Goal: Transaction & Acquisition: Purchase product/service

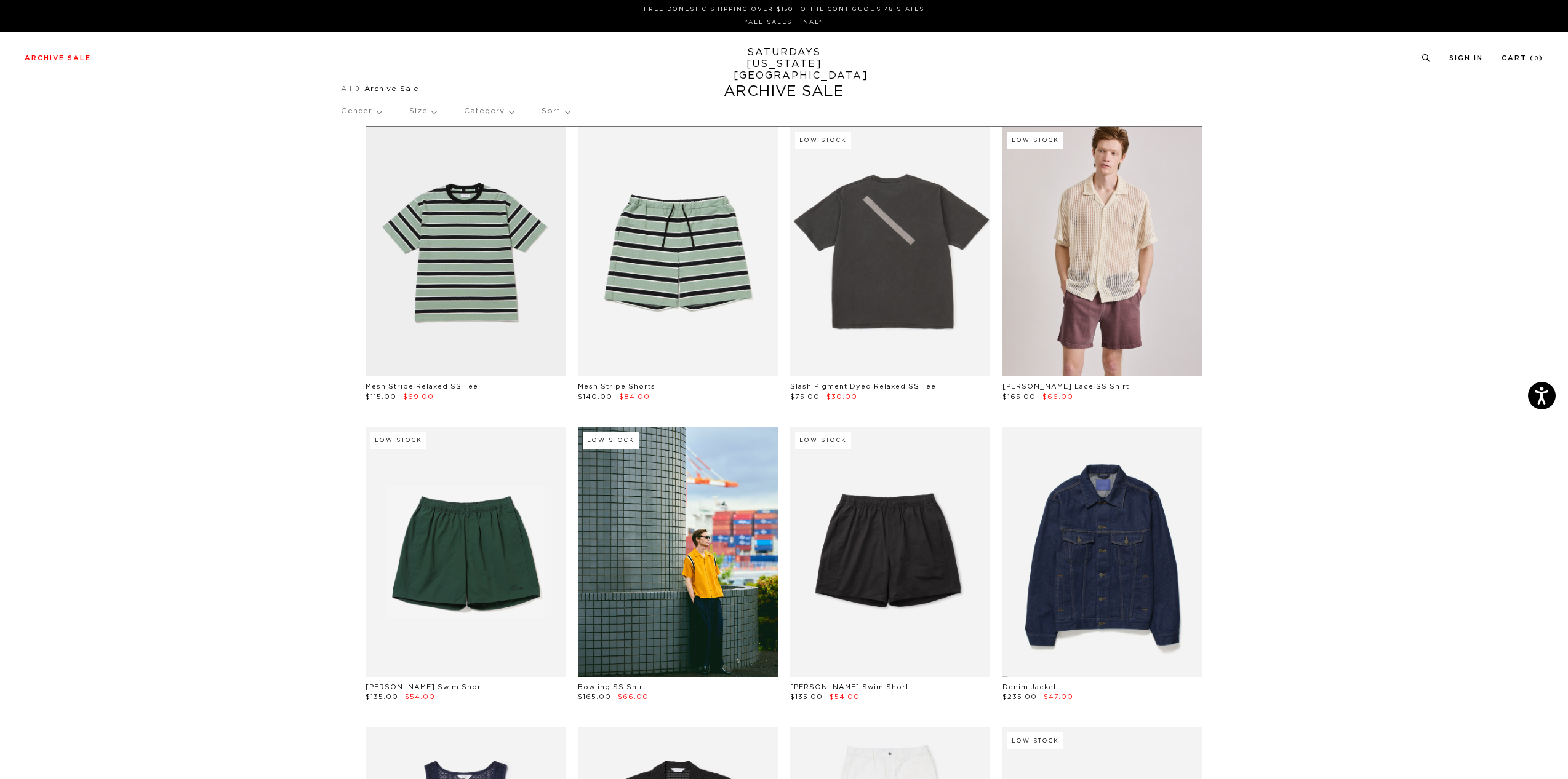
click at [564, 112] on p "Sort" at bounding box center [555, 111] width 28 height 28
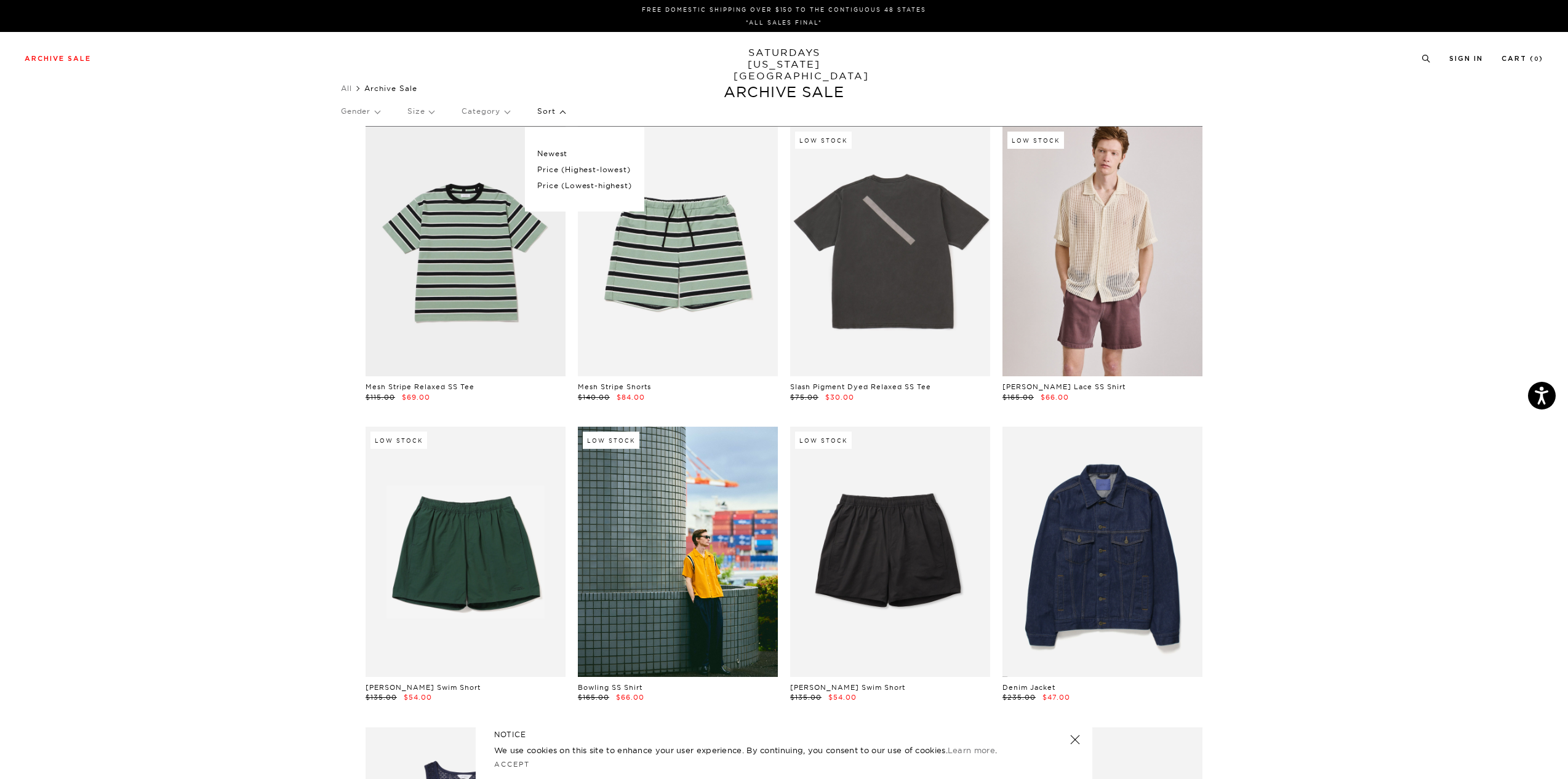
click at [563, 191] on p "Price (Lowest-highest)" at bounding box center [585, 186] width 94 height 16
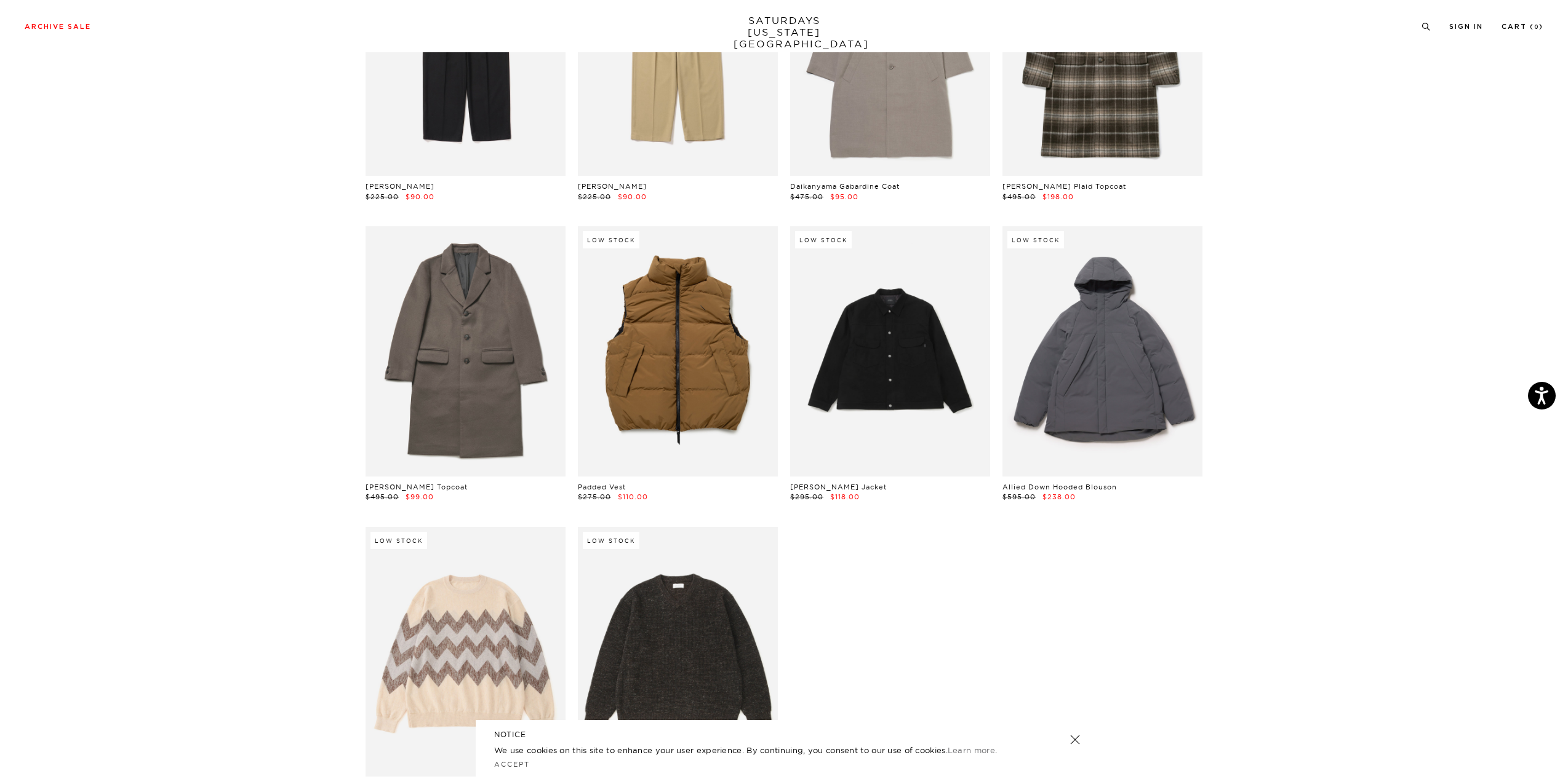
scroll to position [19623, 0]
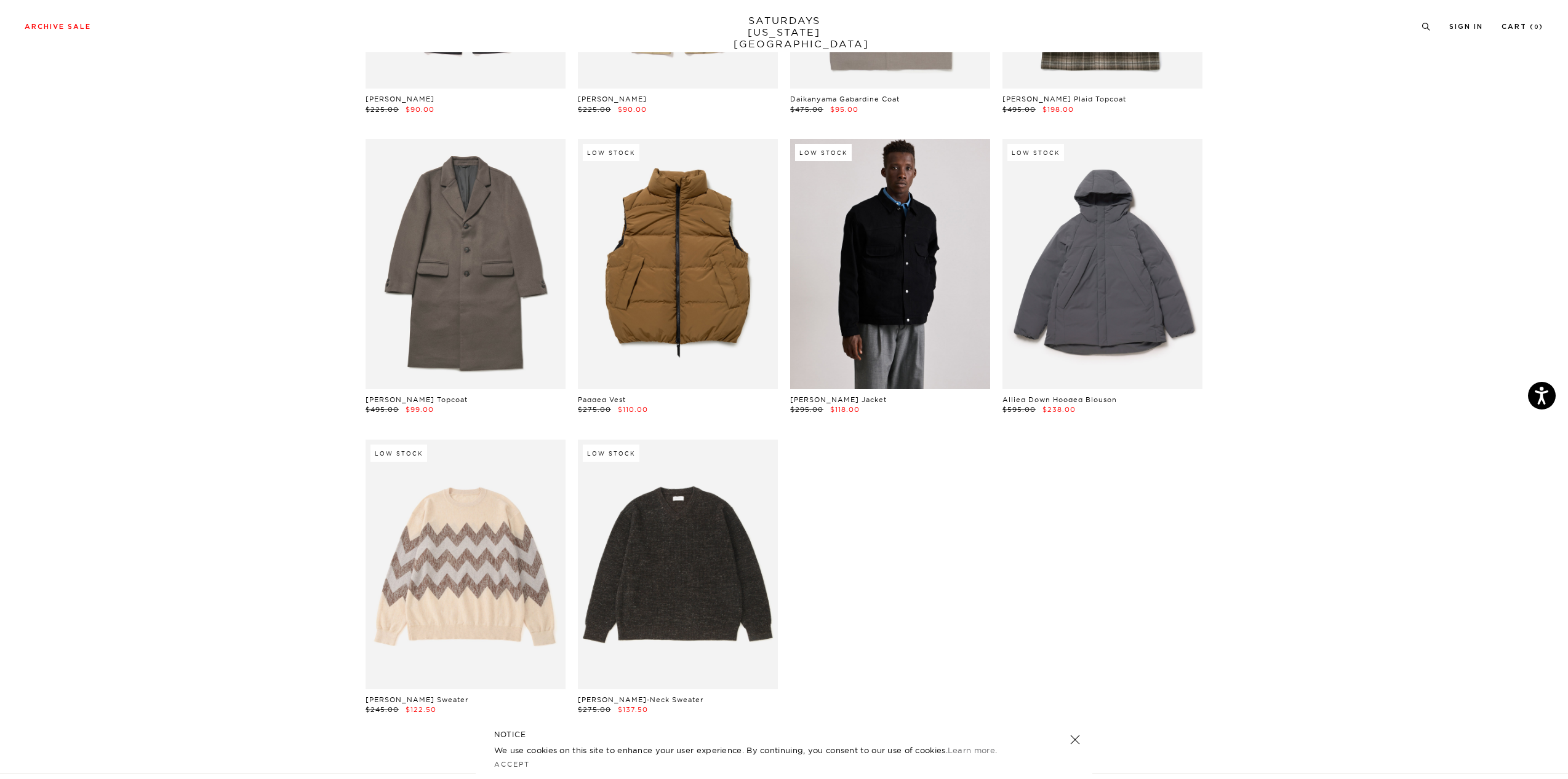
click at [923, 248] on link at bounding box center [890, 263] width 200 height 249
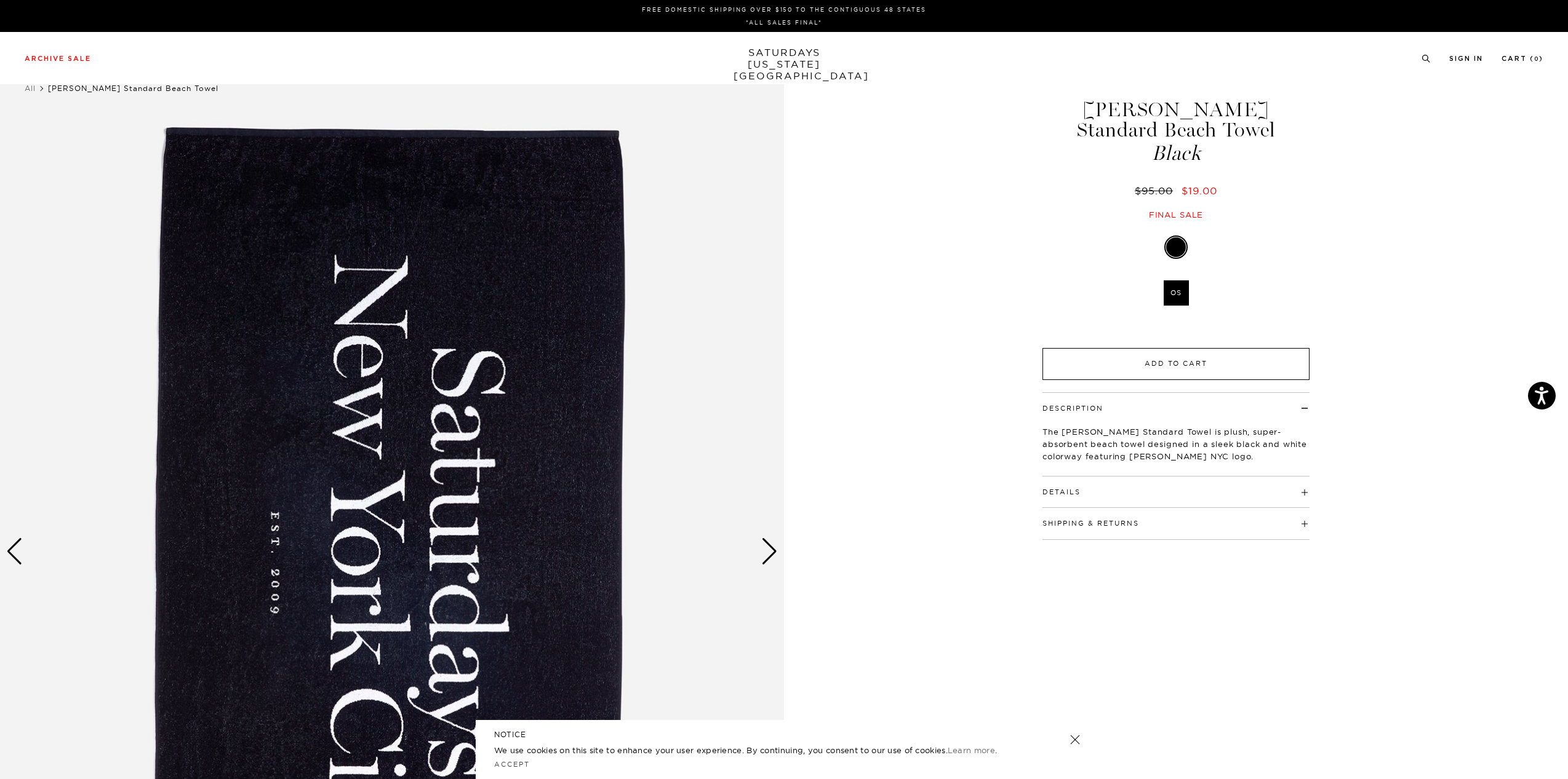
click at [1137, 349] on button "Add to Cart" at bounding box center [1175, 364] width 267 height 32
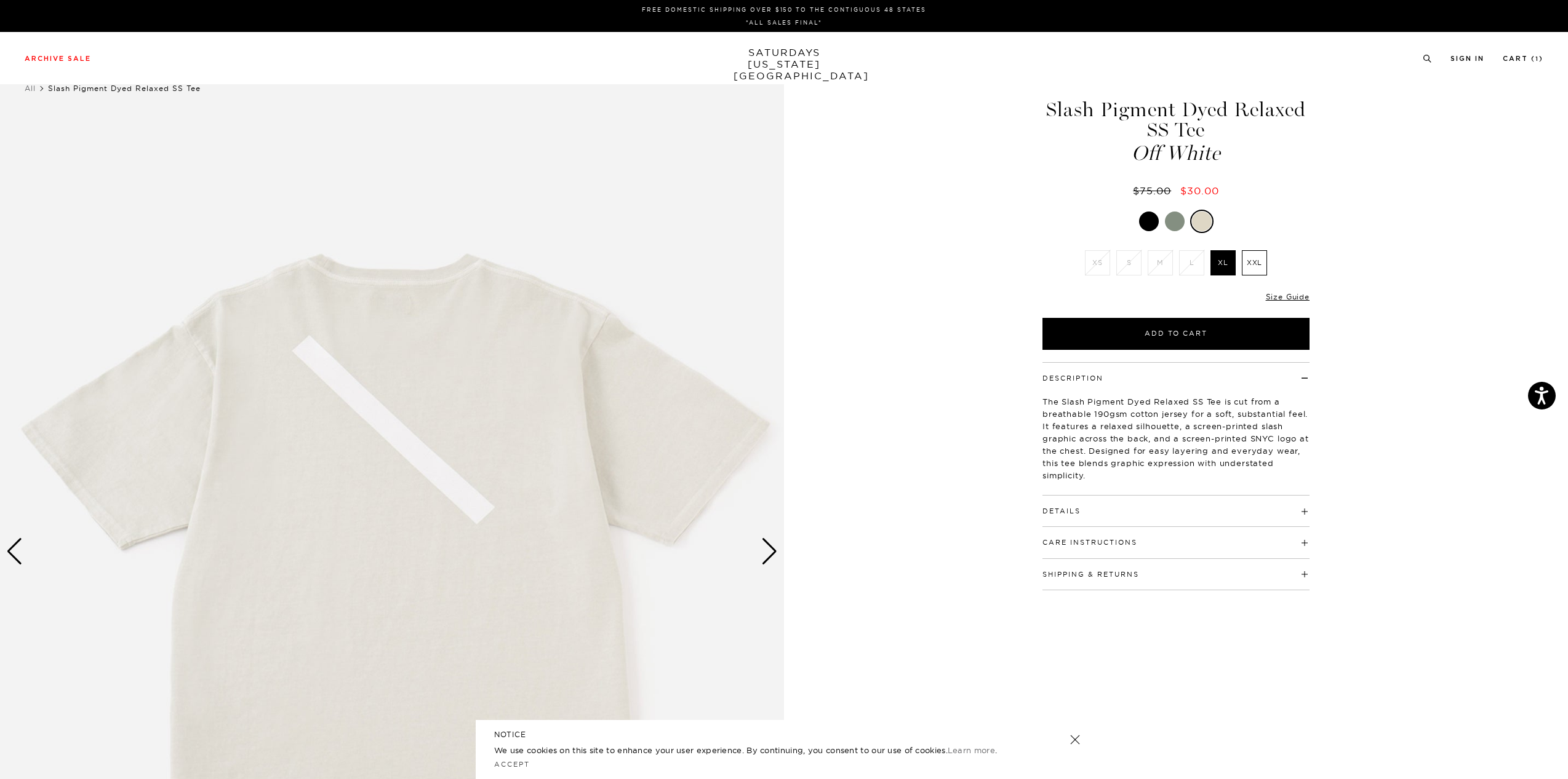
click at [774, 558] on div "Next slide" at bounding box center [769, 552] width 16 height 27
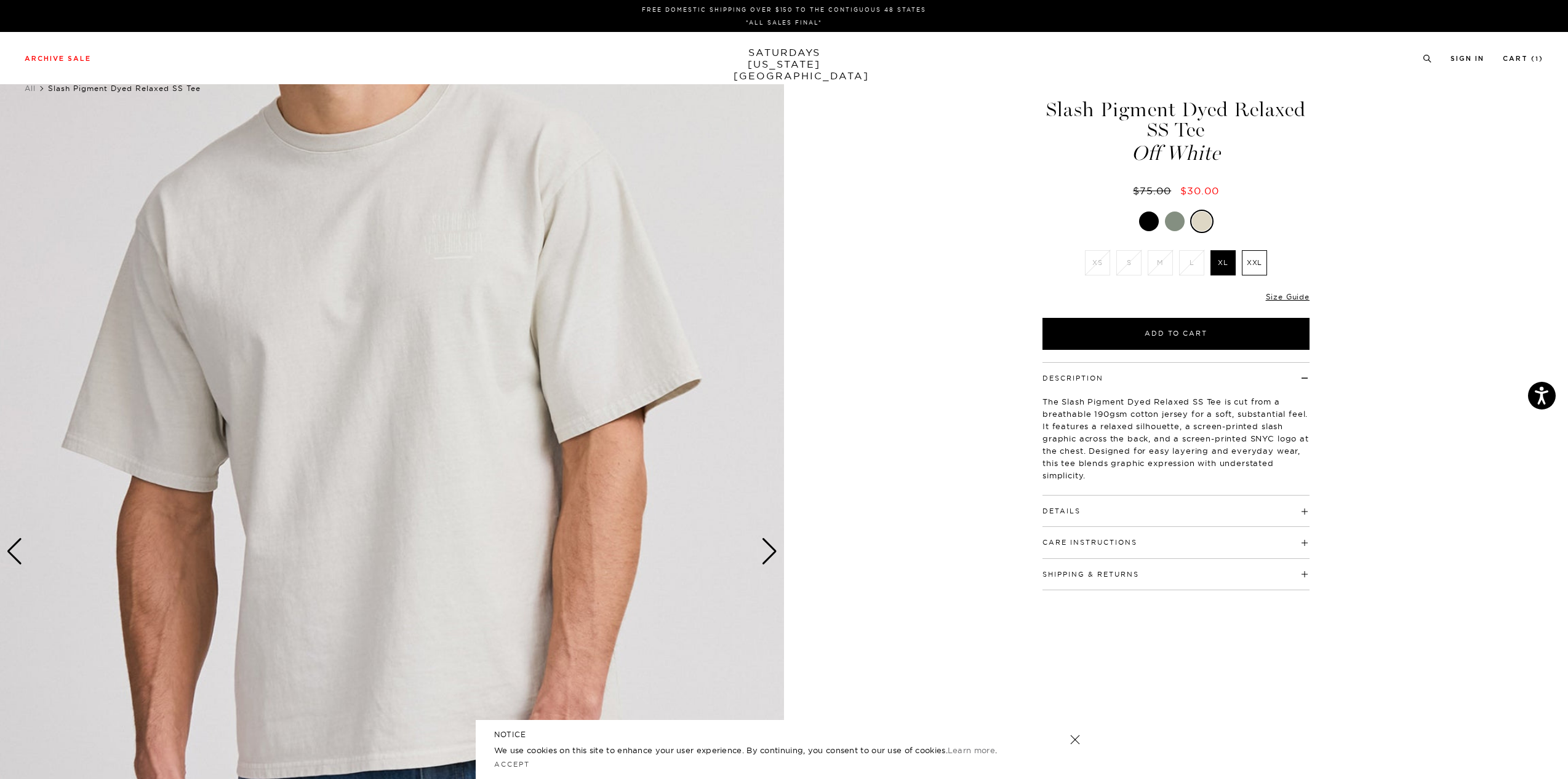
click at [443, 244] on img at bounding box center [392, 553] width 784 height 980
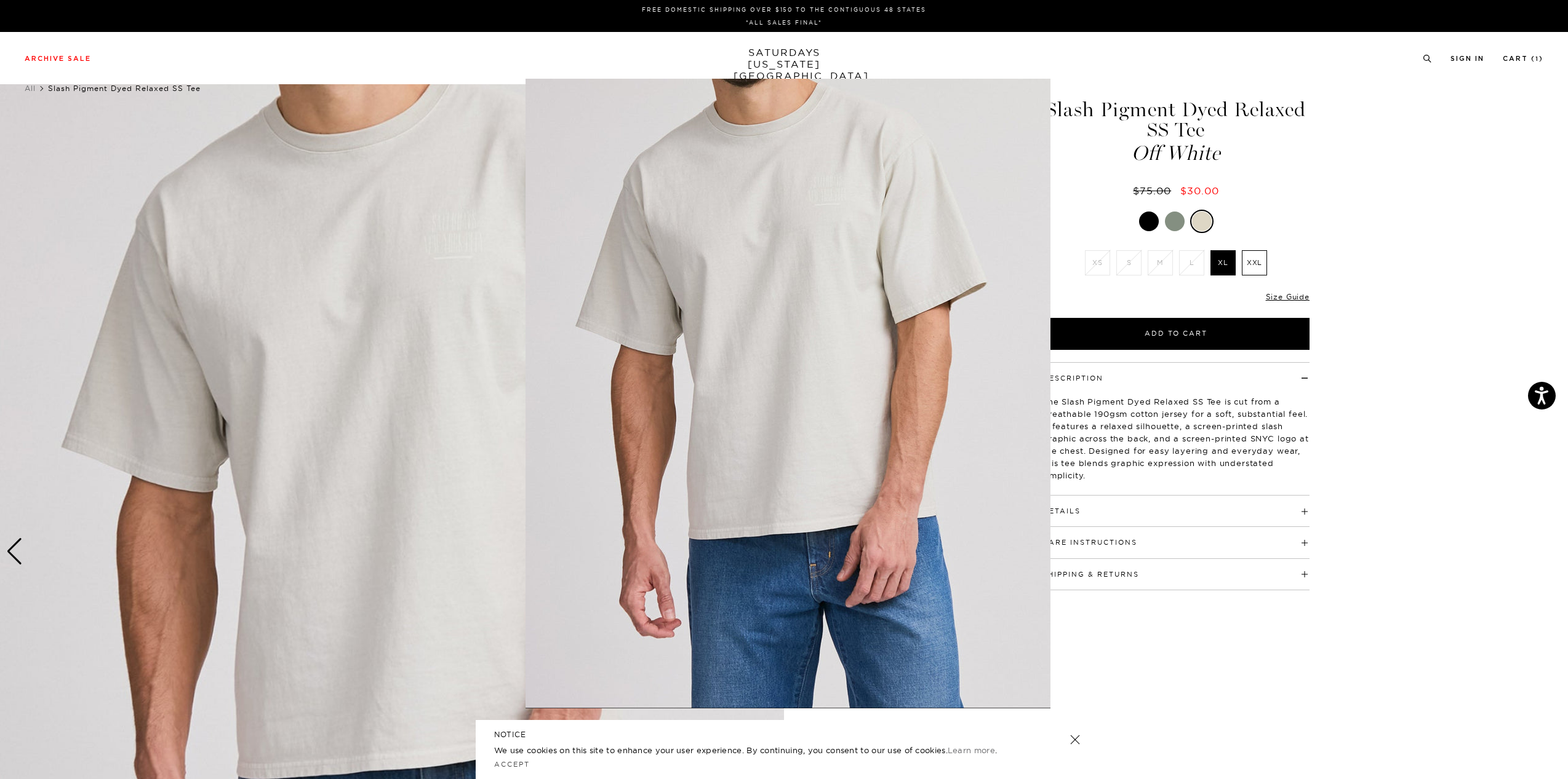
click at [452, 241] on figure at bounding box center [784, 389] width 1568 height 779
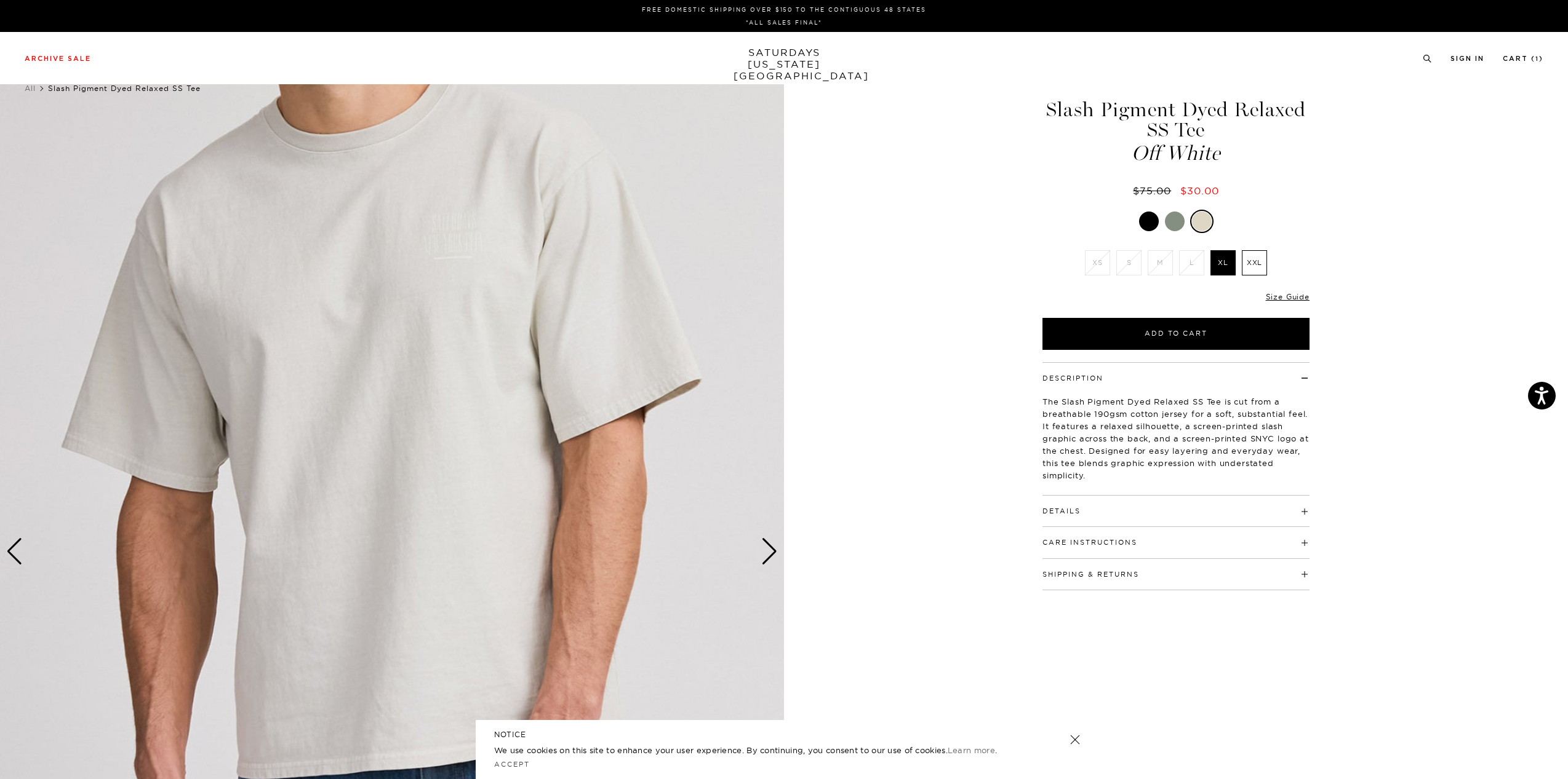
click at [766, 548] on div "Next slide" at bounding box center [769, 552] width 16 height 27
click at [767, 548] on div "Next slide" at bounding box center [769, 552] width 16 height 27
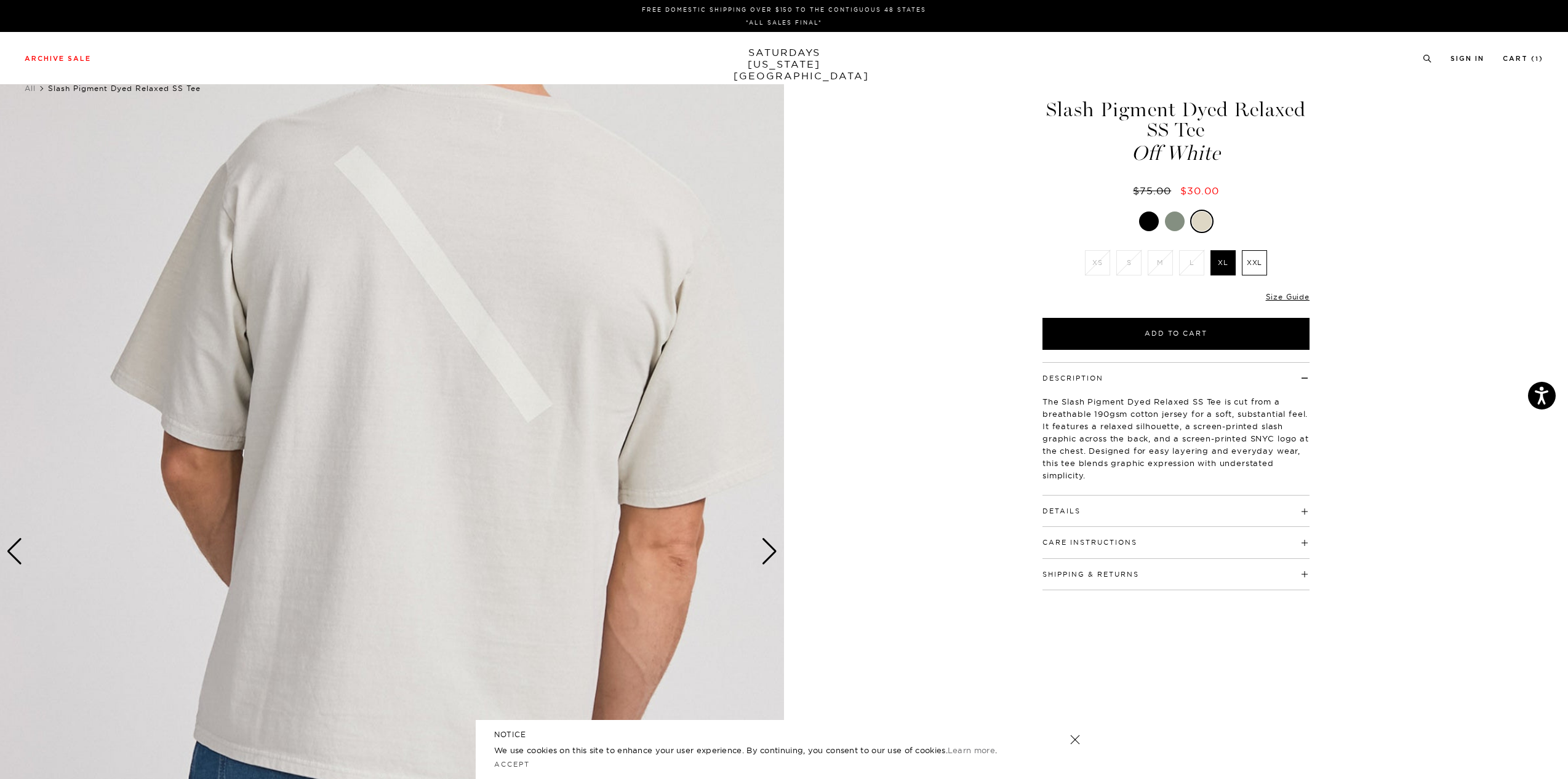
click at [767, 549] on div "Next slide" at bounding box center [769, 552] width 16 height 27
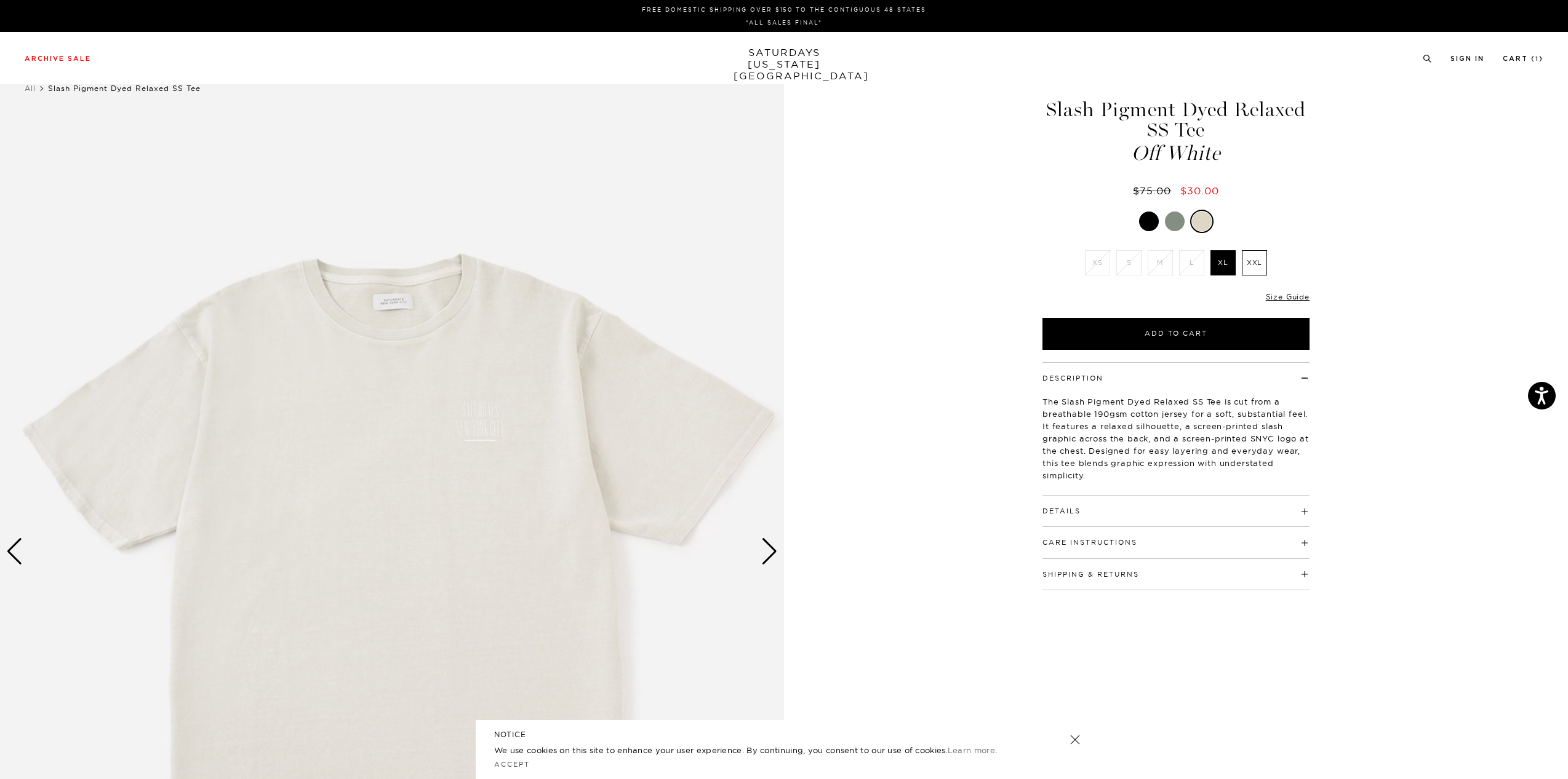
click at [767, 549] on div "Next slide" at bounding box center [769, 552] width 16 height 27
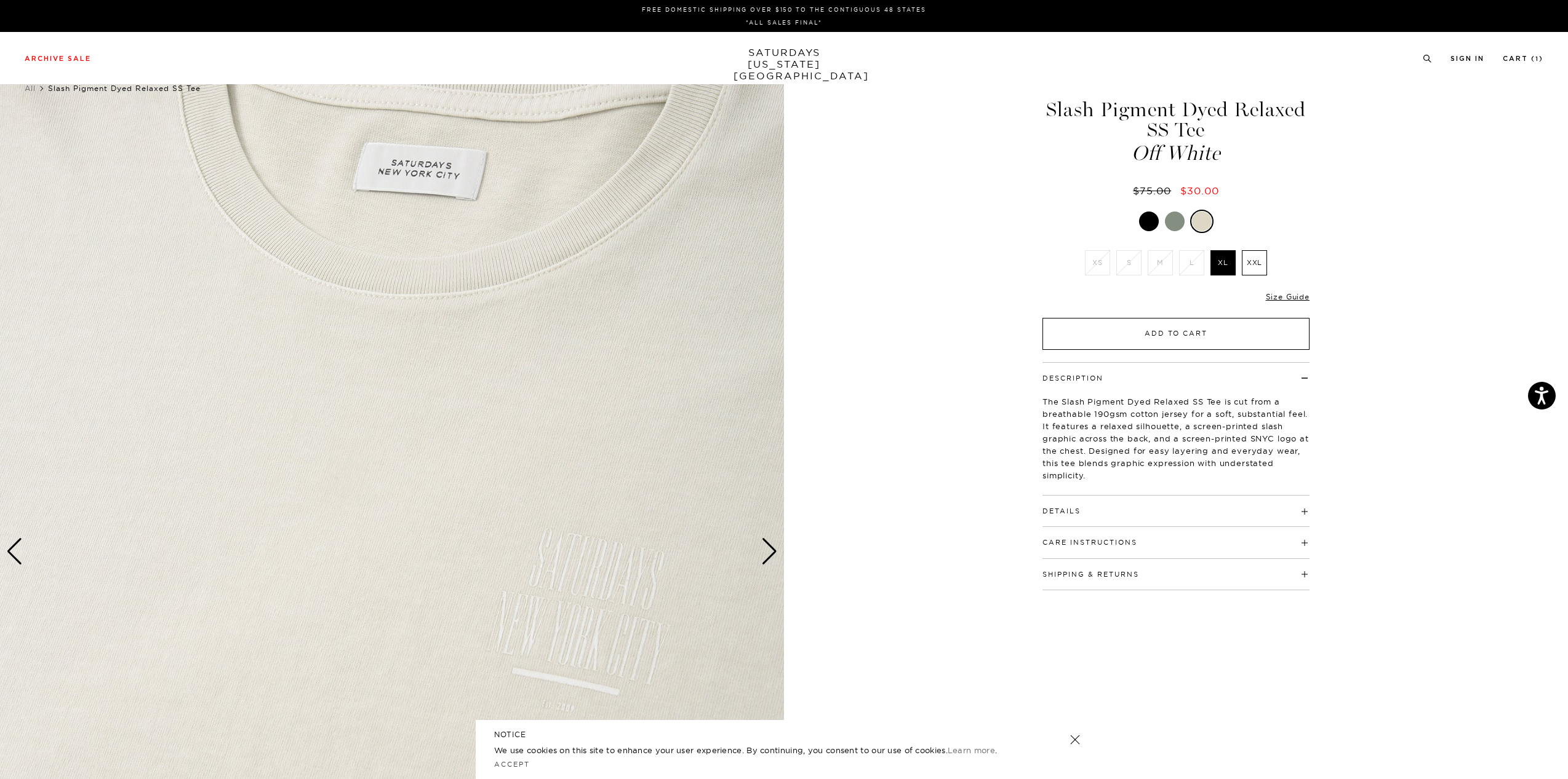
click at [1176, 330] on button "Add to Cart" at bounding box center [1175, 333] width 267 height 32
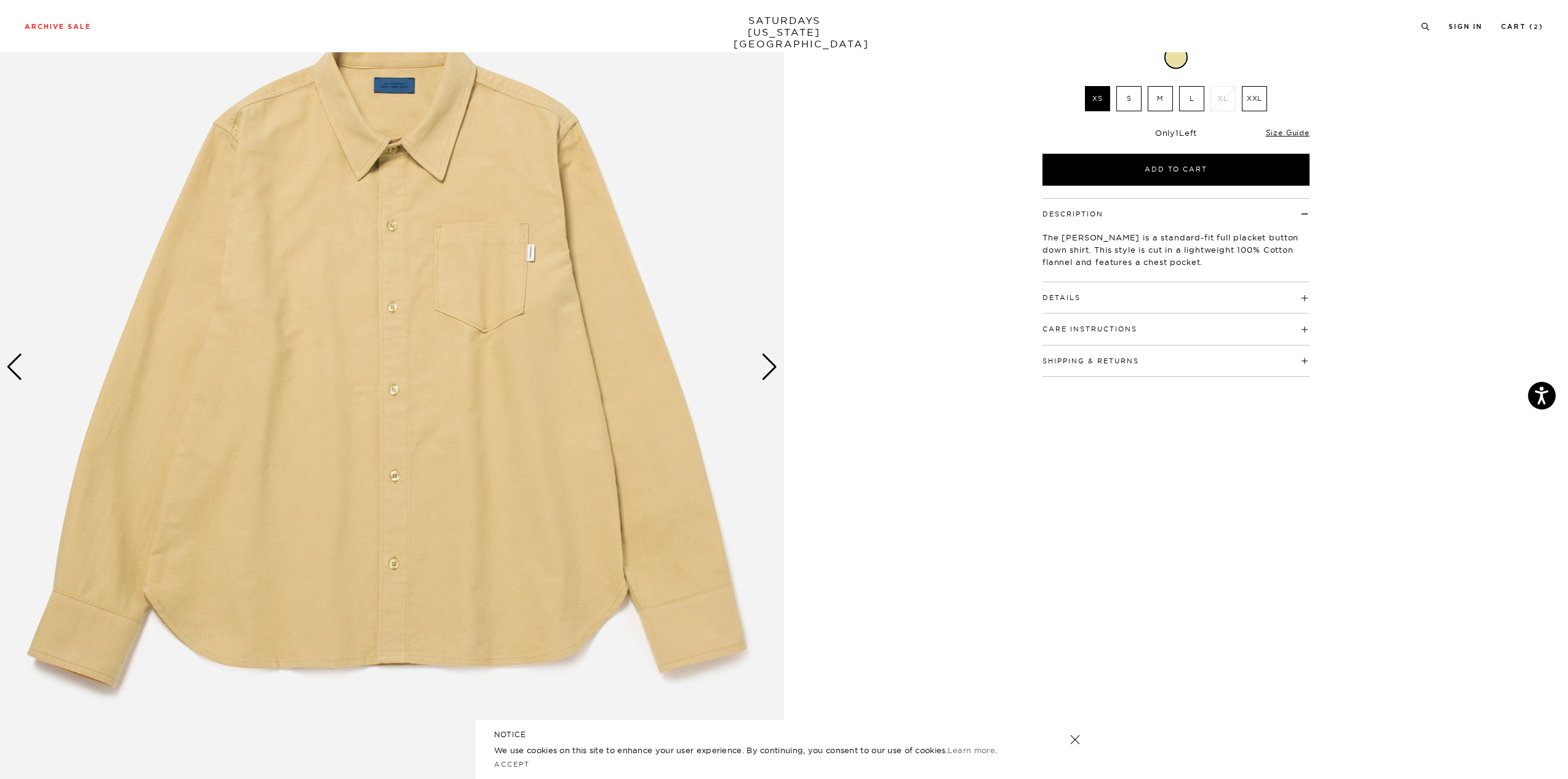
scroll to position [123, 0]
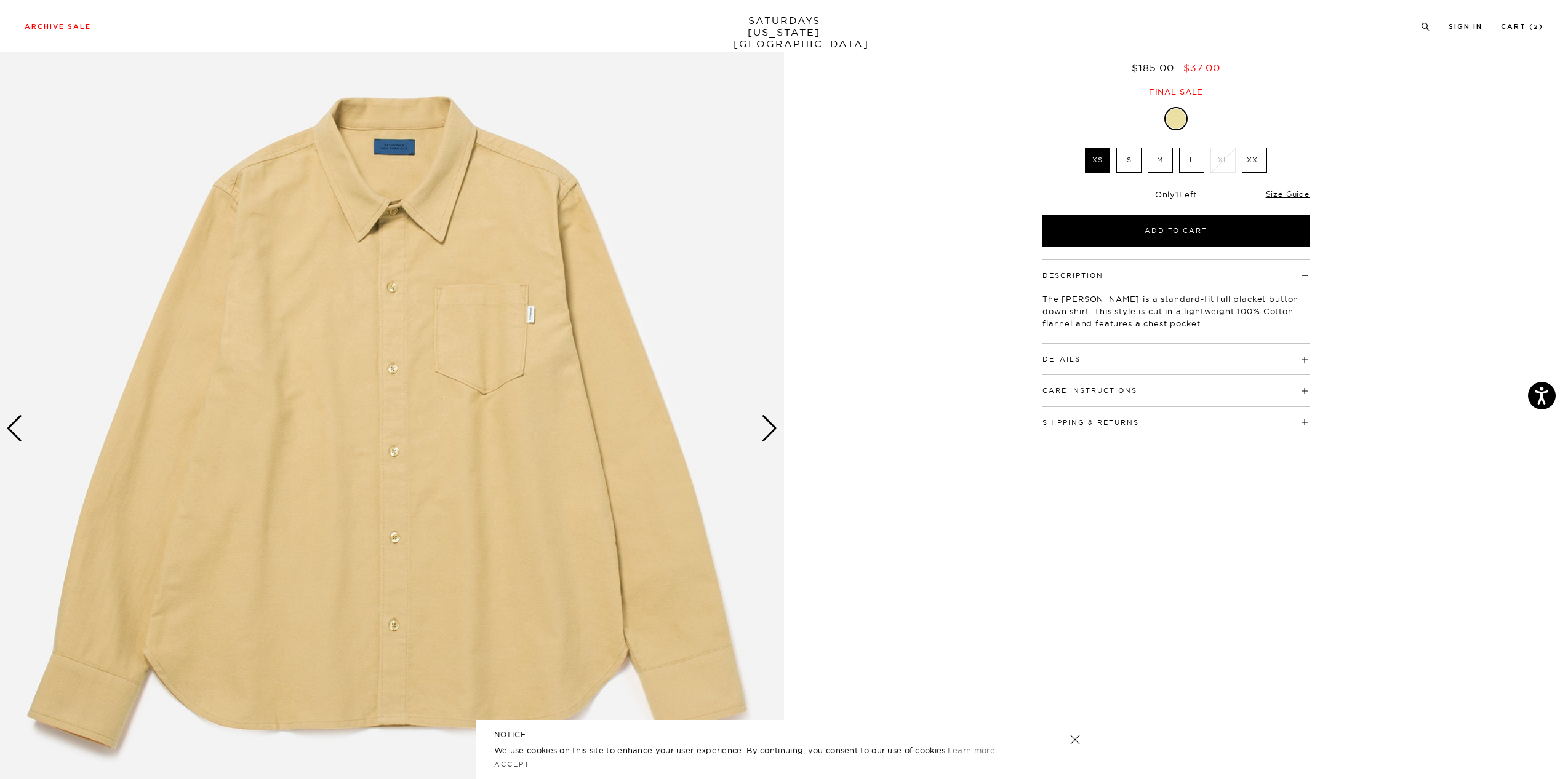
click at [1191, 156] on label "L" at bounding box center [1191, 160] width 25 height 25
click at [0, 0] on input "L" at bounding box center [0, 0] width 0 height 0
click at [776, 425] on div "Next slide" at bounding box center [769, 428] width 16 height 27
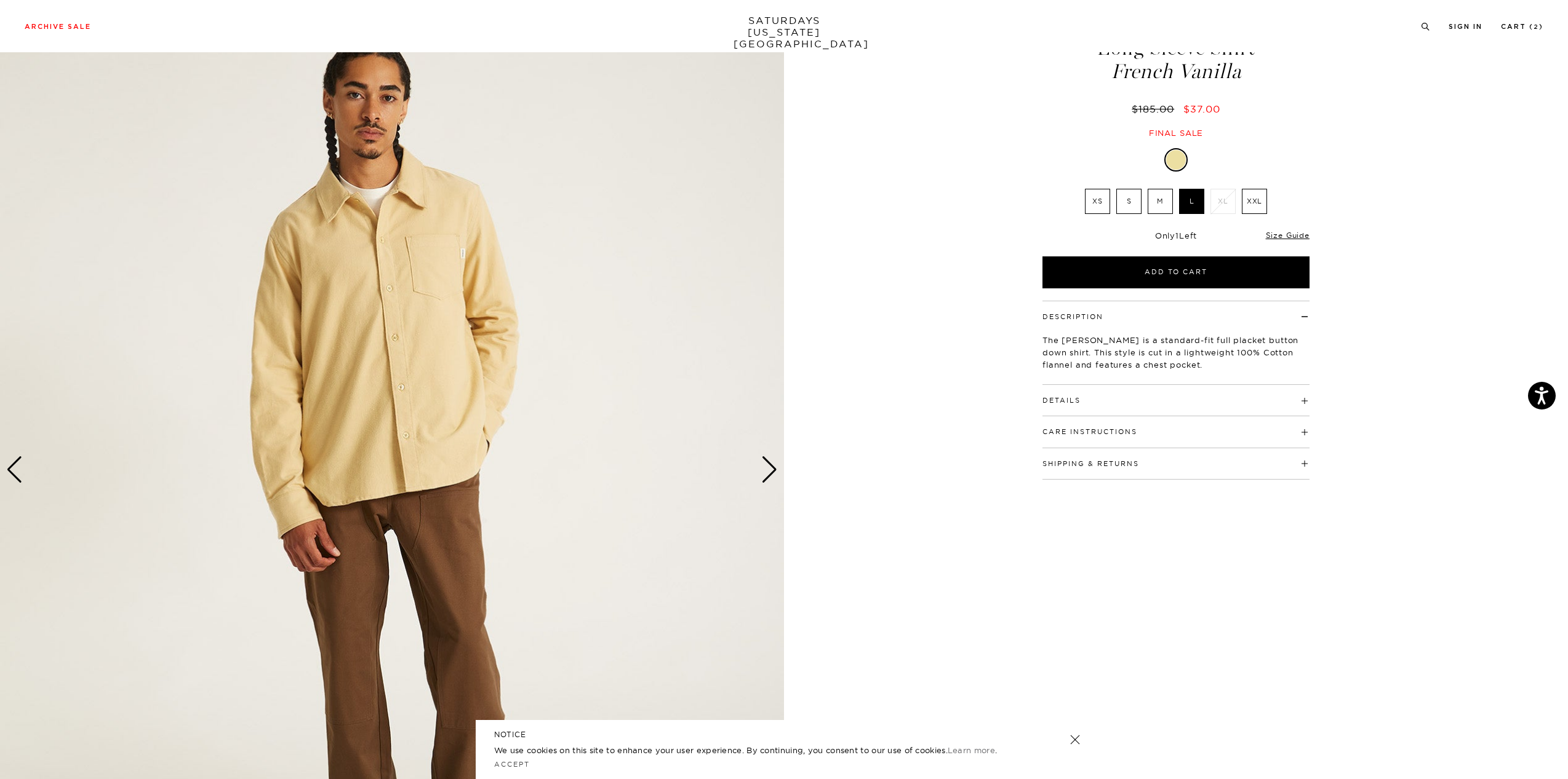
scroll to position [62, 0]
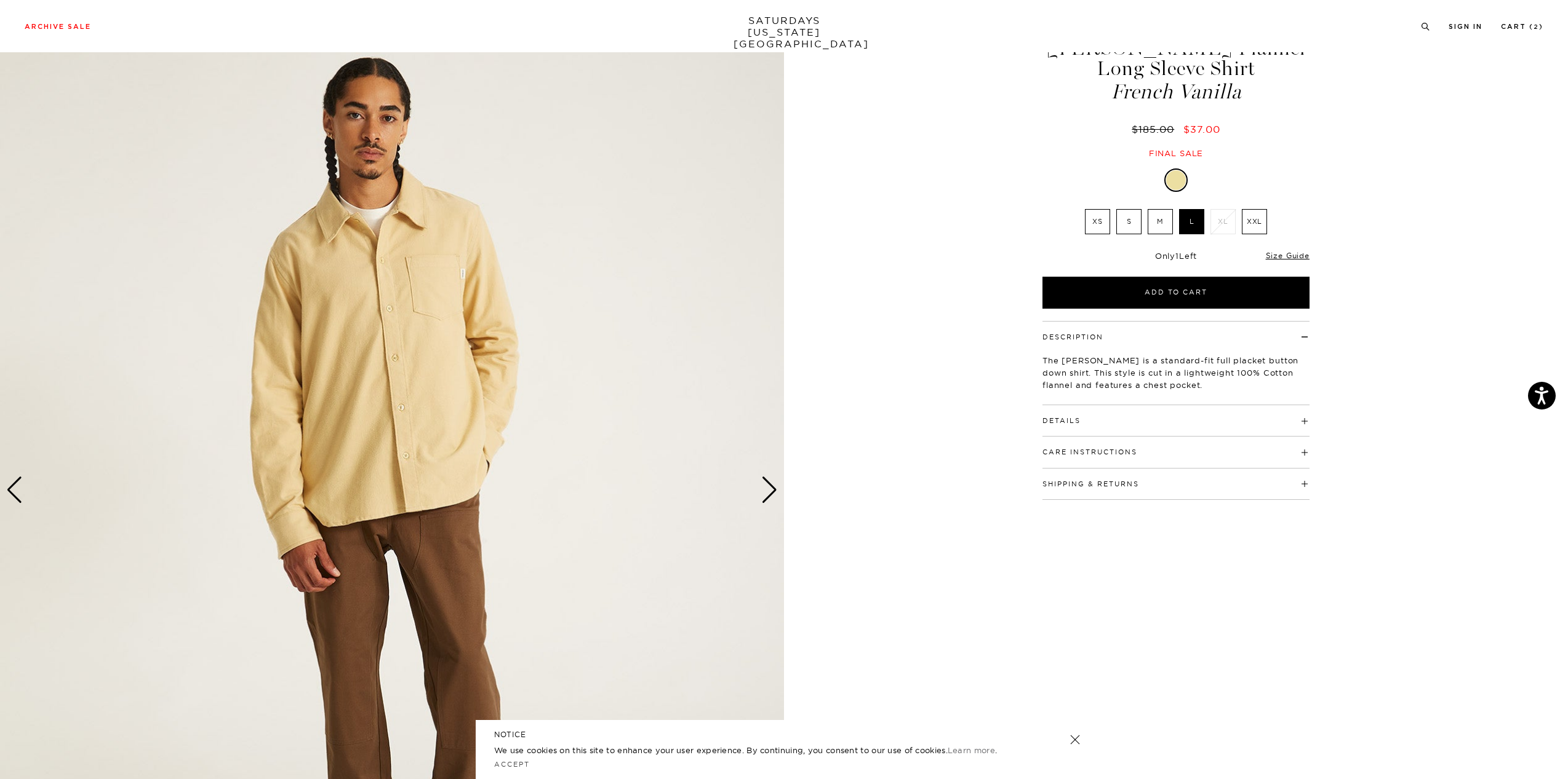
click at [10, 488] on div "Previous slide" at bounding box center [13, 490] width 16 height 27
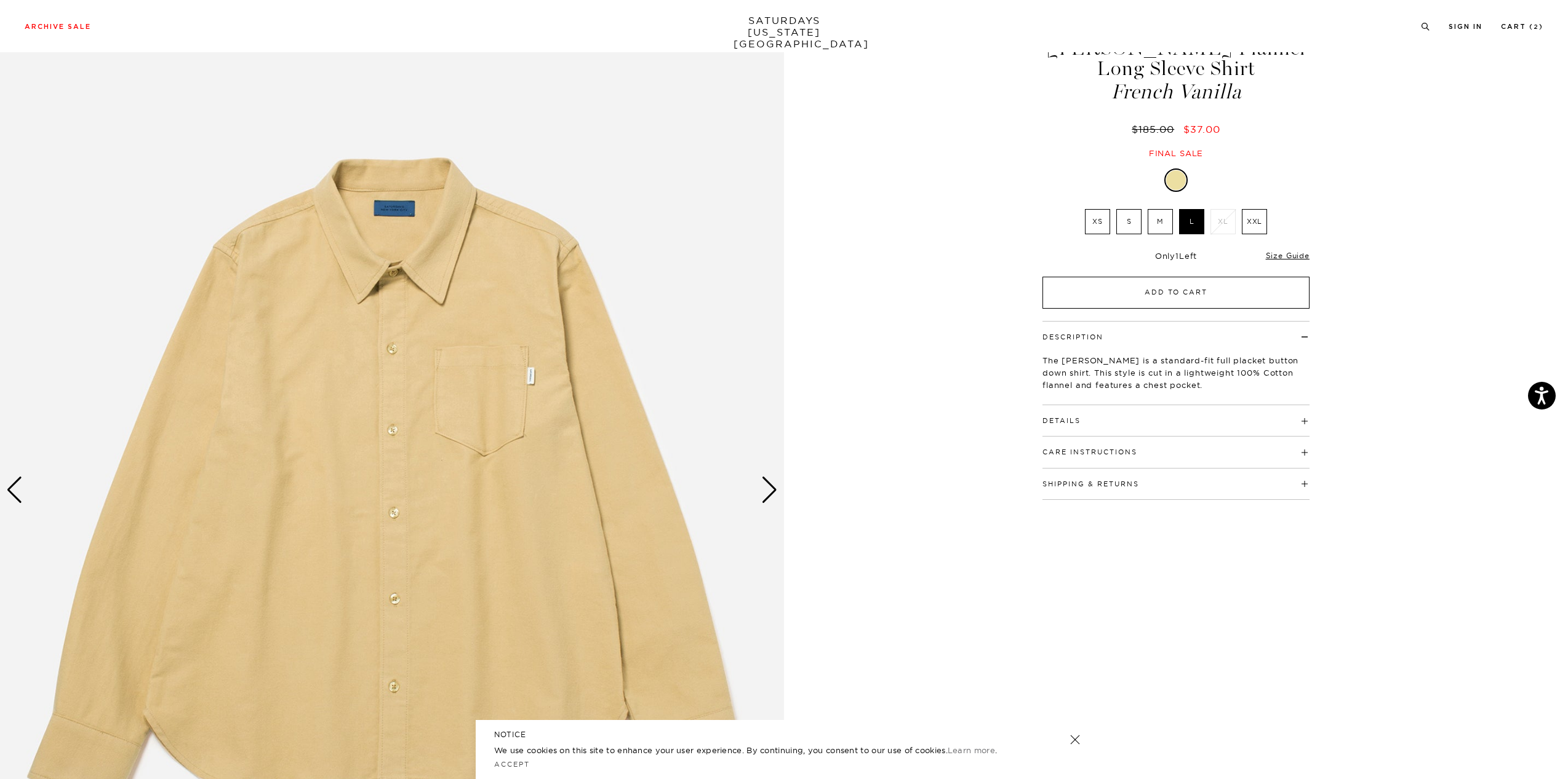
click at [1181, 300] on button "Add to Cart" at bounding box center [1175, 292] width 267 height 32
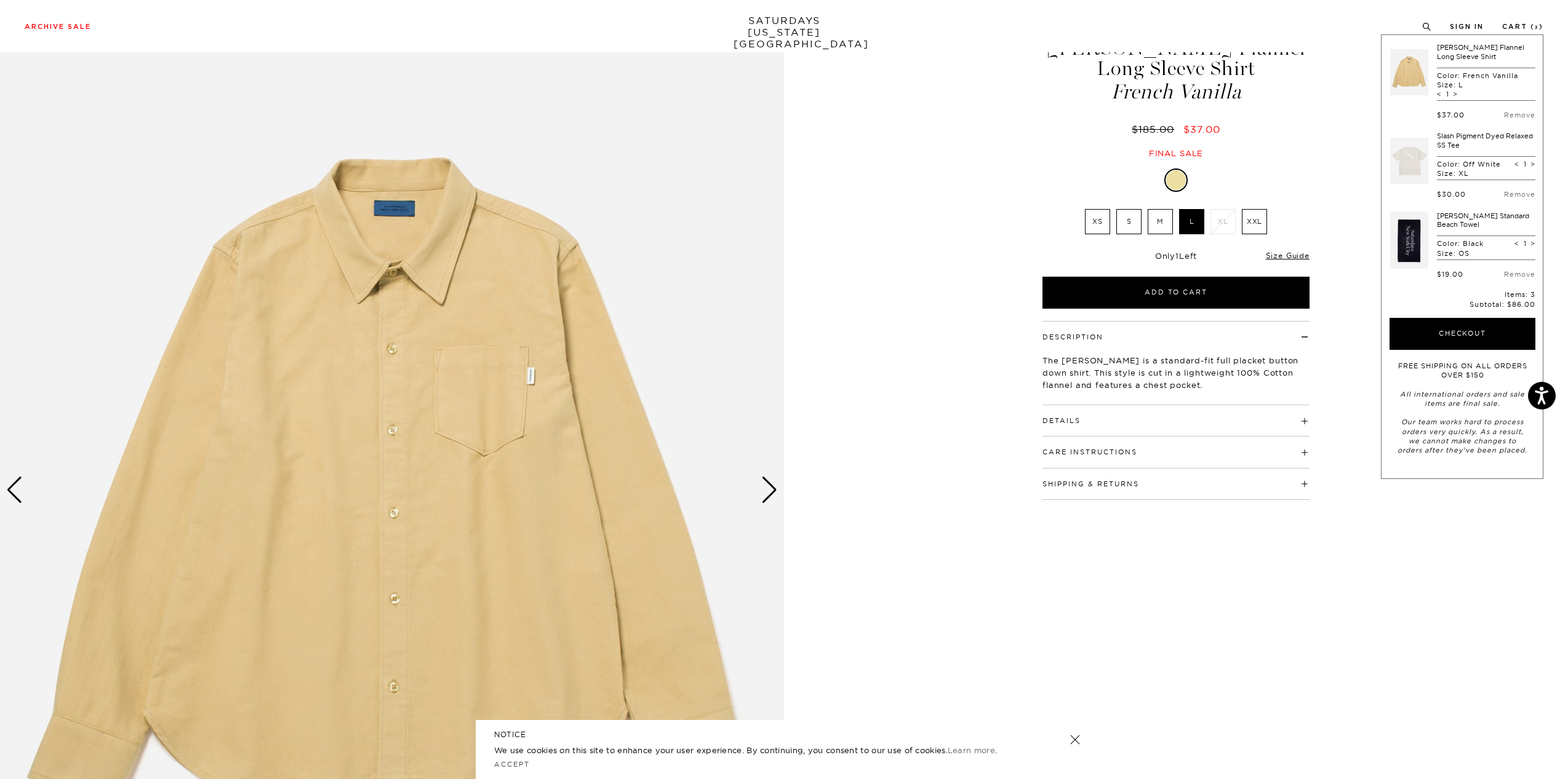
scroll to position [185, 0]
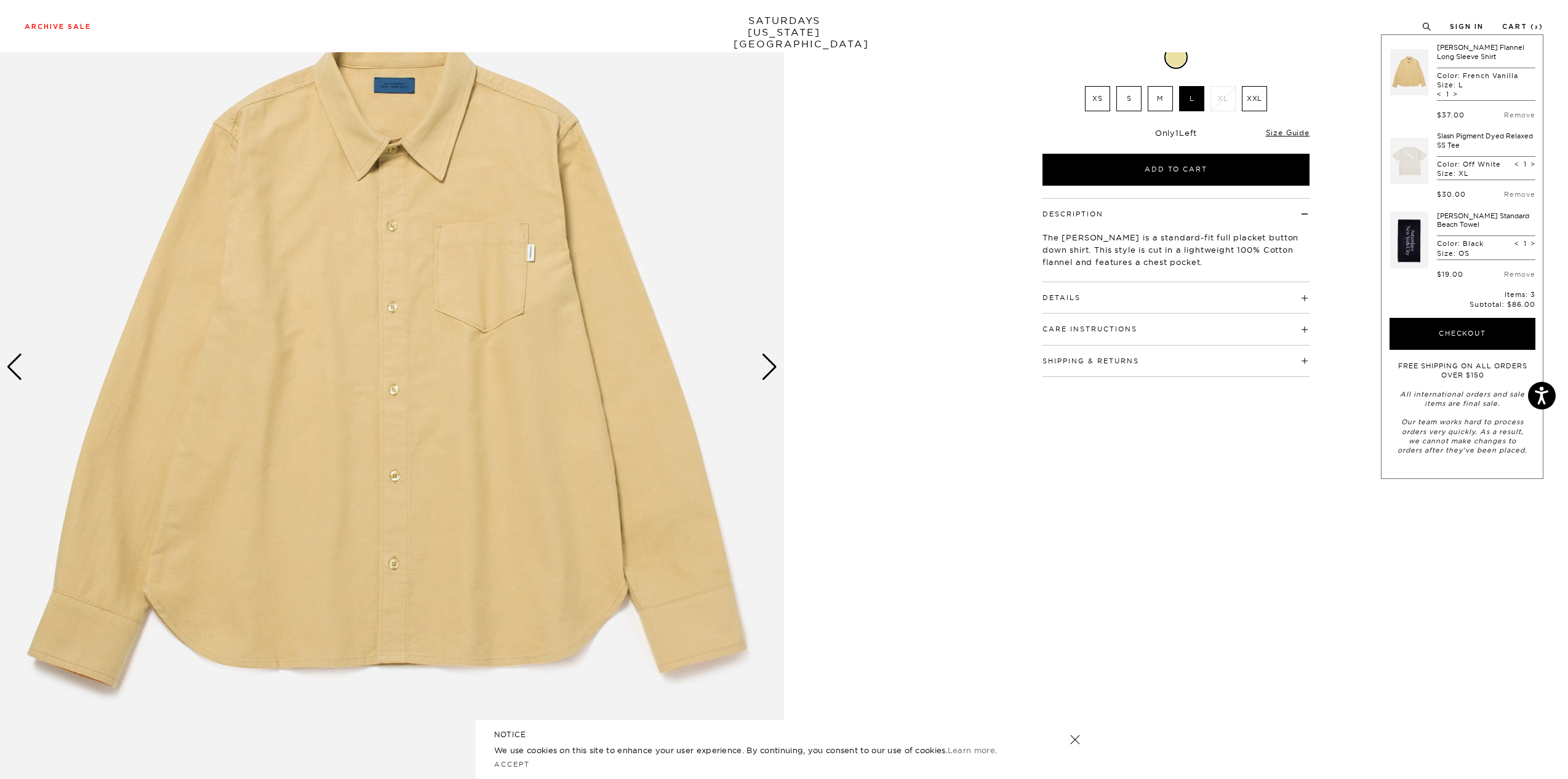
click at [771, 370] on div "Next slide" at bounding box center [769, 367] width 16 height 27
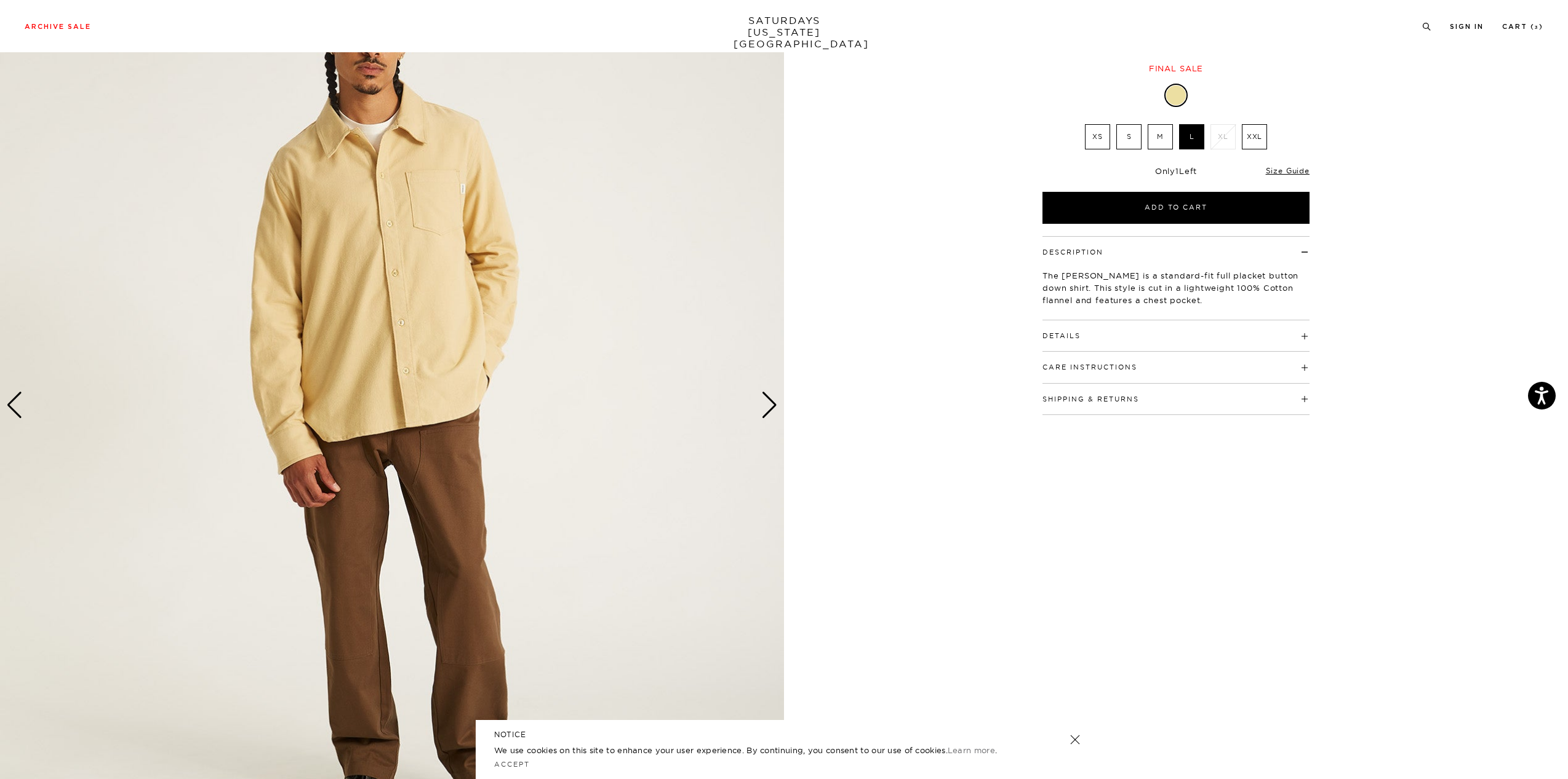
scroll to position [123, 0]
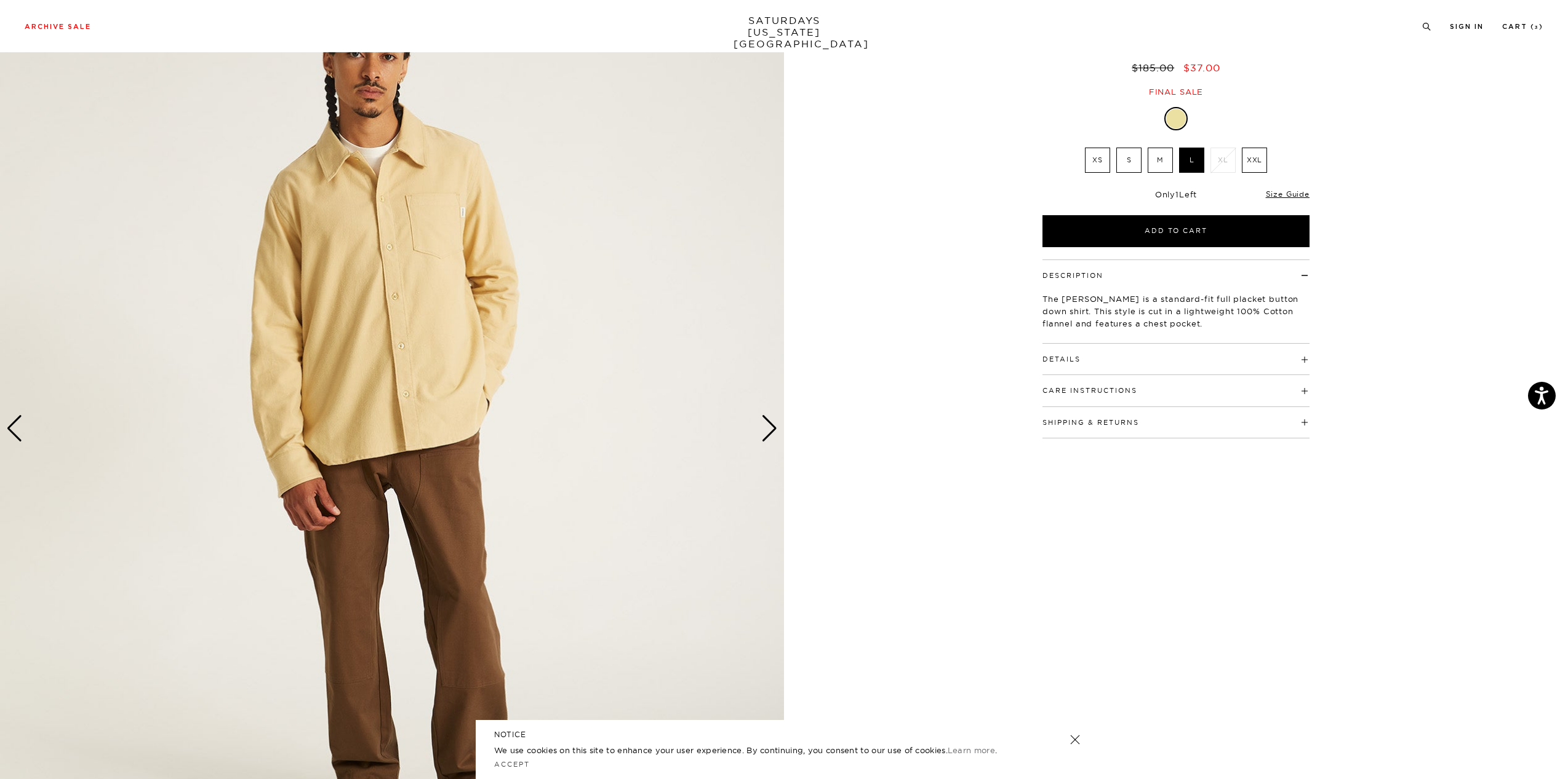
click at [764, 431] on div "Next slide" at bounding box center [769, 428] width 16 height 27
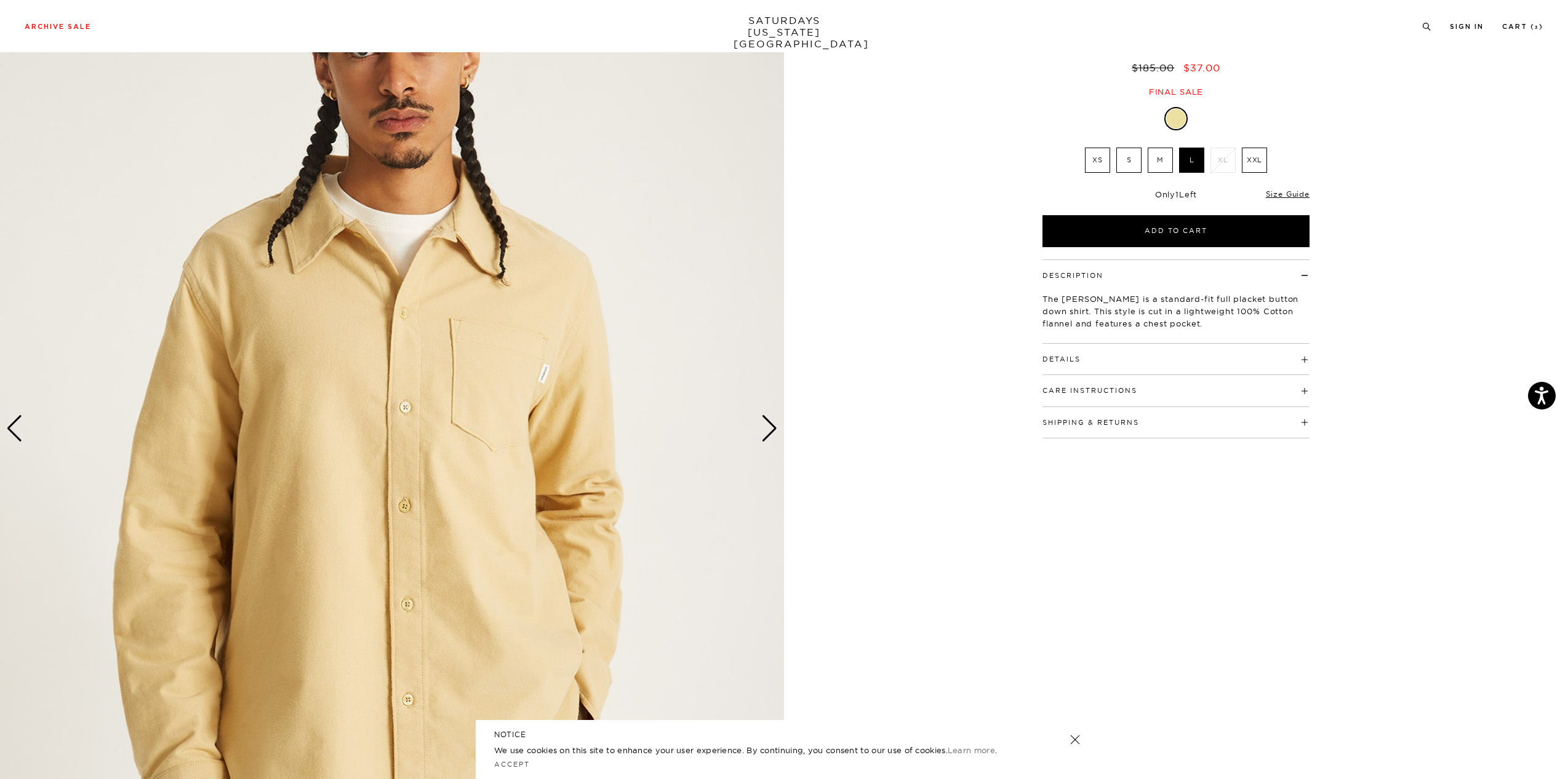
click at [765, 431] on div "Next slide" at bounding box center [769, 428] width 16 height 27
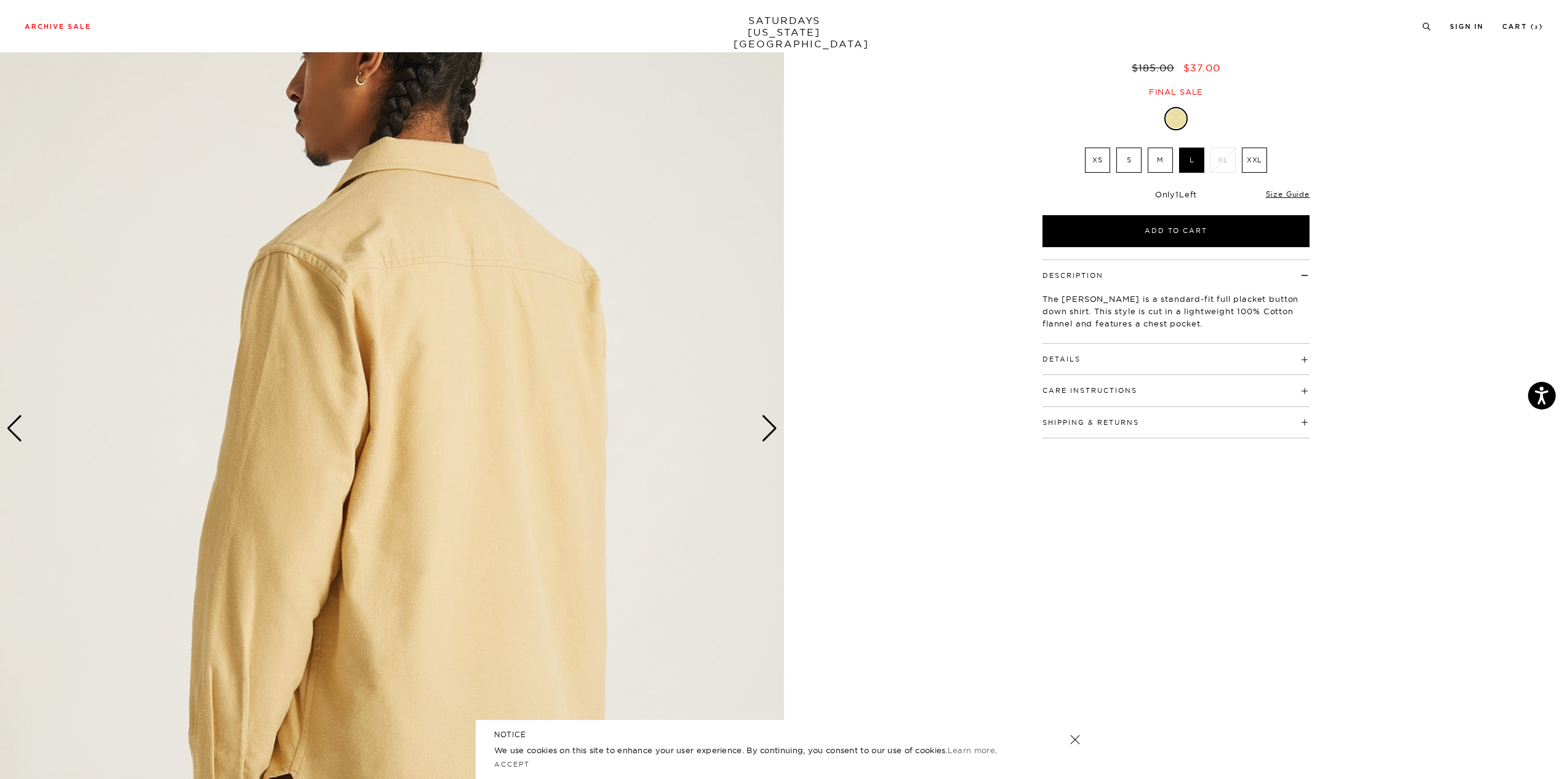
click at [765, 431] on div "Next slide" at bounding box center [769, 428] width 16 height 27
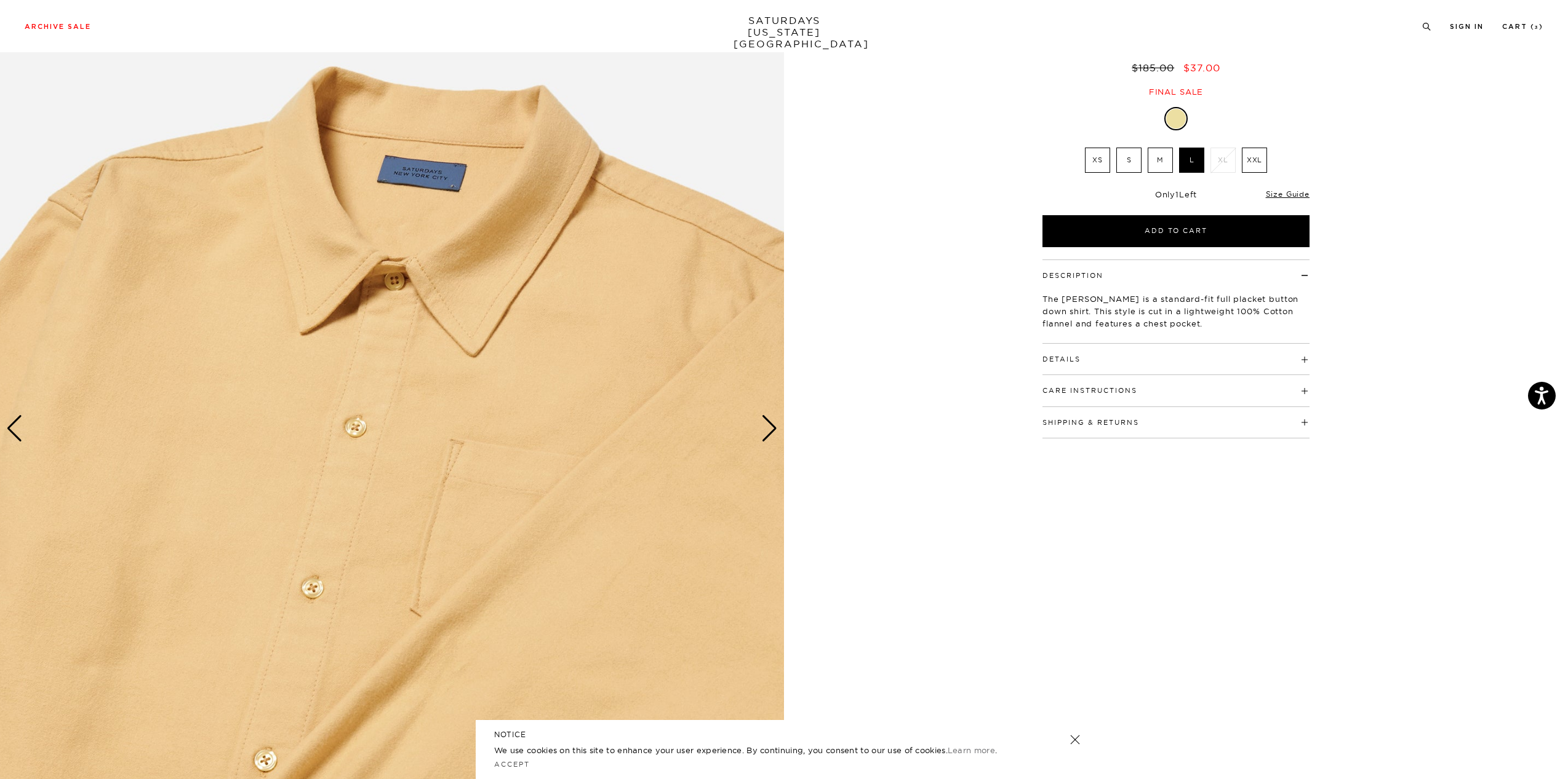
click at [765, 431] on div "Next slide" at bounding box center [769, 428] width 16 height 27
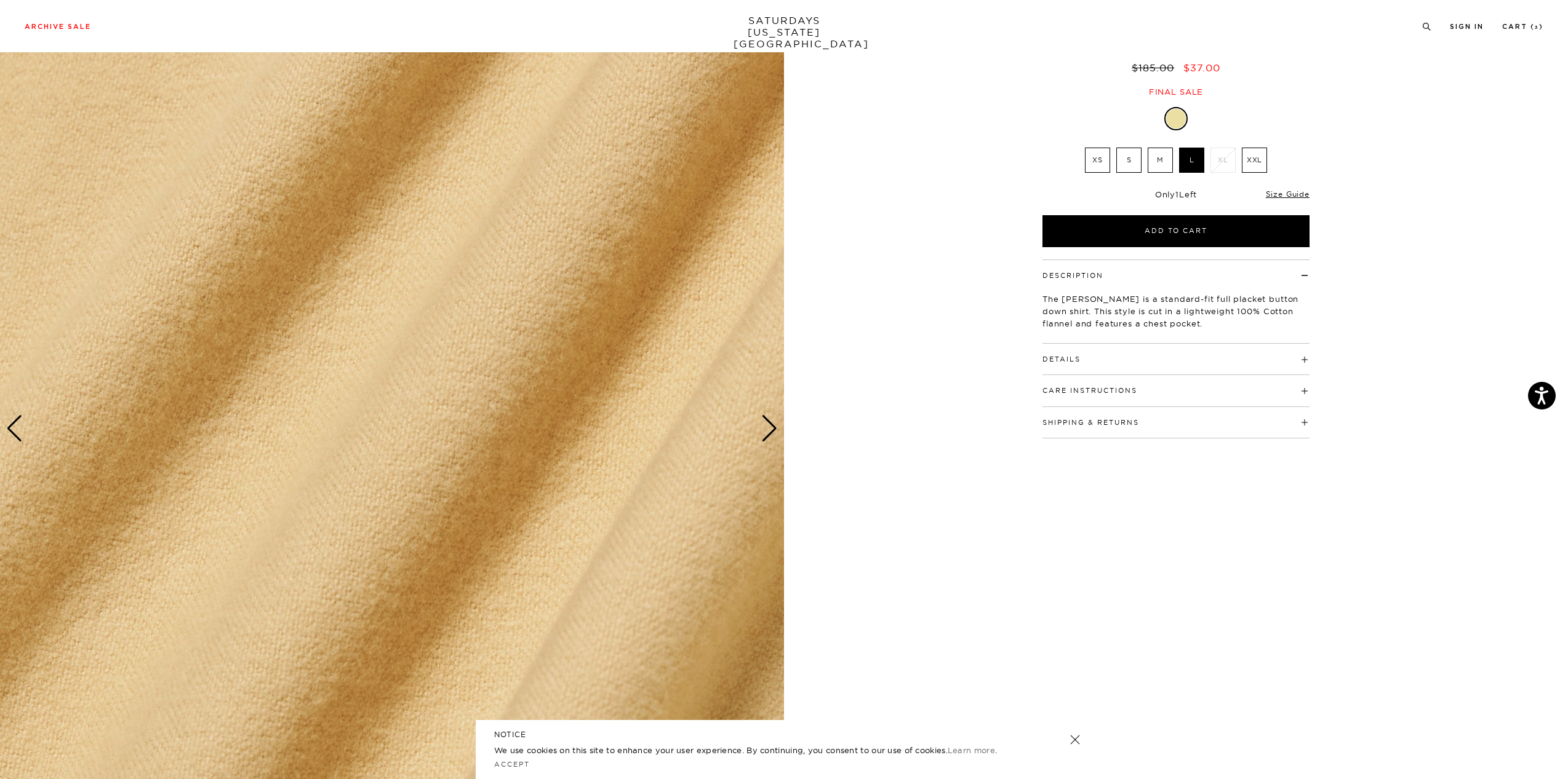
click at [765, 431] on div "Next slide" at bounding box center [769, 428] width 16 height 27
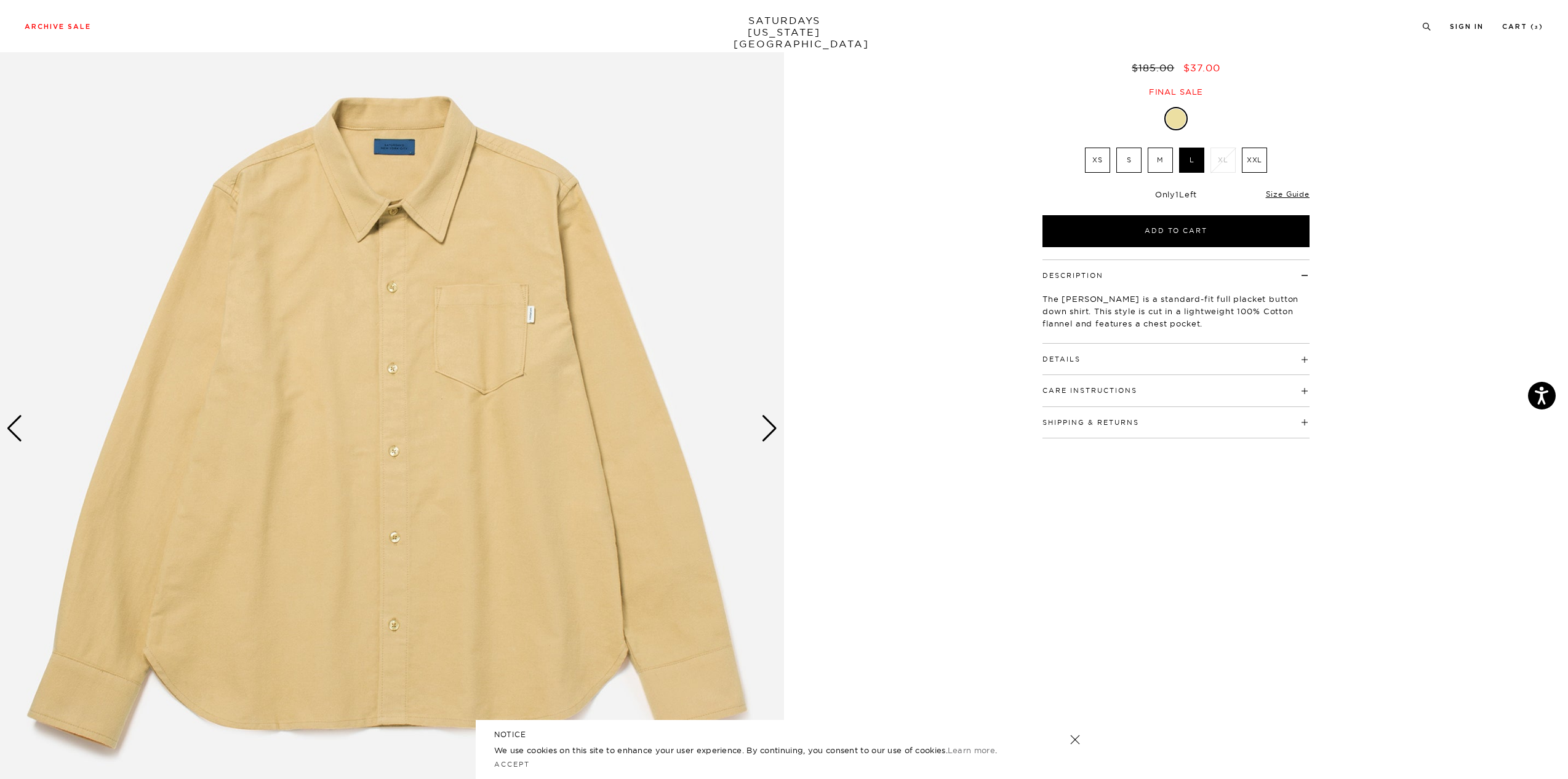
click at [765, 431] on div "Next slide" at bounding box center [769, 428] width 16 height 27
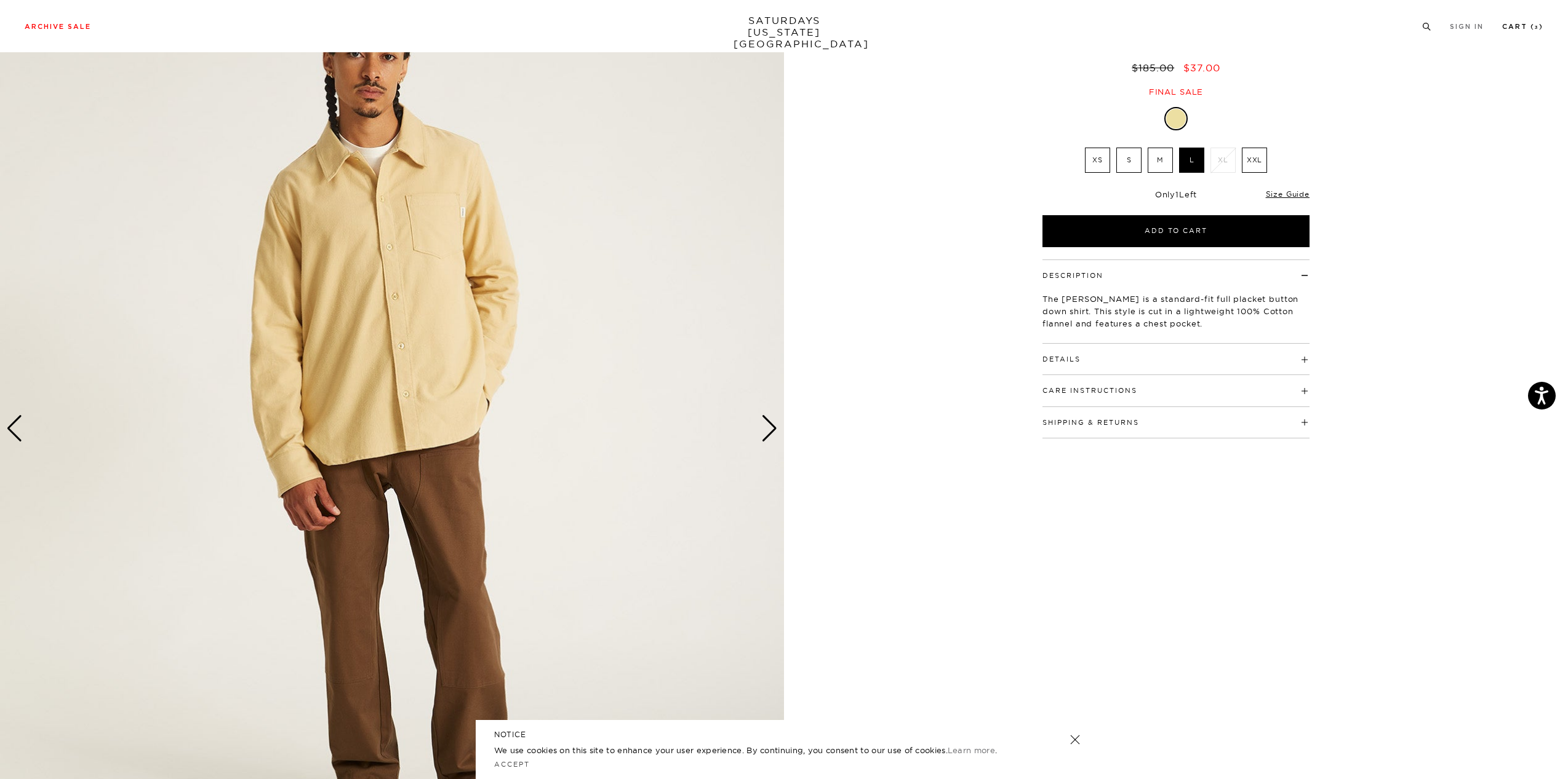
click at [1524, 25] on link "Cart ( 3 )" at bounding box center [1522, 26] width 41 height 7
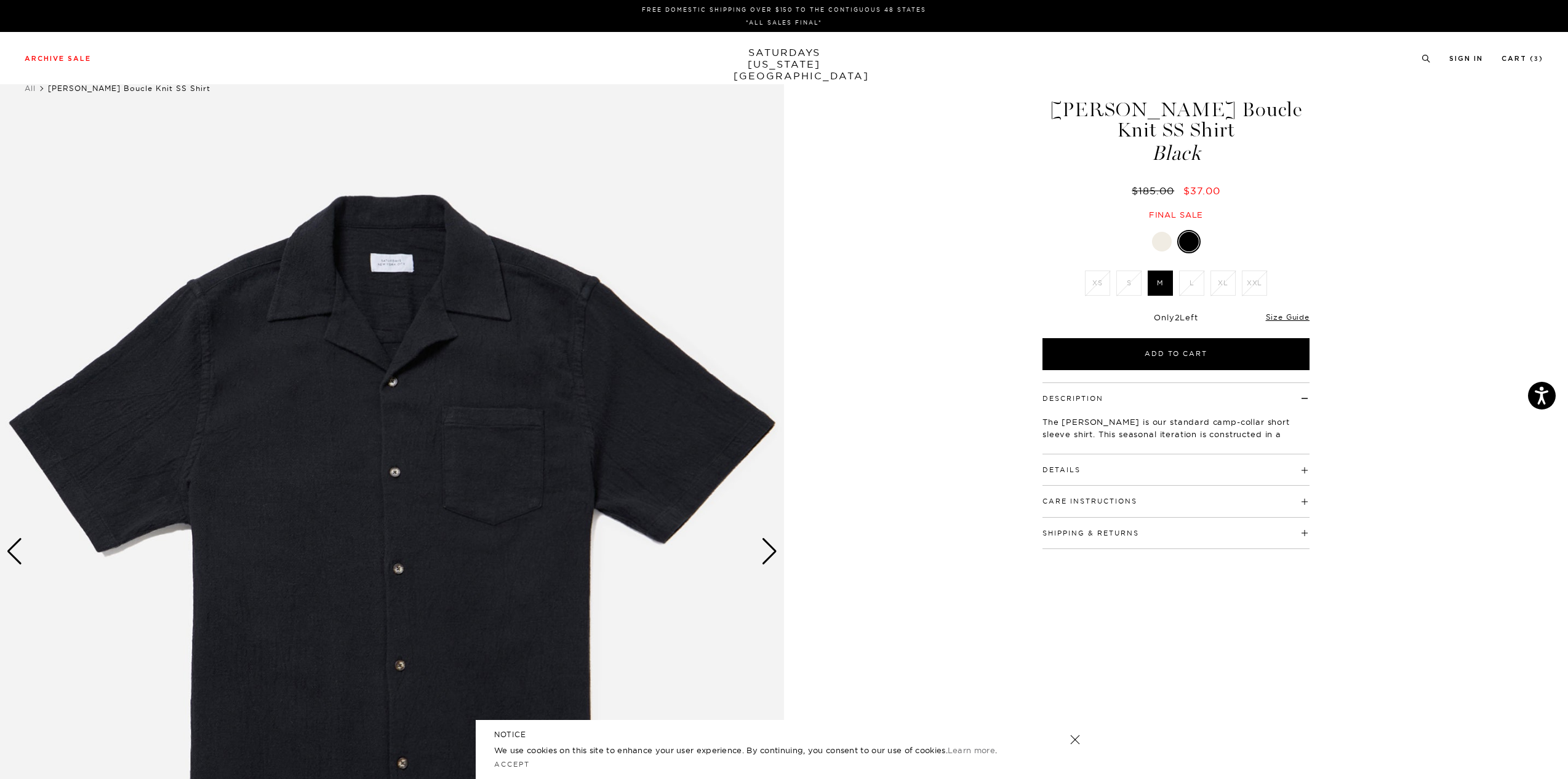
click at [464, 364] on img at bounding box center [392, 553] width 784 height 980
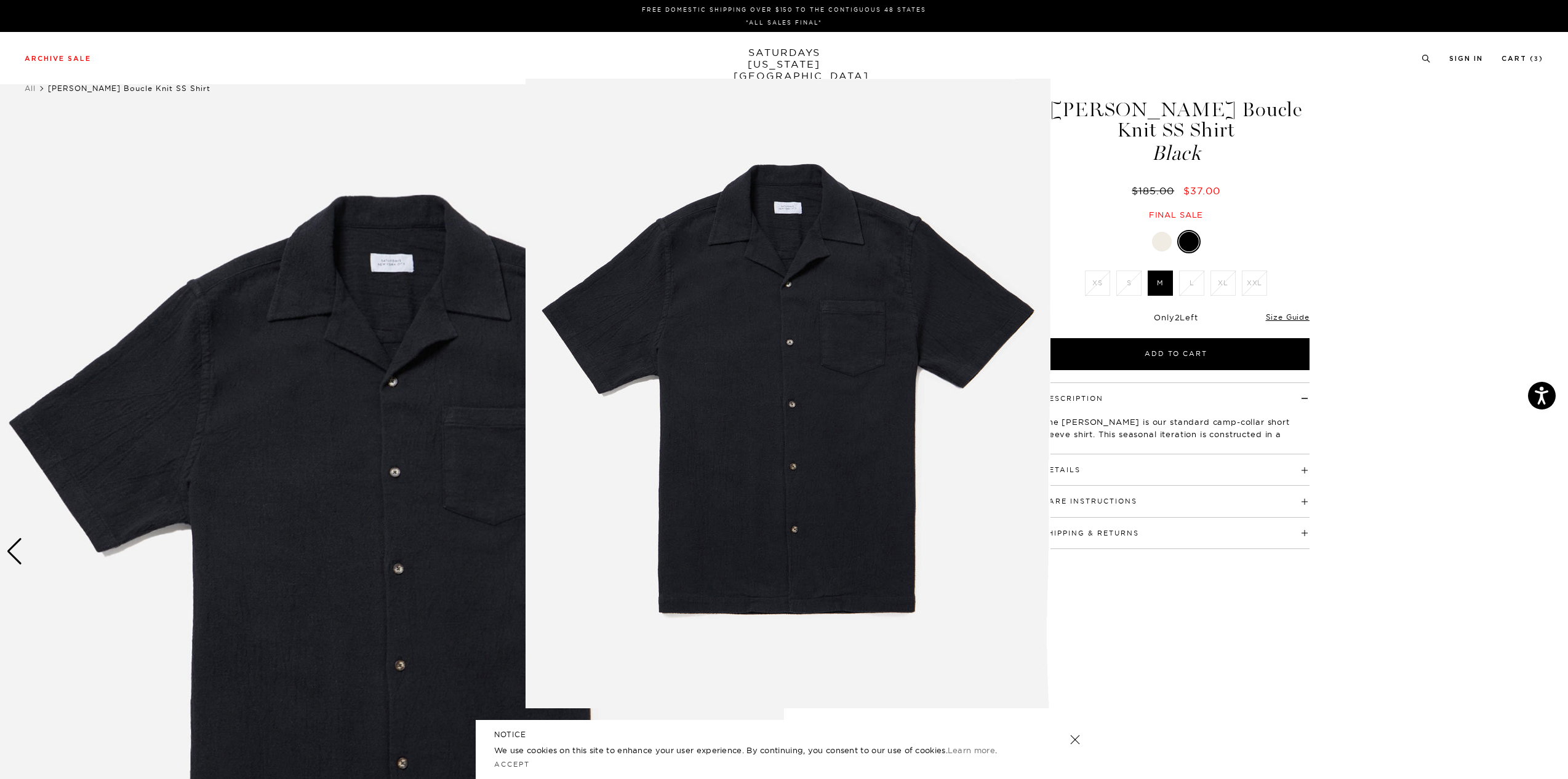
click at [815, 278] on img at bounding box center [788, 394] width 525 height 630
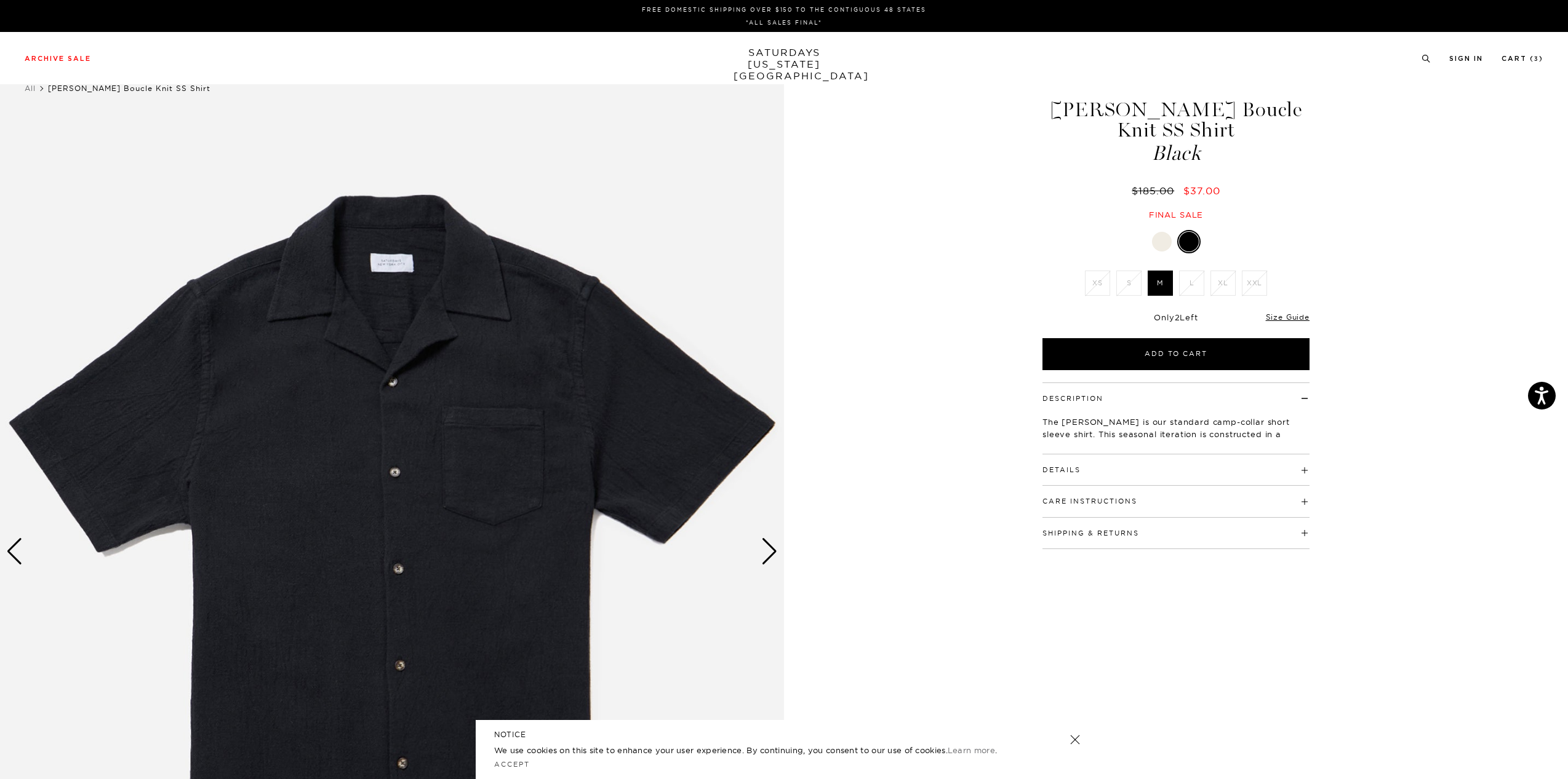
click at [766, 548] on div "Next slide" at bounding box center [769, 552] width 16 height 27
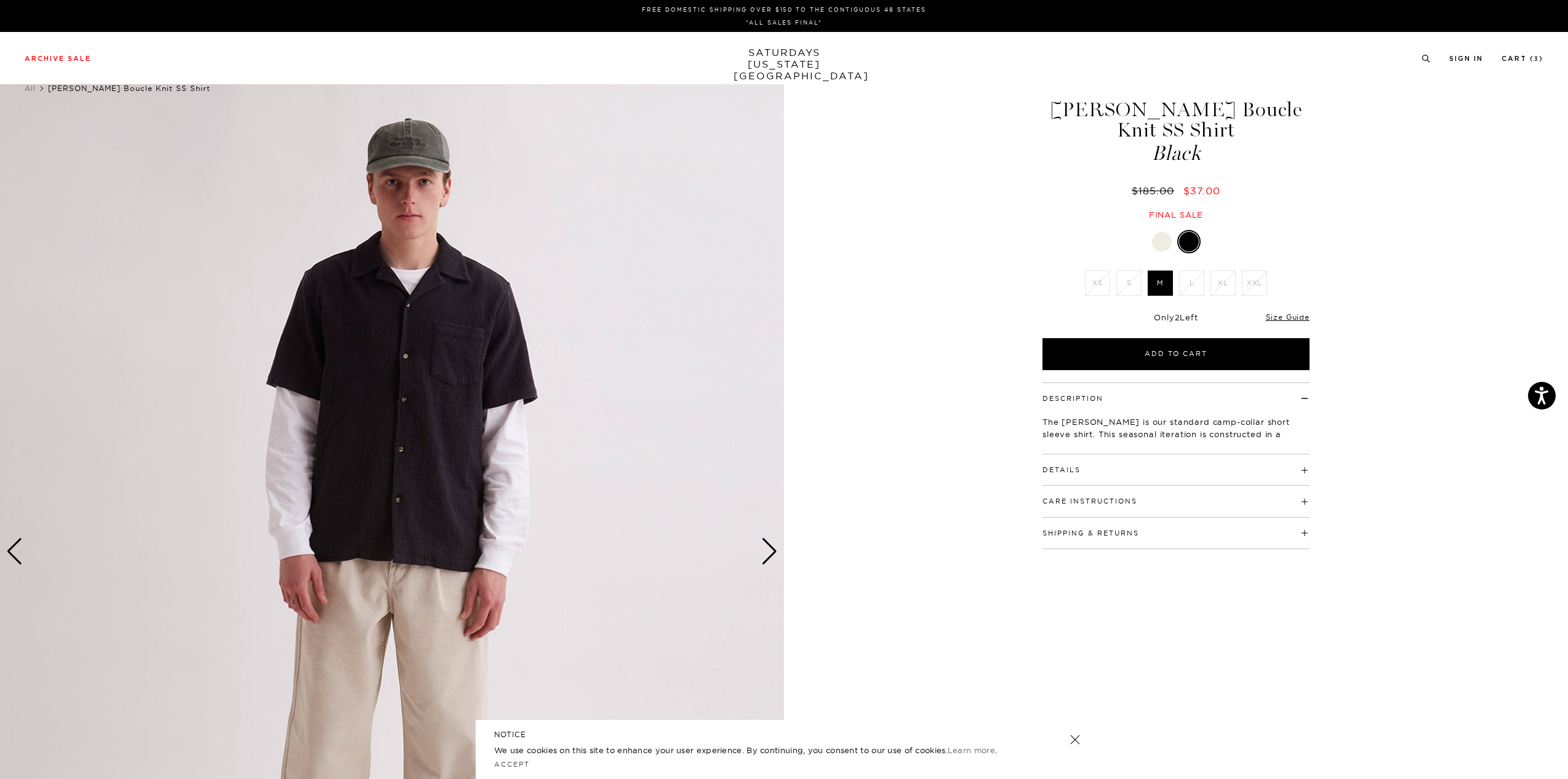
click at [766, 548] on div "Next slide" at bounding box center [769, 552] width 16 height 27
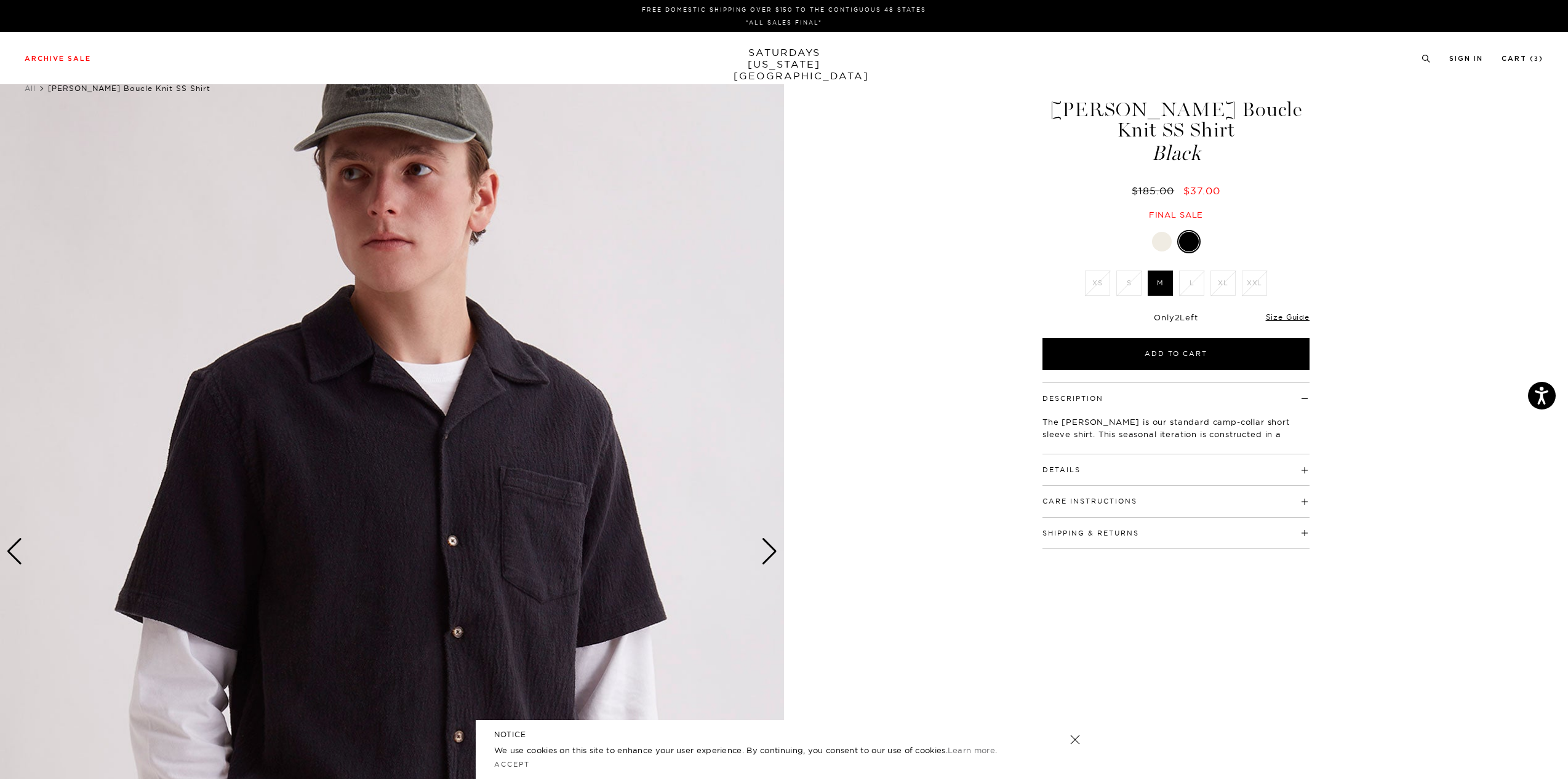
click at [766, 548] on div "Next slide" at bounding box center [769, 552] width 16 height 27
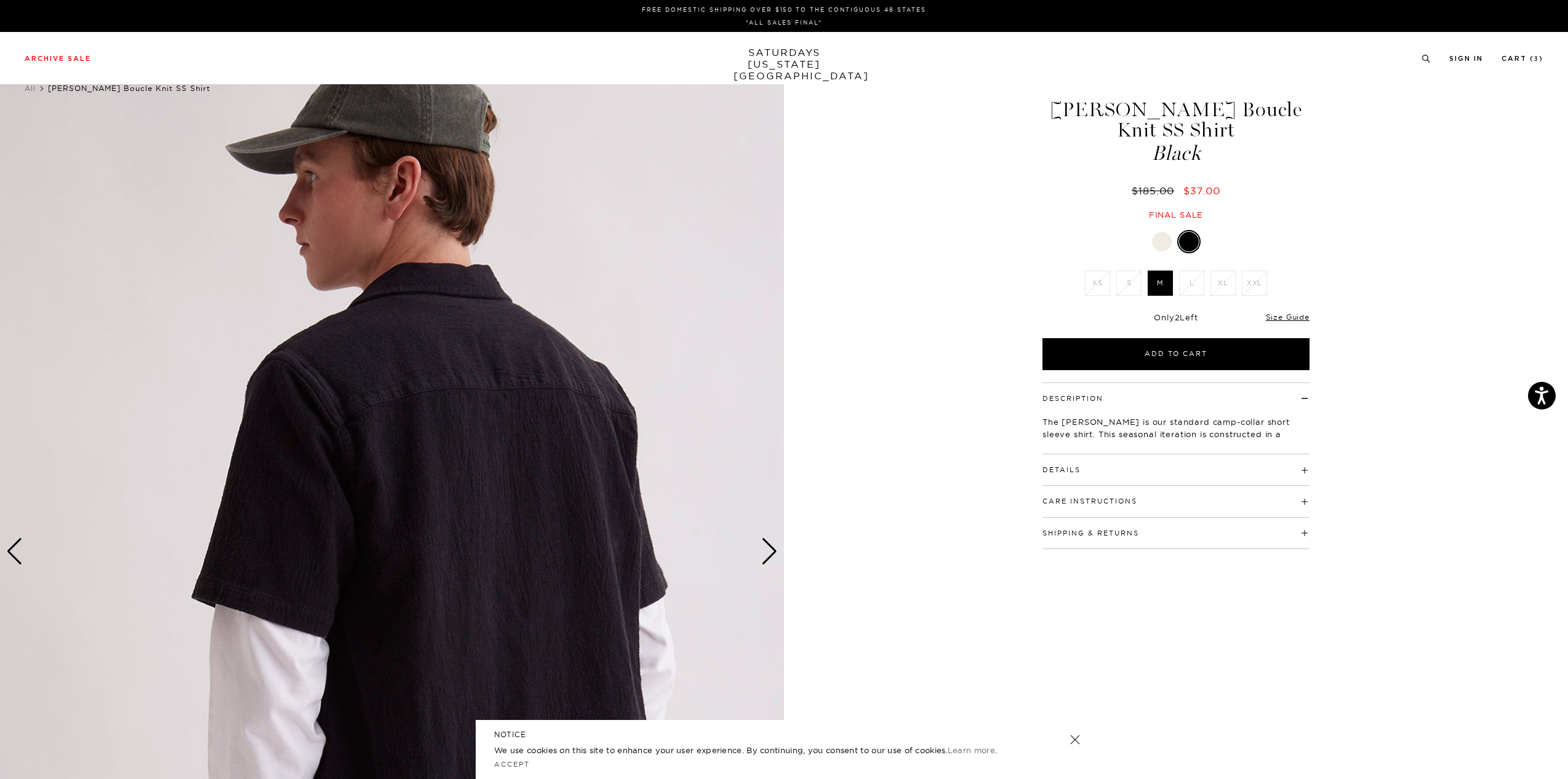
click at [766, 548] on div "Next slide" at bounding box center [769, 552] width 16 height 27
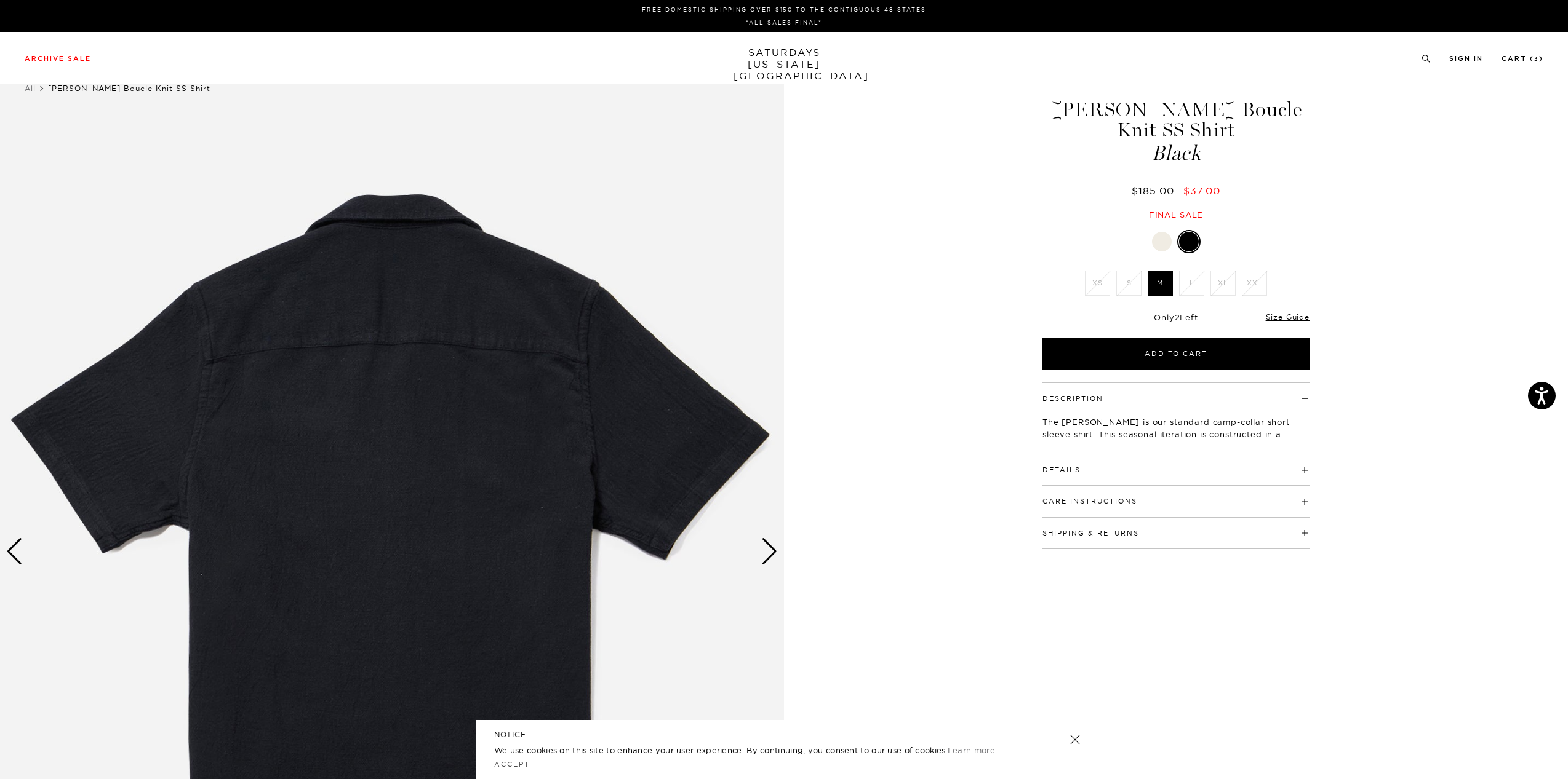
click at [766, 548] on div "Next slide" at bounding box center [769, 552] width 16 height 27
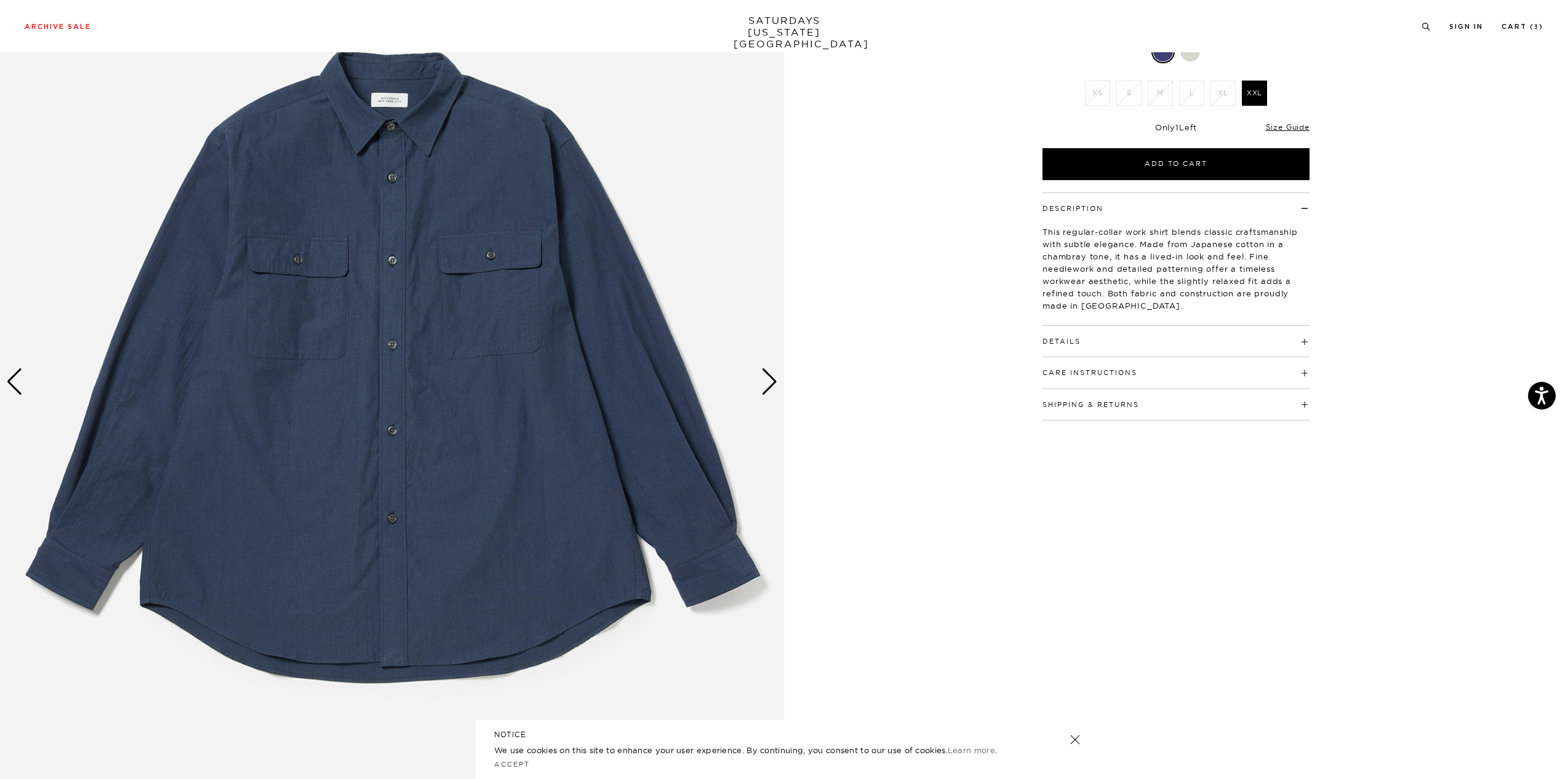
scroll to position [62, 0]
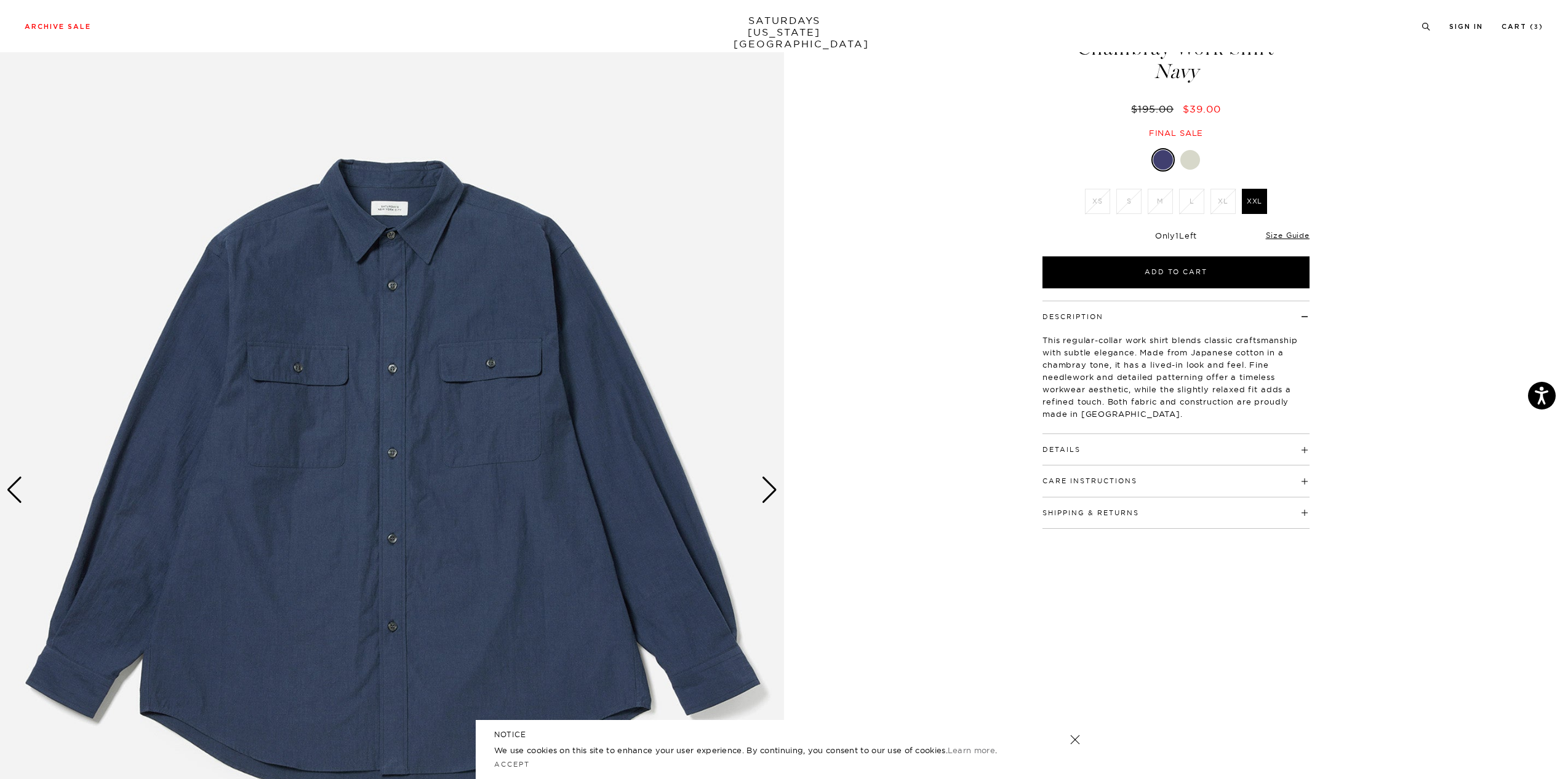
click at [1185, 161] on div at bounding box center [1189, 160] width 19 height 19
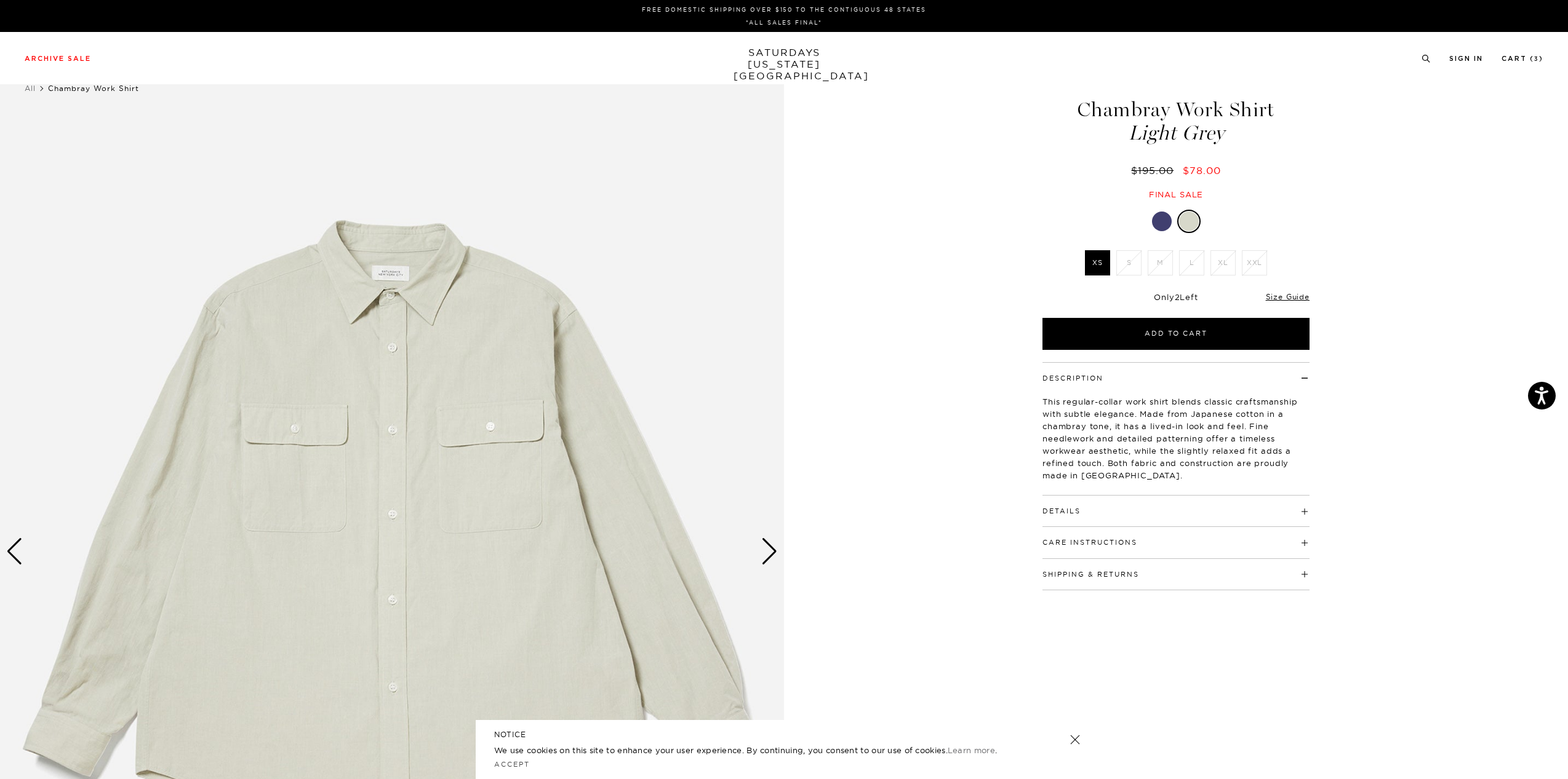
click at [1163, 221] on div at bounding box center [1162, 221] width 19 height 19
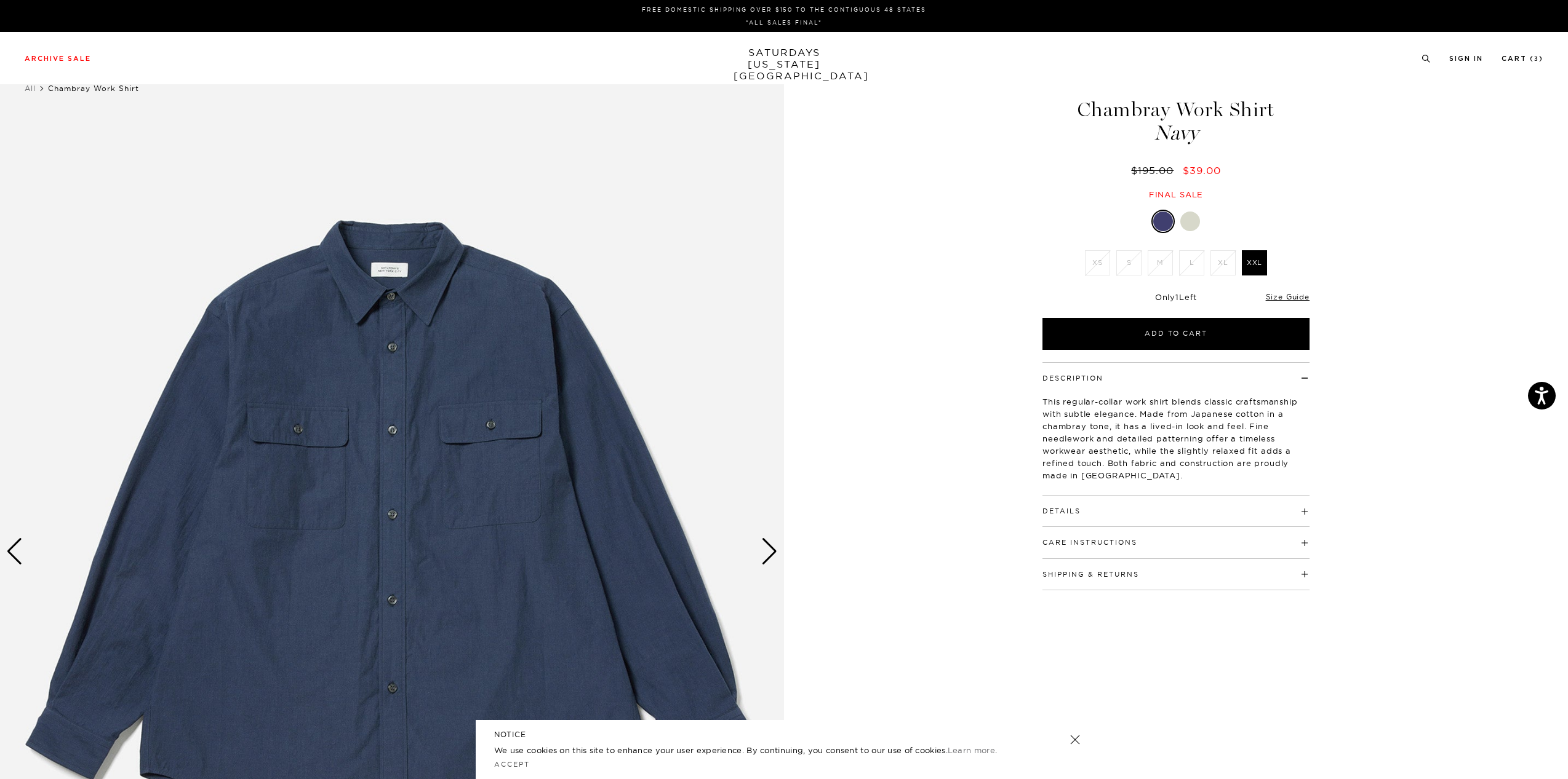
click at [1207, 263] on li "L" at bounding box center [1191, 263] width 32 height 25
click at [1194, 263] on li "L" at bounding box center [1191, 263] width 32 height 25
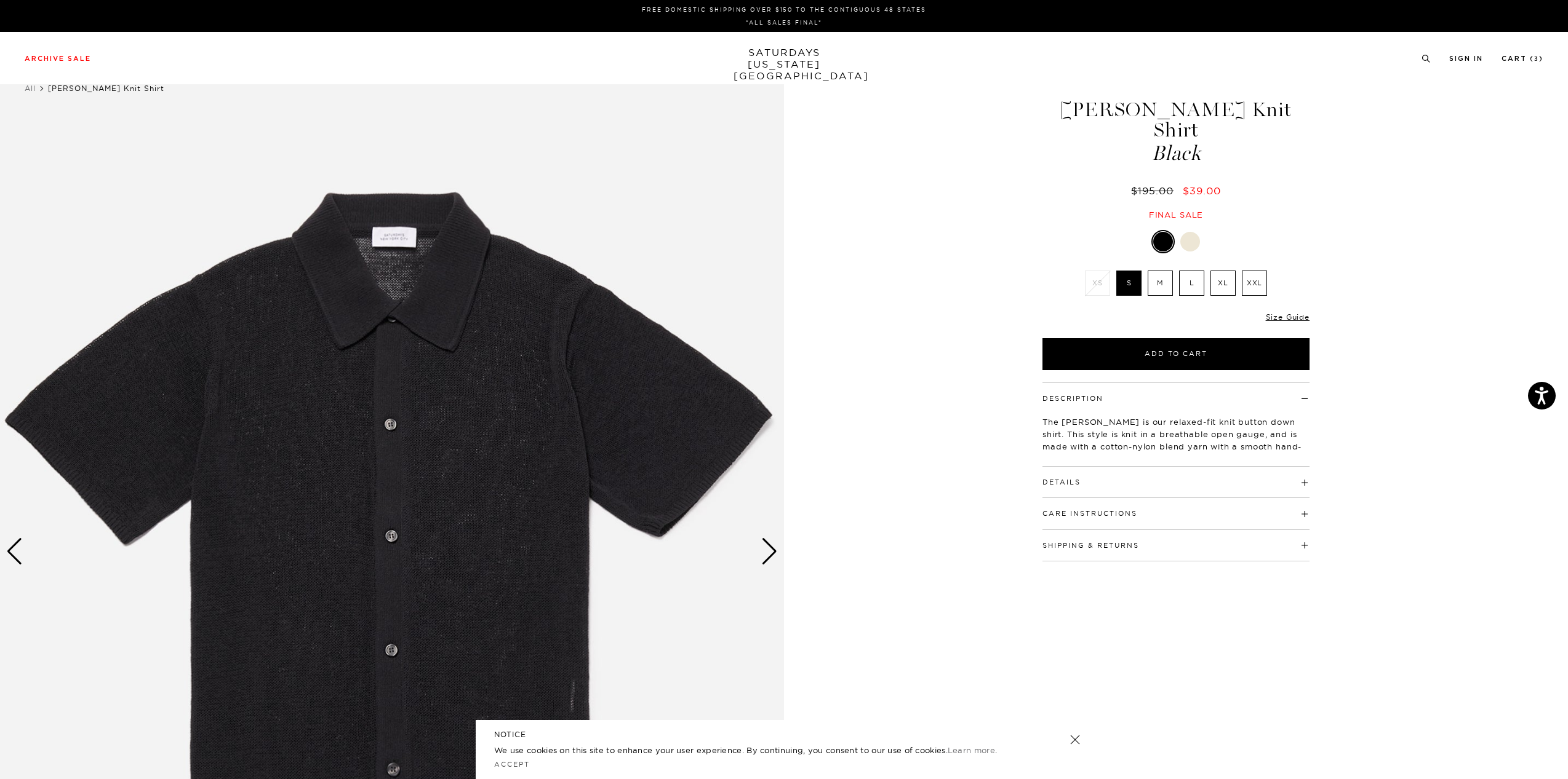
click at [766, 548] on div "Next slide" at bounding box center [769, 552] width 16 height 27
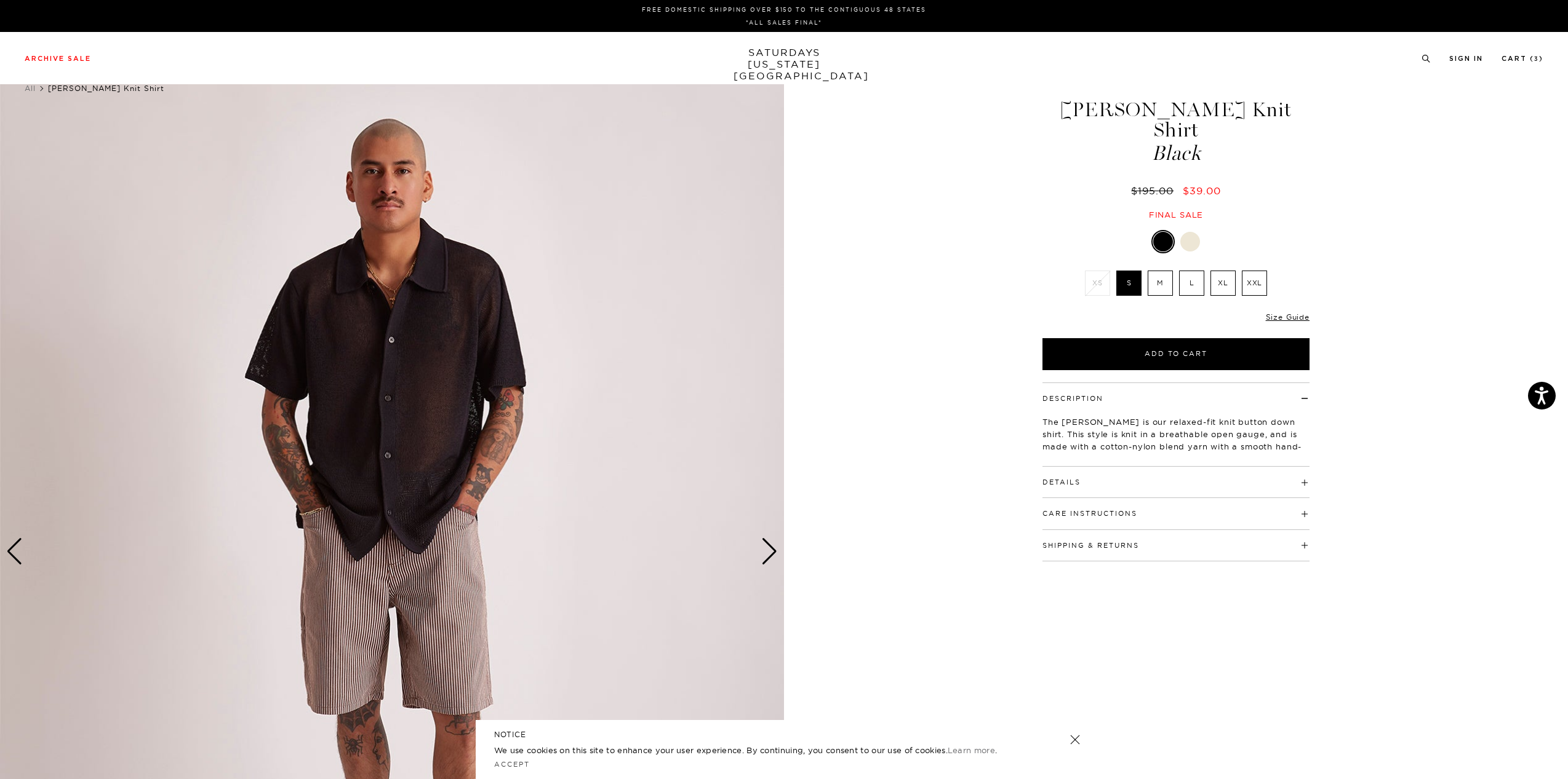
click at [766, 548] on div "Next slide" at bounding box center [769, 552] width 16 height 27
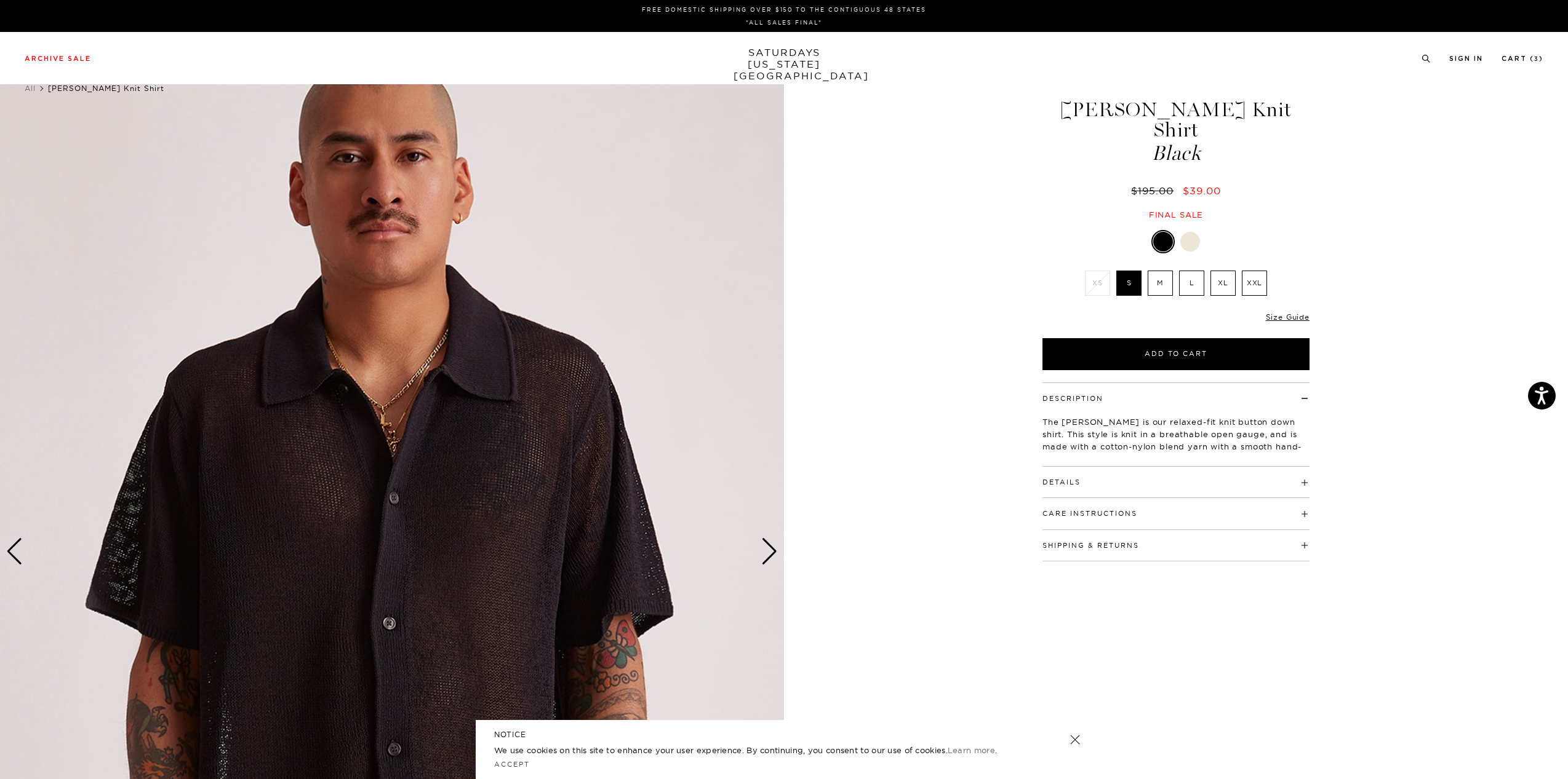
click at [766, 548] on div "Next slide" at bounding box center [769, 552] width 16 height 27
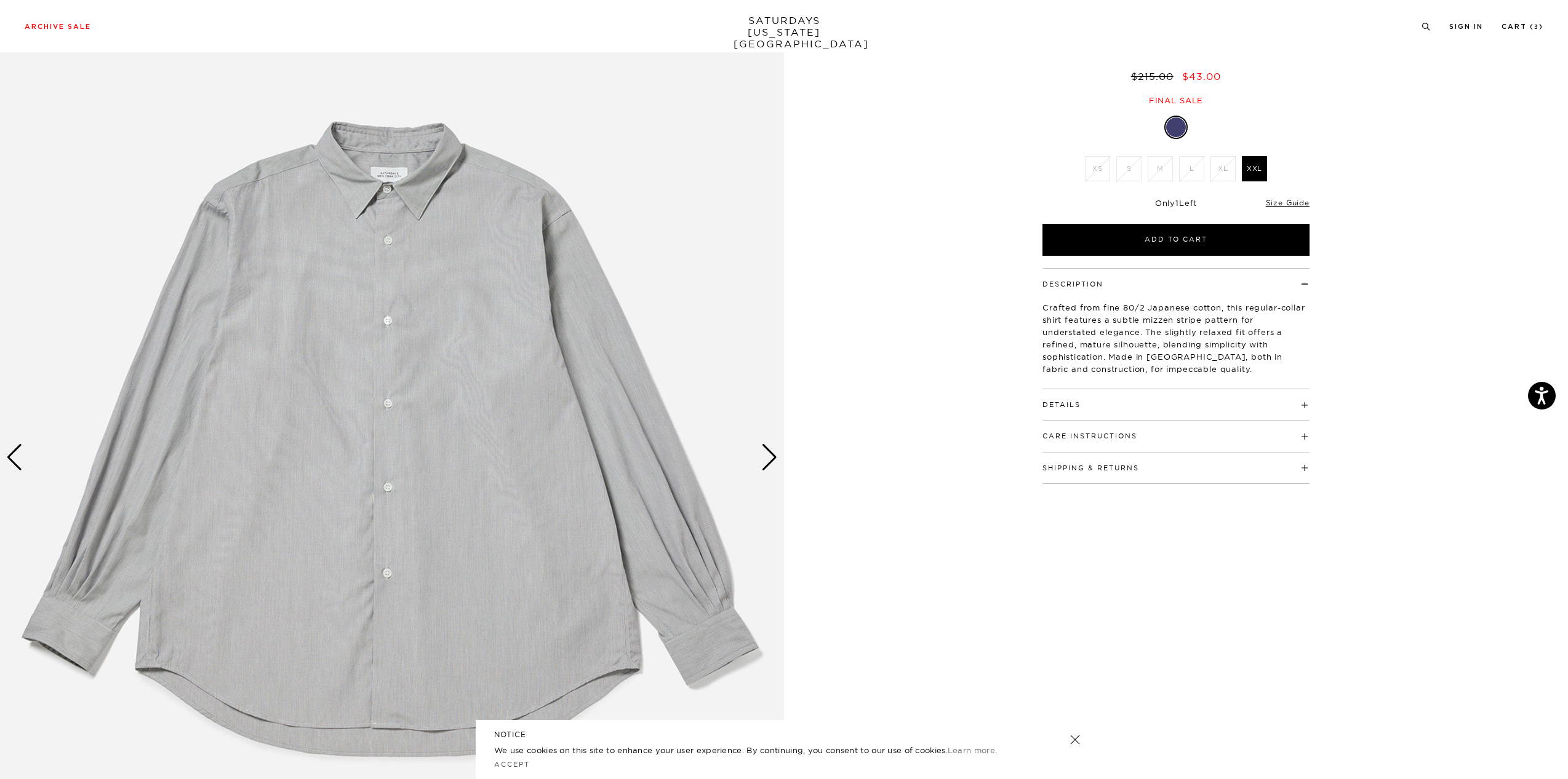
scroll to position [123, 0]
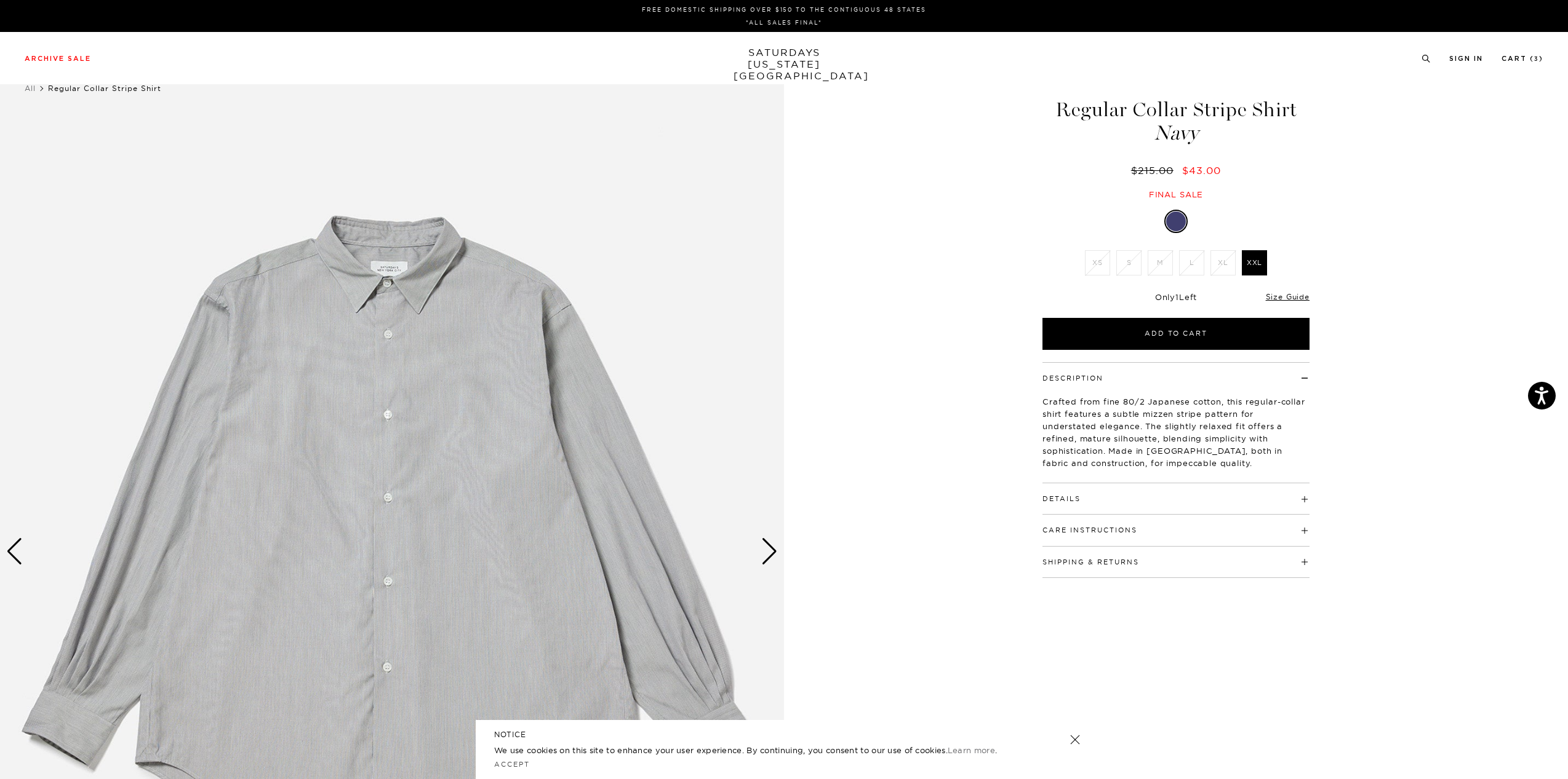
click at [1175, 224] on div at bounding box center [1176, 221] width 19 height 19
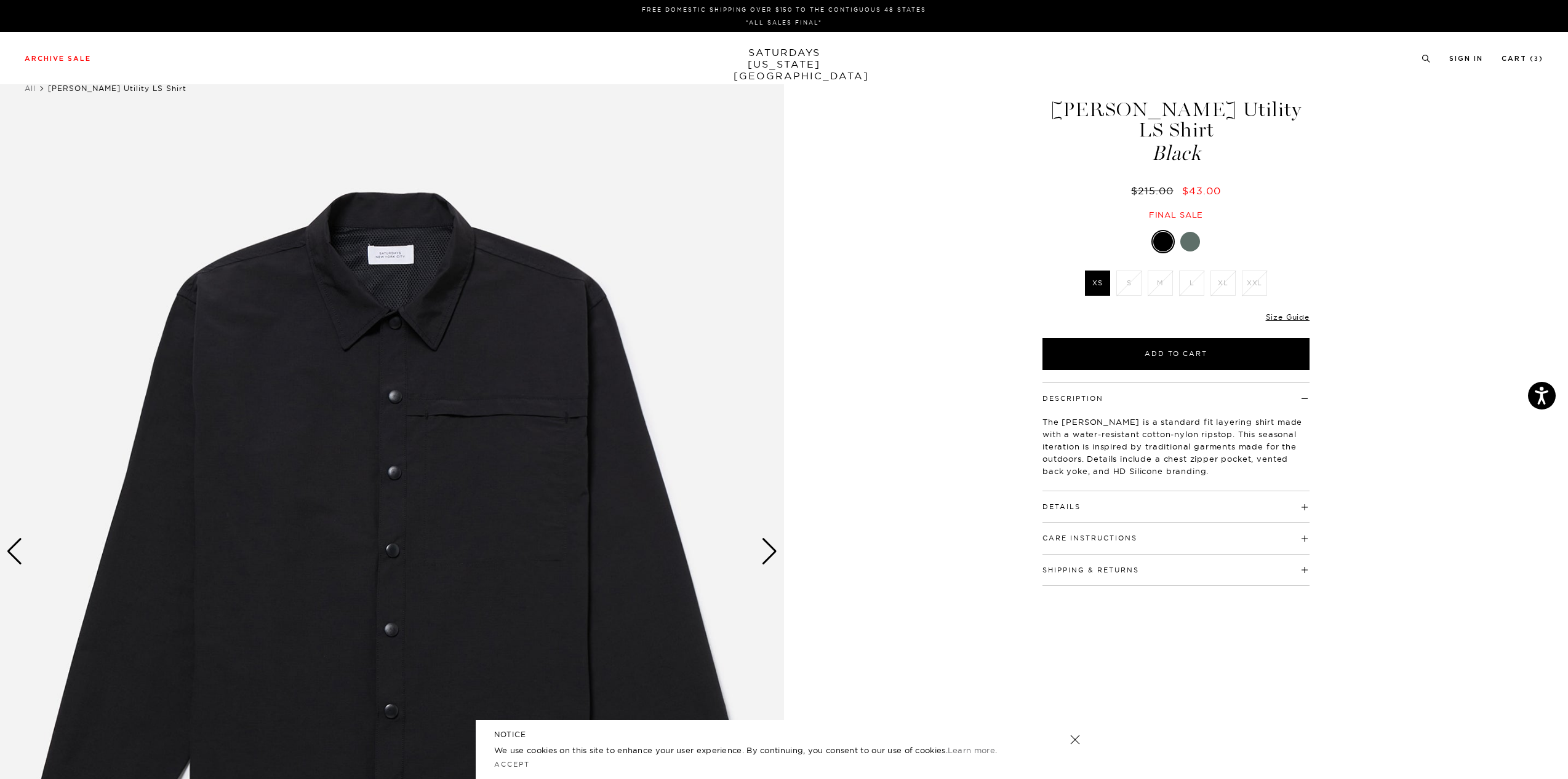
click at [1189, 232] on div at bounding box center [1189, 242] width 19 height 19
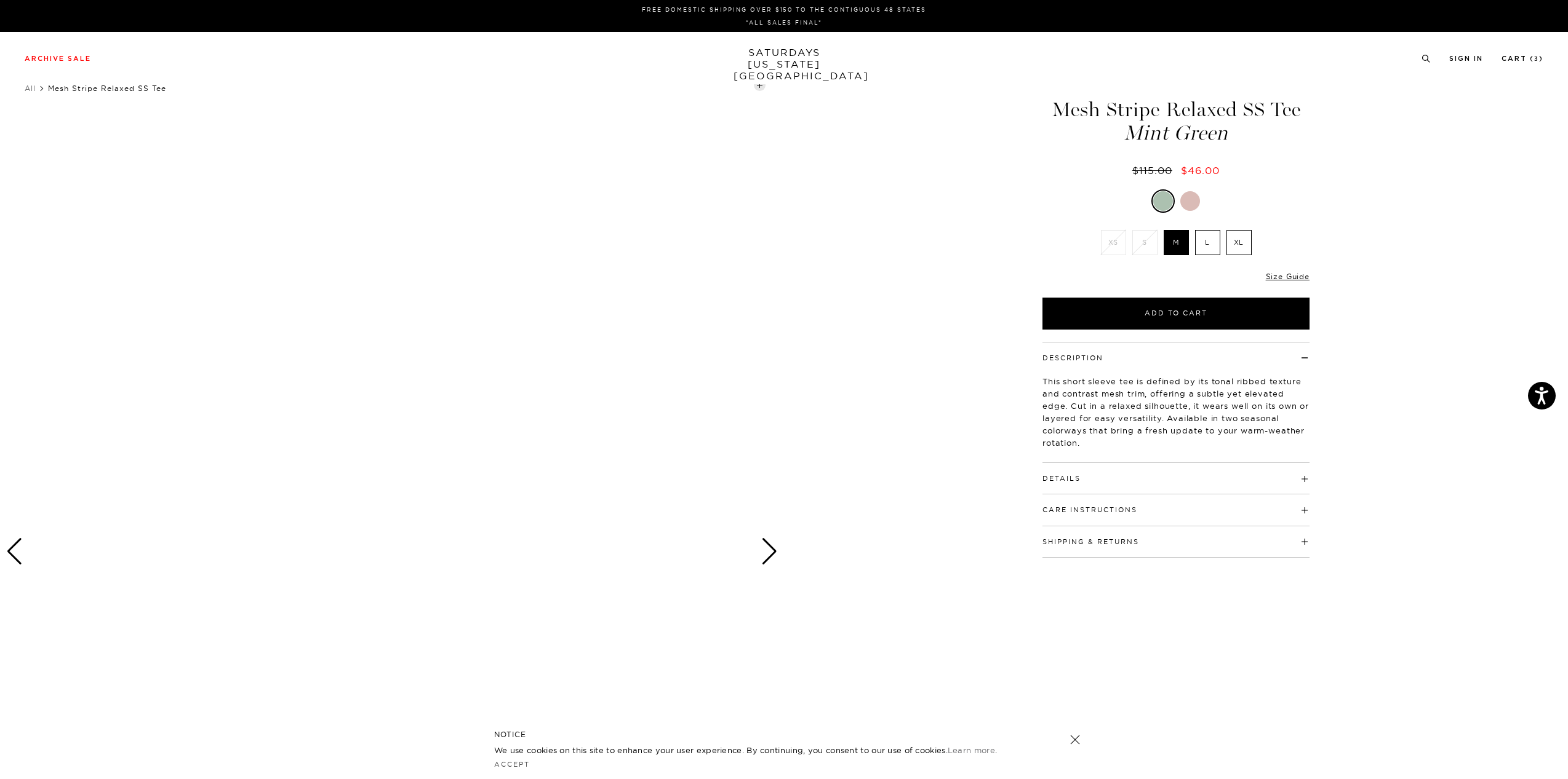
click at [1209, 241] on label "L" at bounding box center [1208, 243] width 25 height 25
click at [0, 0] on input "L" at bounding box center [0, 0] width 0 height 0
click at [761, 552] on div at bounding box center [392, 553] width 784 height 980
click at [772, 557] on div "Next slide" at bounding box center [769, 552] width 16 height 27
click at [1073, 738] on link at bounding box center [1075, 740] width 17 height 17
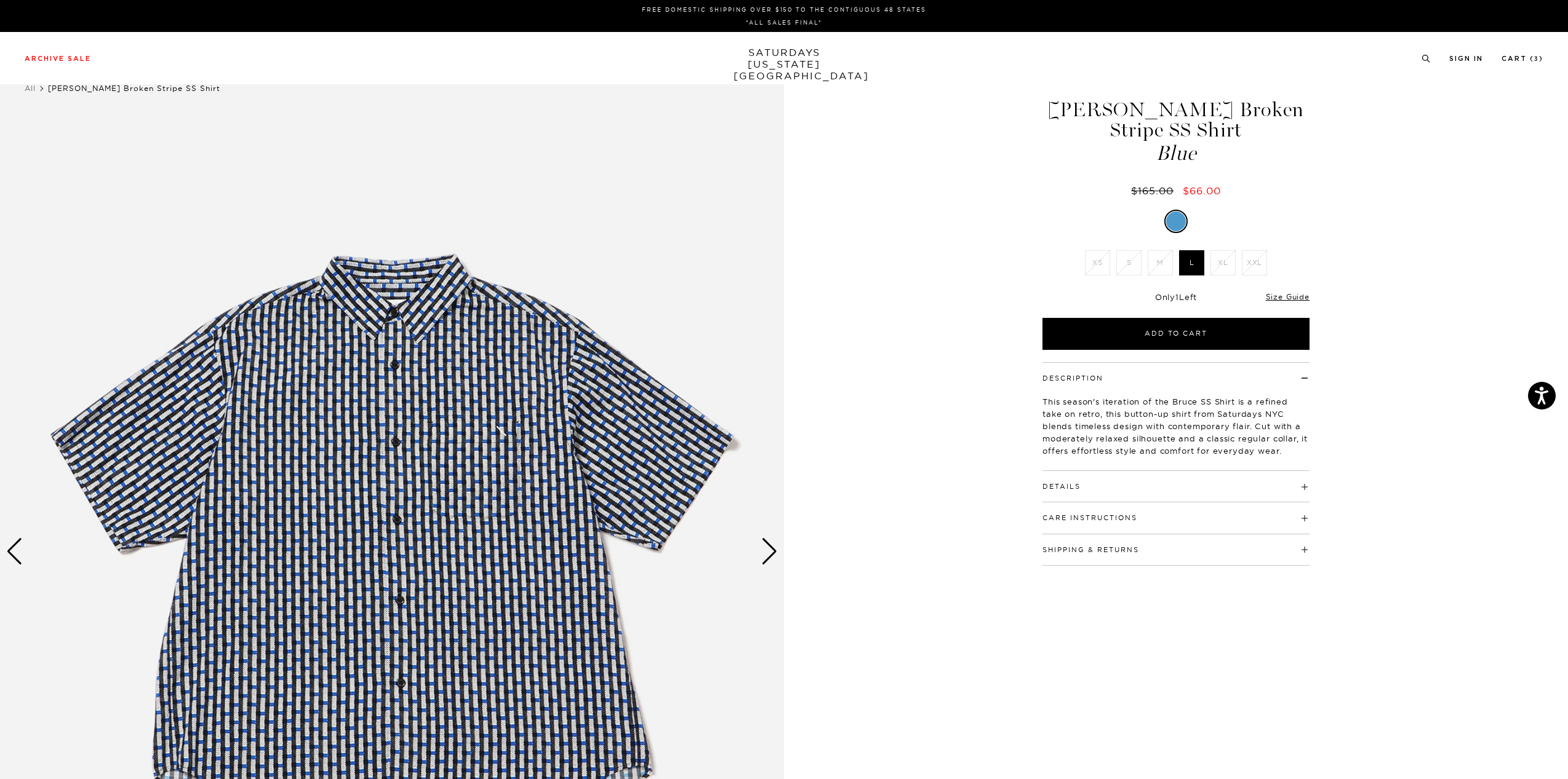
click at [772, 553] on div "Next slide" at bounding box center [769, 552] width 16 height 27
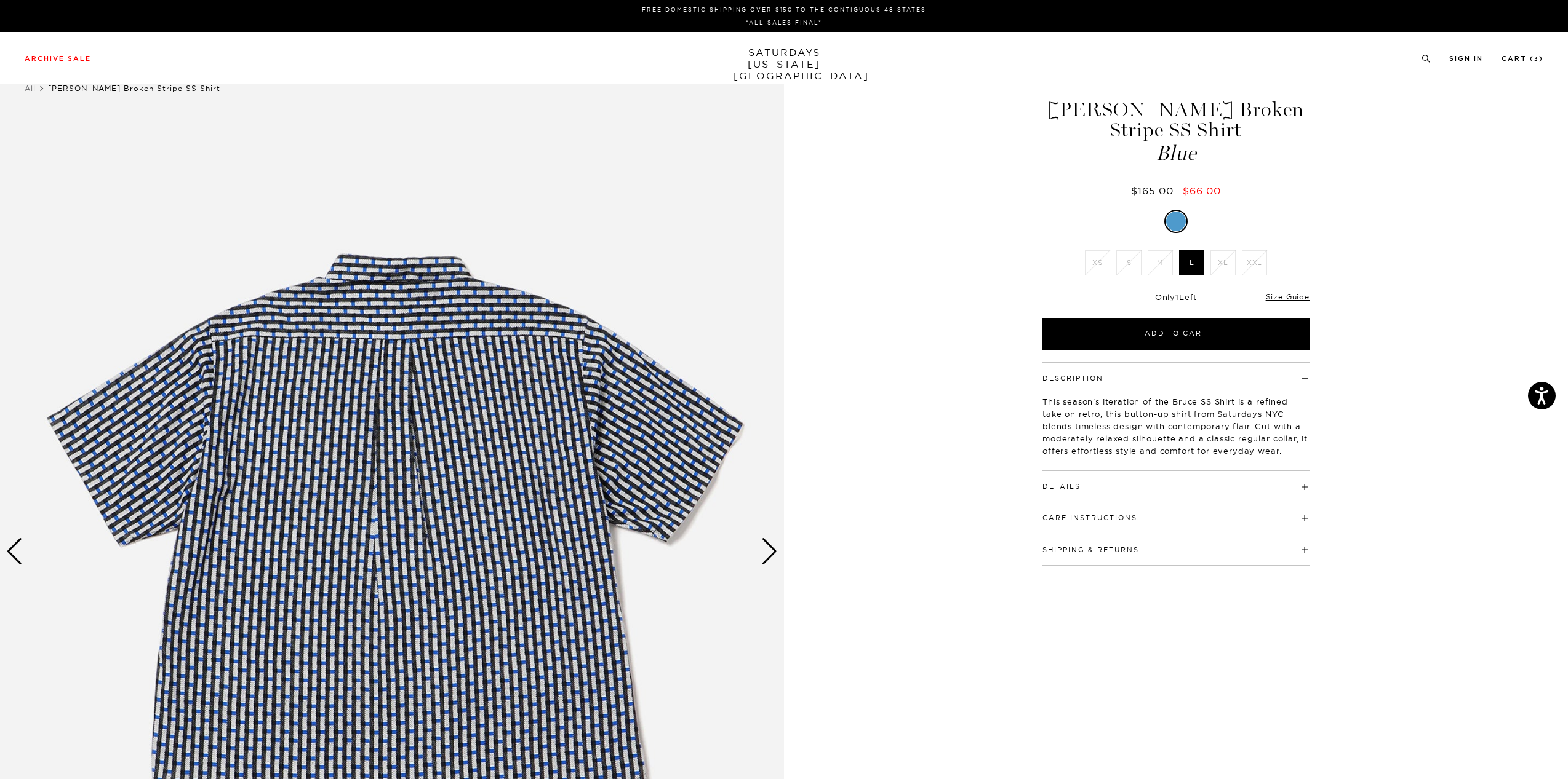
click at [772, 553] on div "Next slide" at bounding box center [769, 552] width 16 height 27
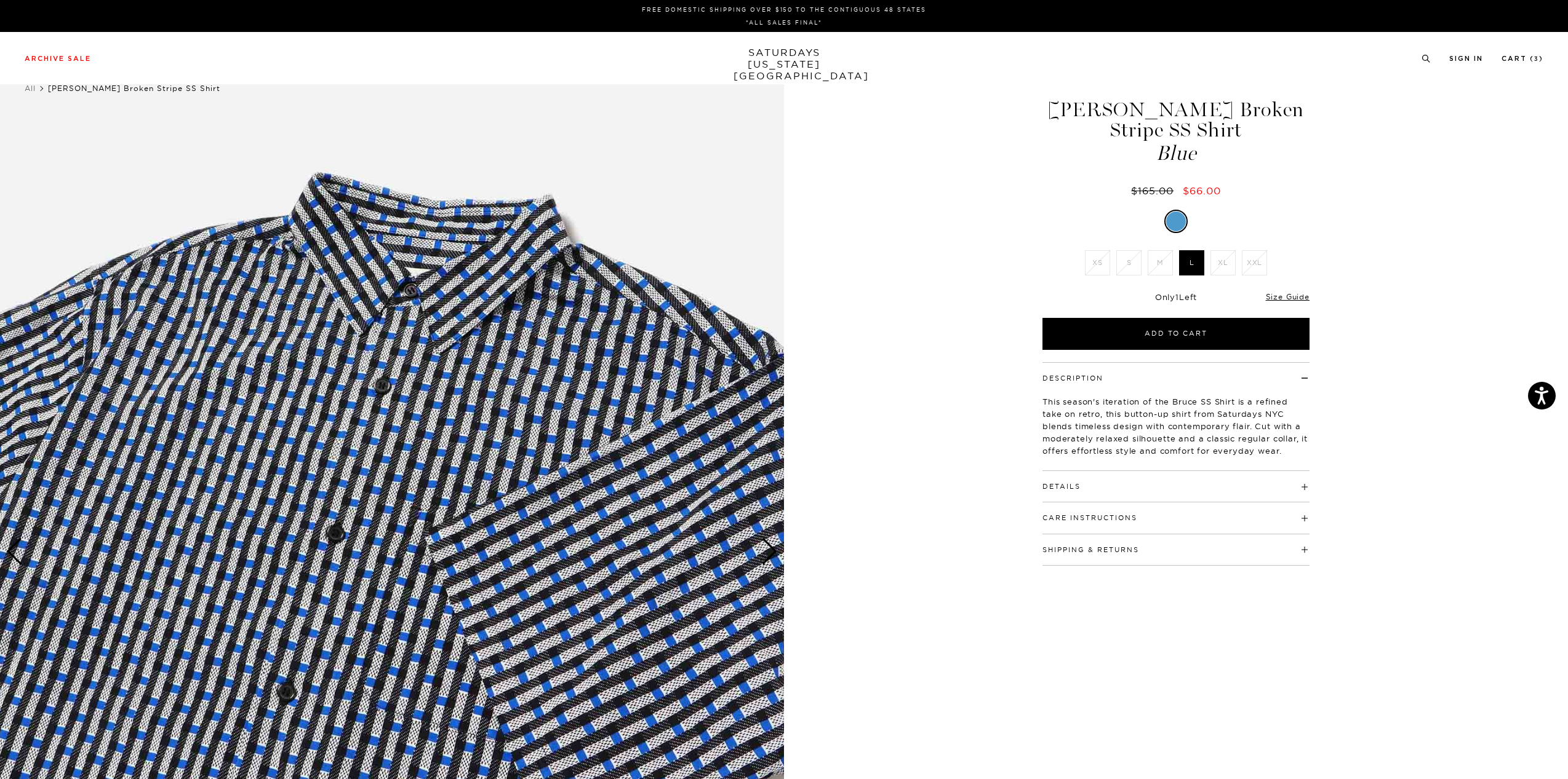
click at [772, 553] on div "Next slide" at bounding box center [769, 552] width 16 height 27
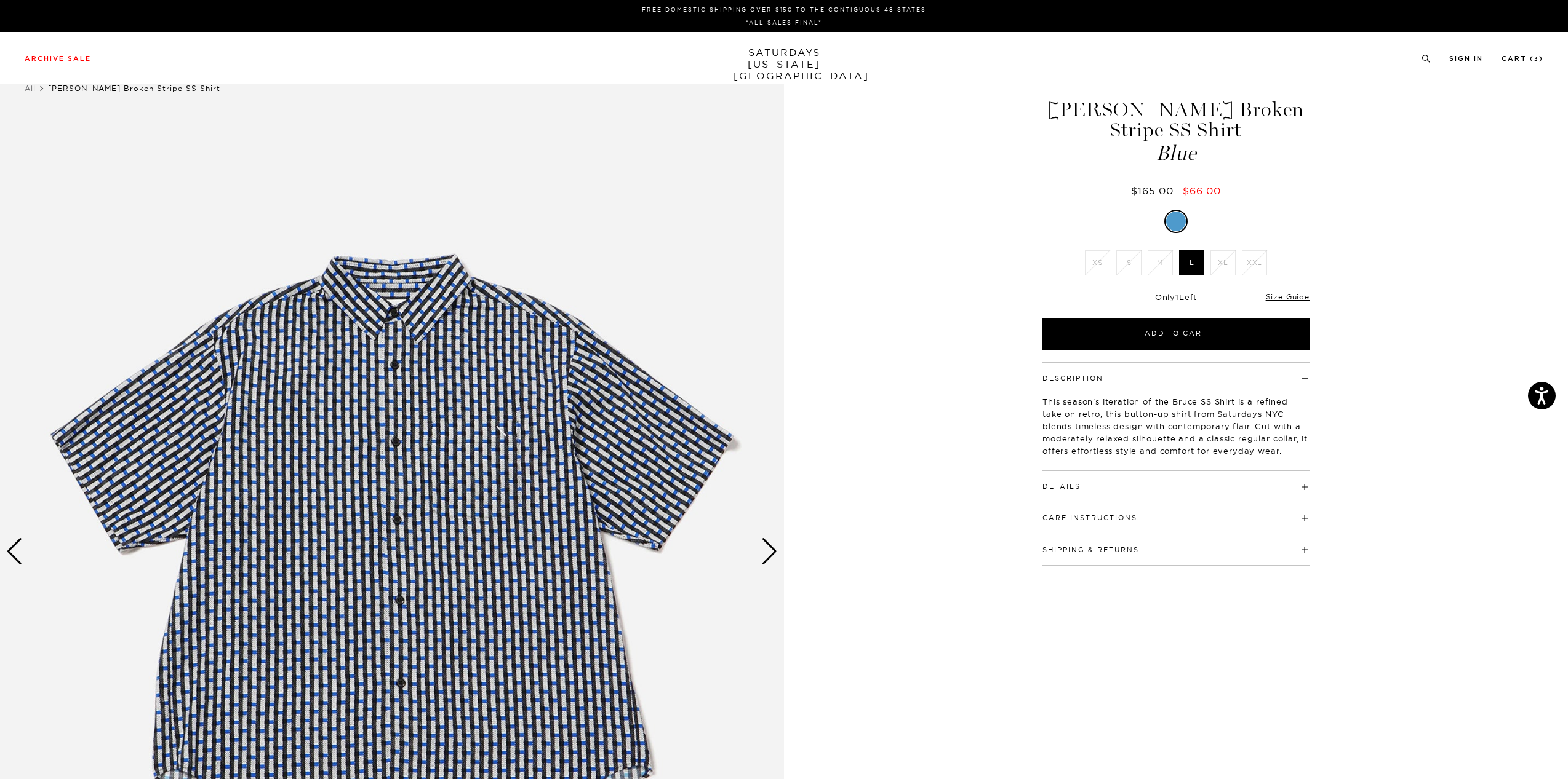
click at [772, 553] on div "Next slide" at bounding box center [769, 552] width 16 height 27
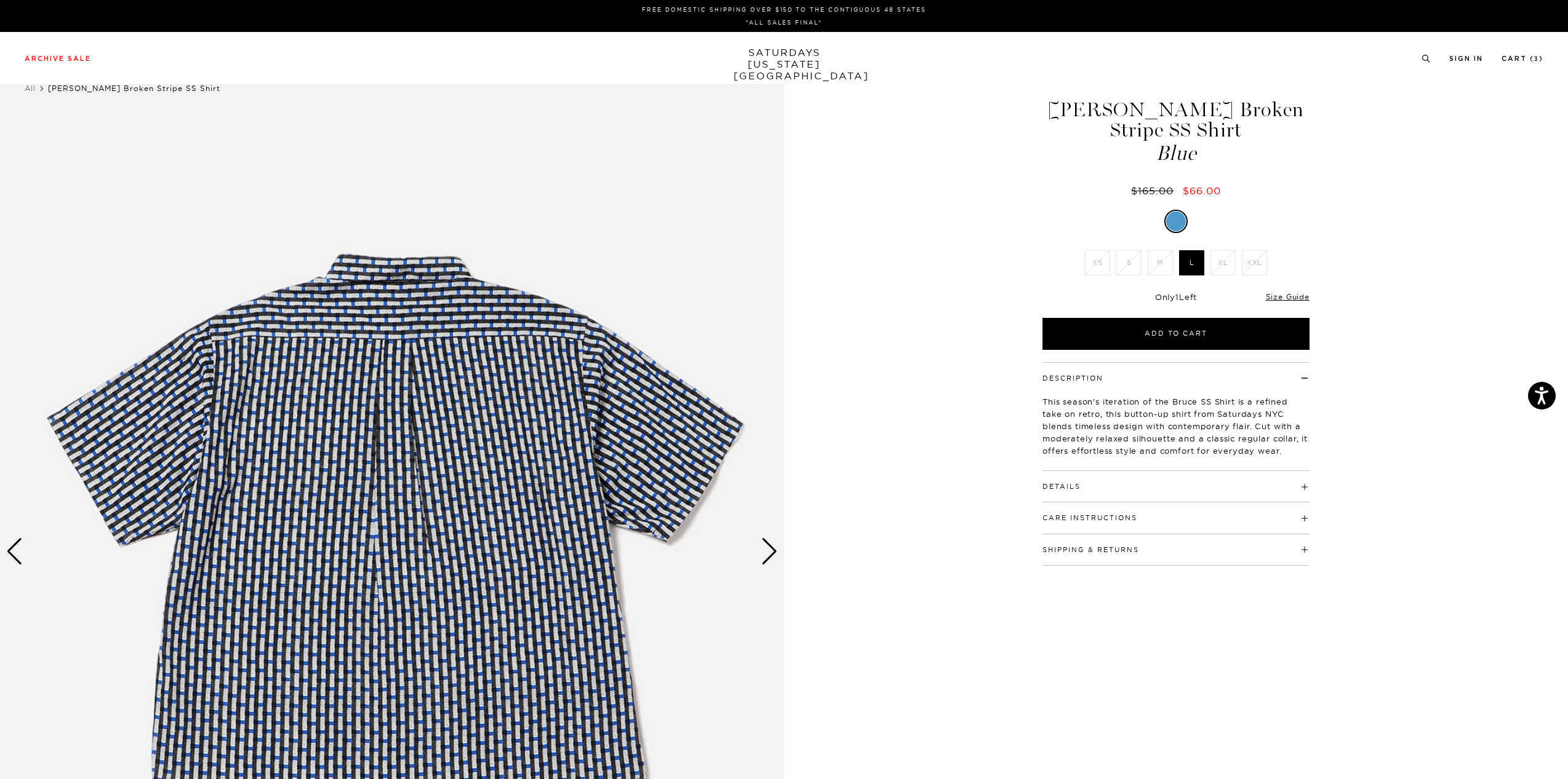
click at [772, 553] on div "Next slide" at bounding box center [769, 552] width 16 height 27
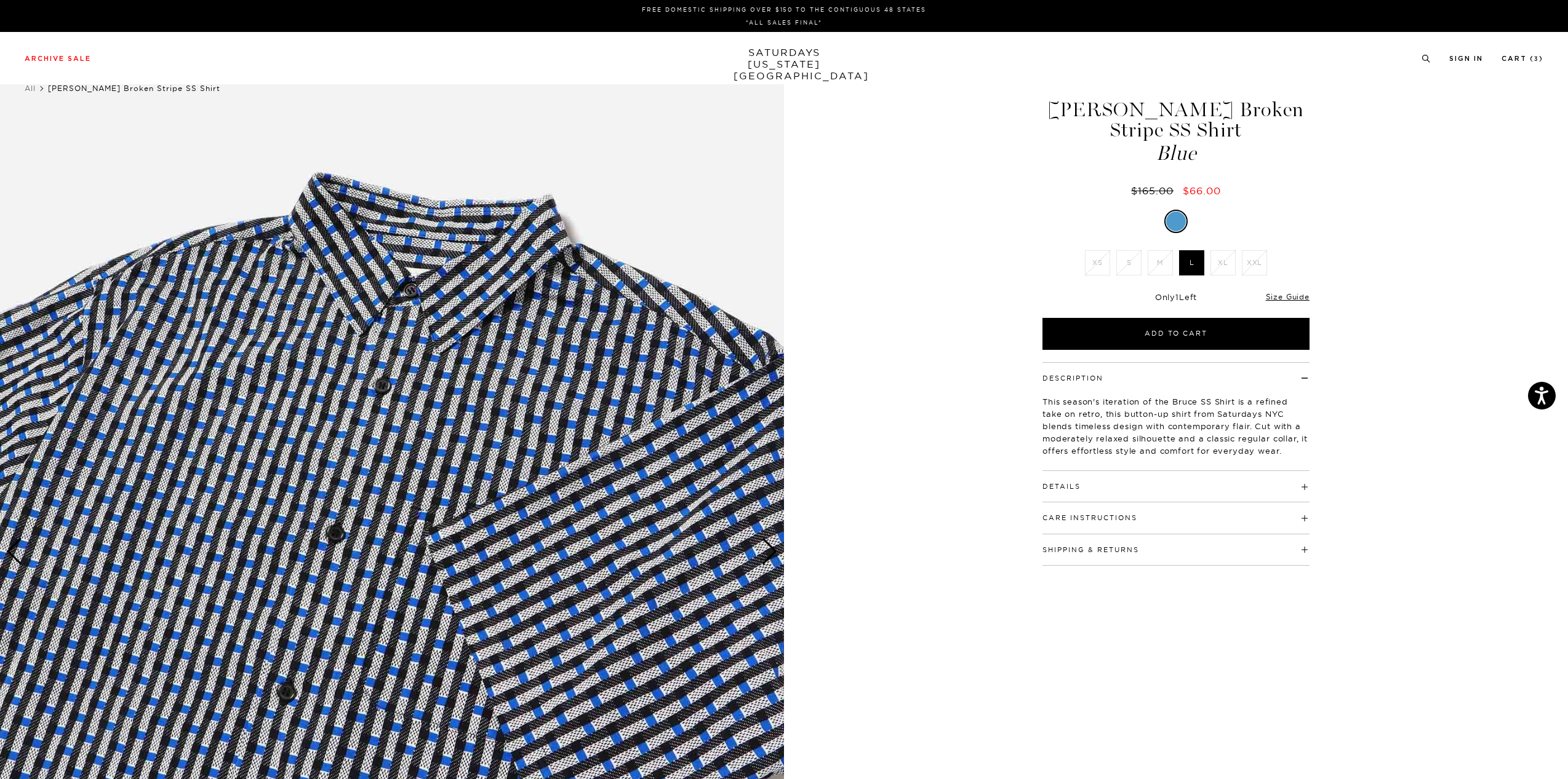
click at [772, 553] on div "Next slide" at bounding box center [769, 552] width 16 height 27
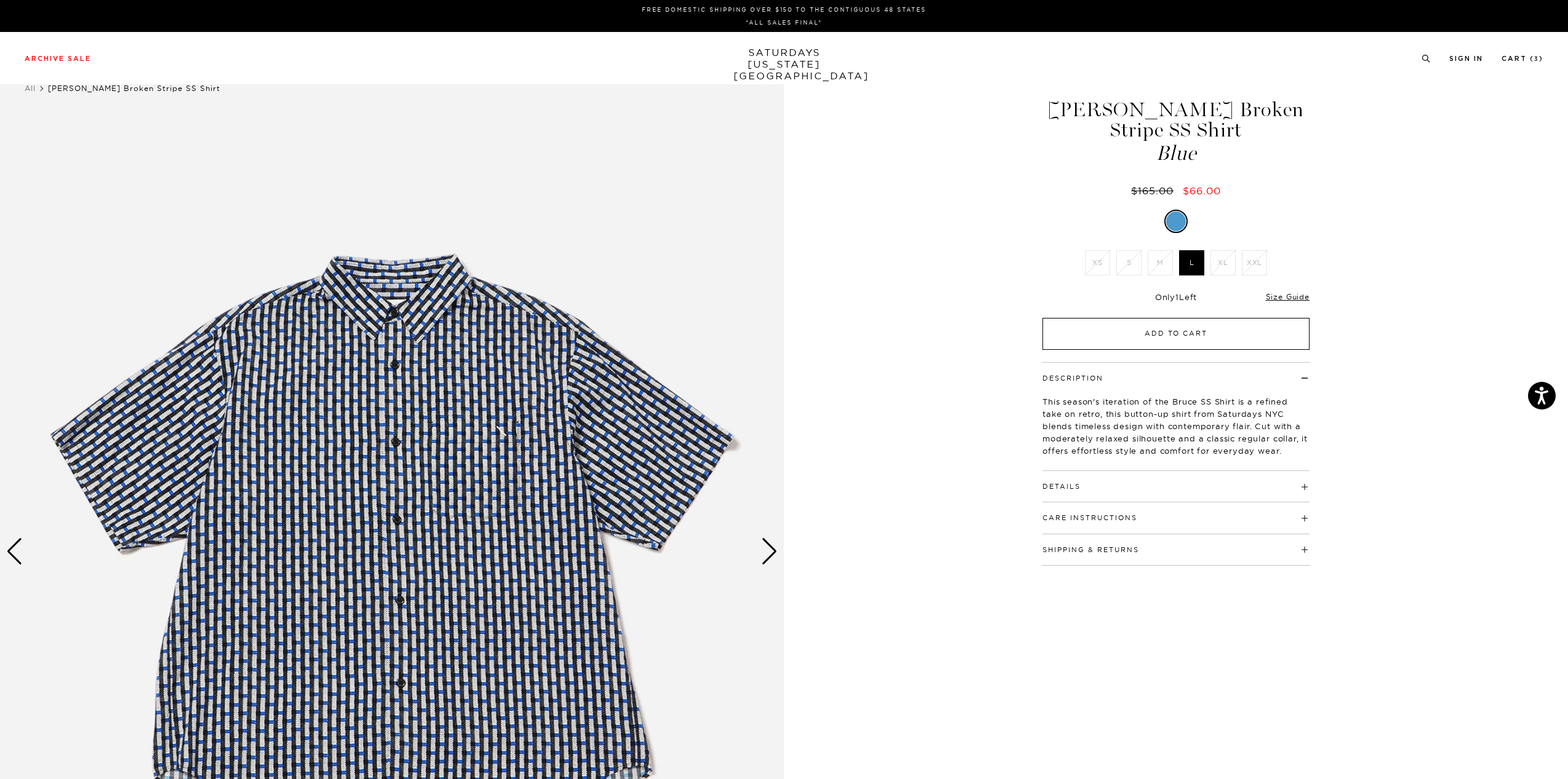
click at [1185, 318] on button "Add to Cart" at bounding box center [1175, 333] width 267 height 32
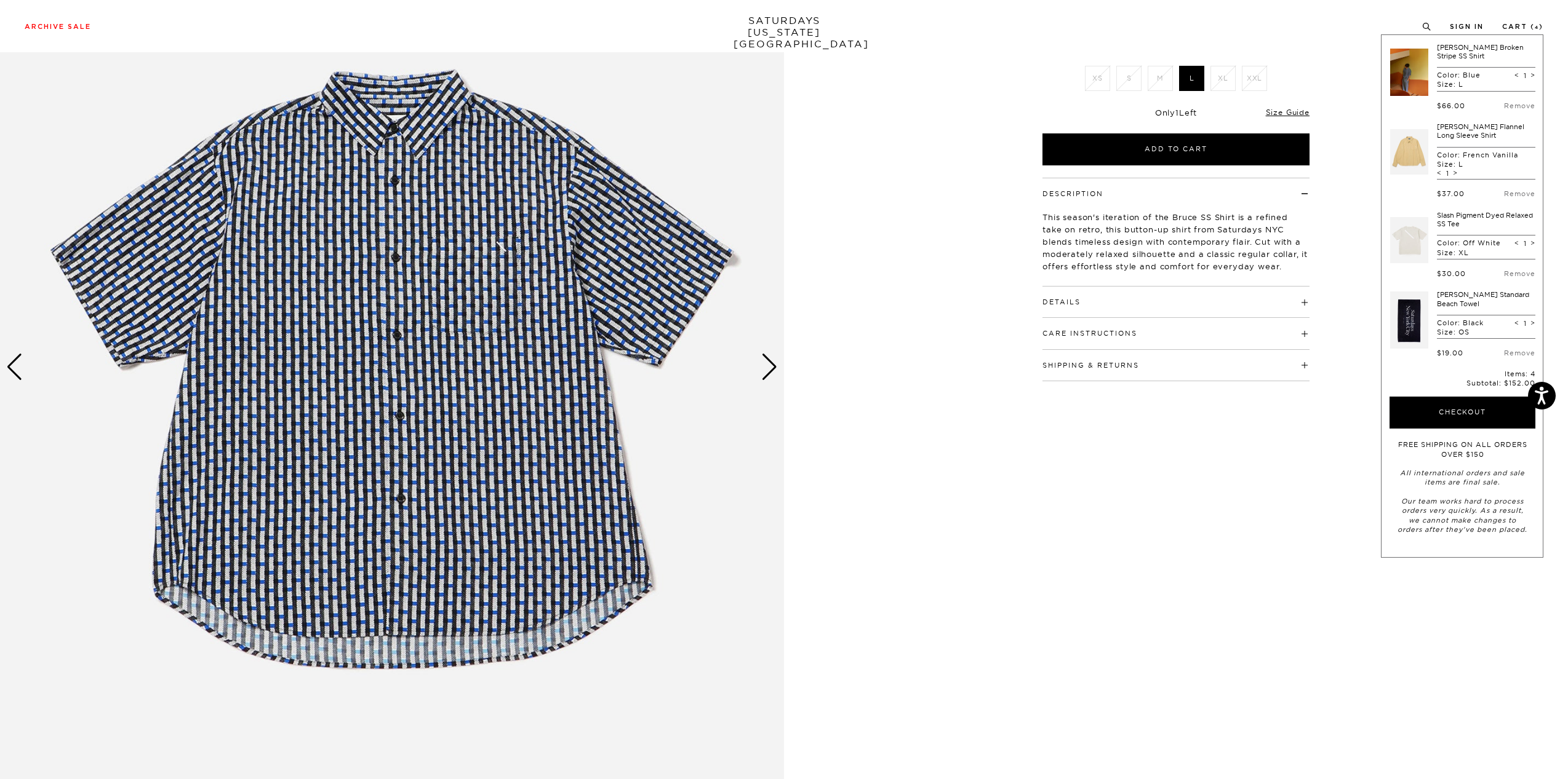
scroll to position [123, 0]
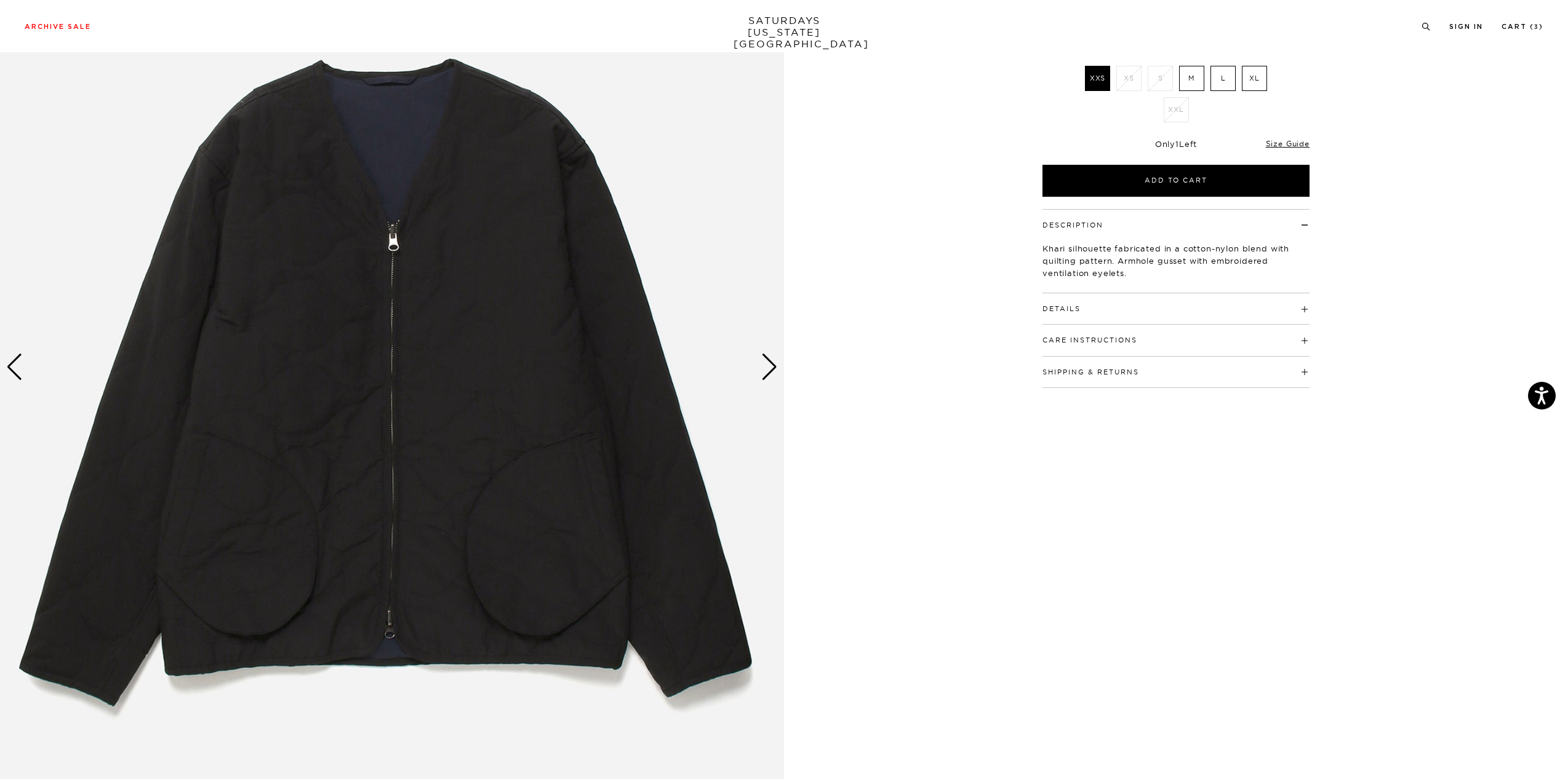
scroll to position [123, 0]
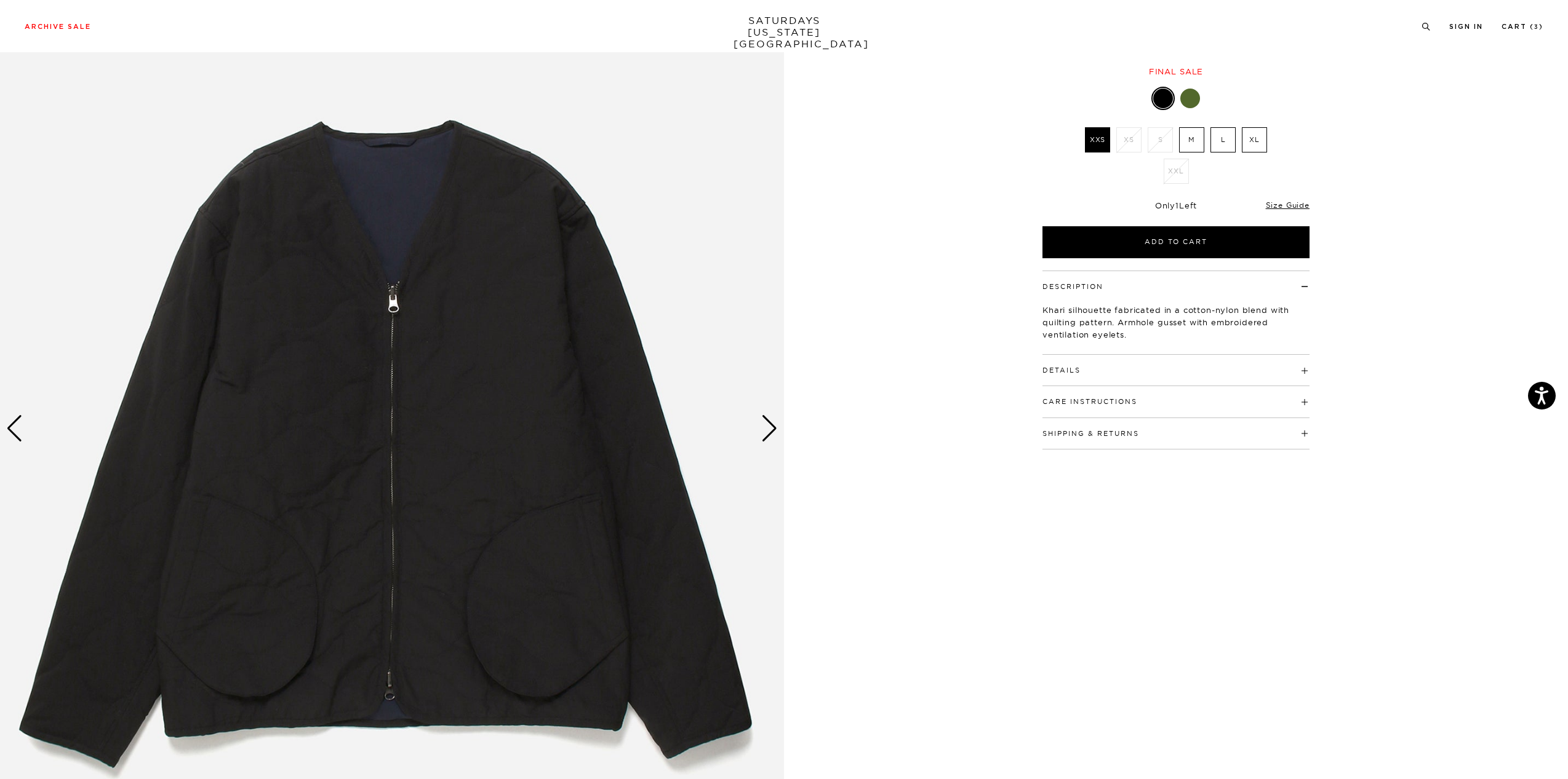
click at [768, 430] on div "Next slide" at bounding box center [769, 428] width 16 height 27
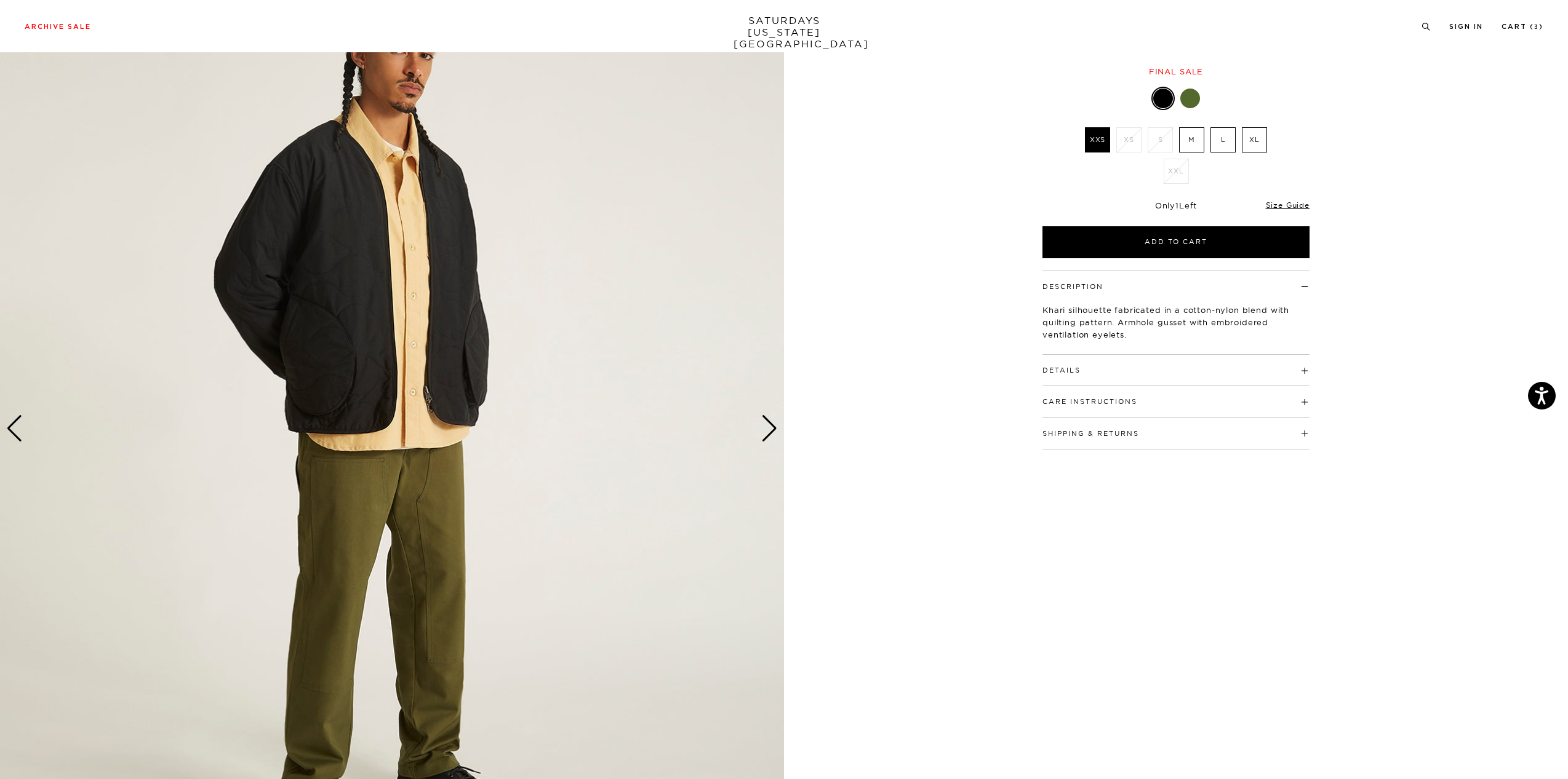
click at [768, 430] on div "Next slide" at bounding box center [769, 428] width 16 height 27
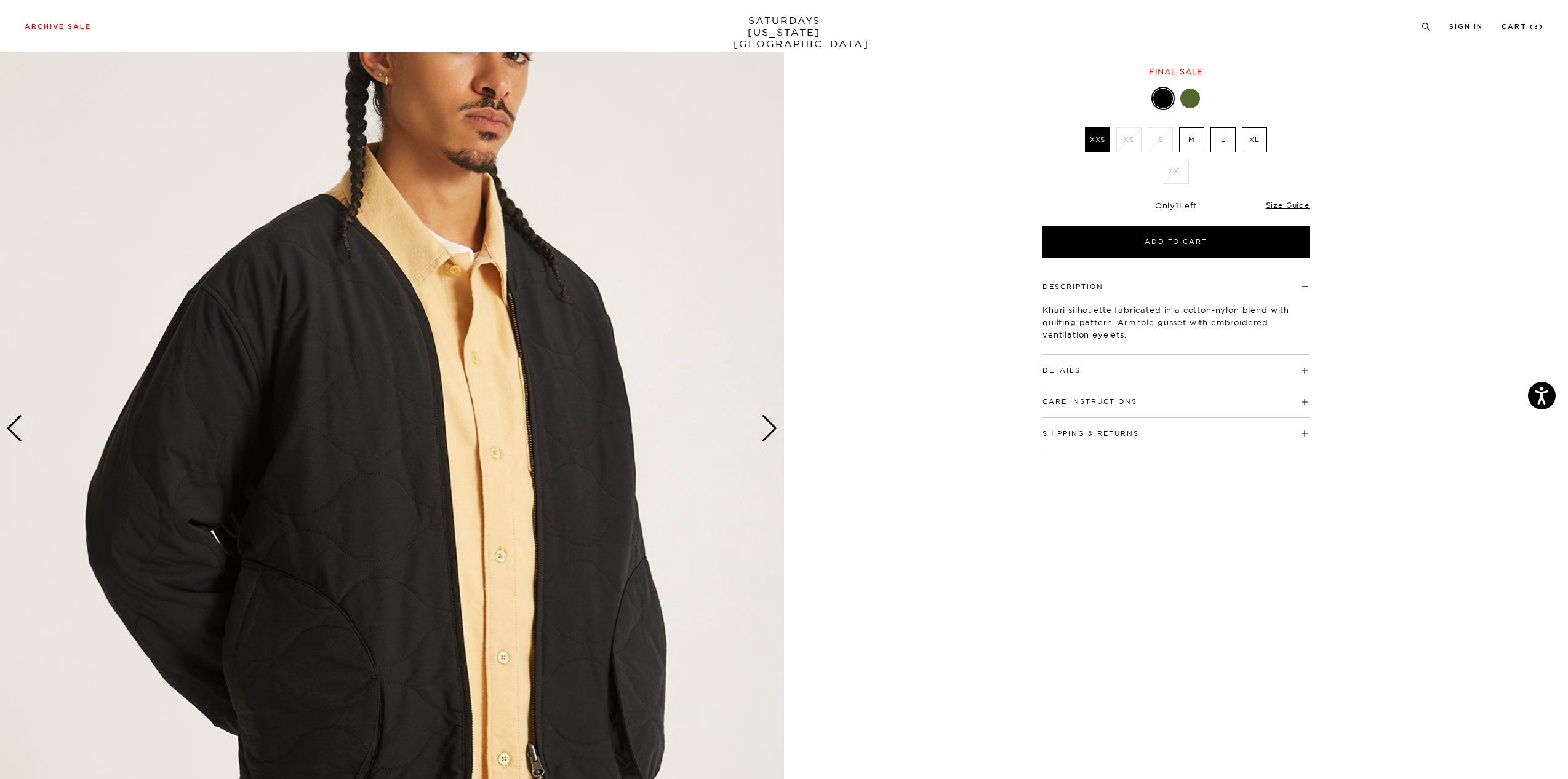
click at [768, 430] on div "Next slide" at bounding box center [769, 428] width 16 height 27
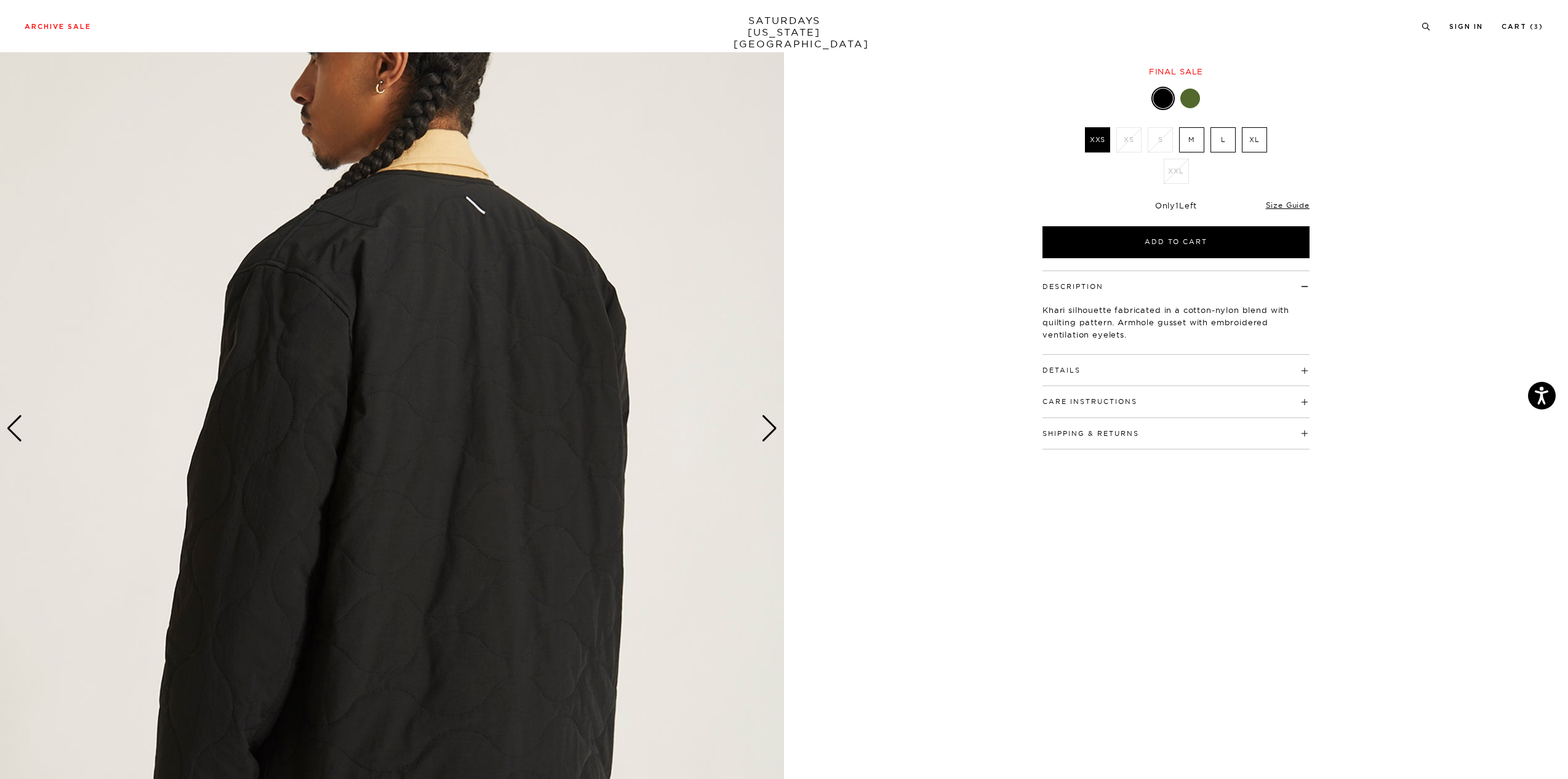
click at [768, 430] on div "Next slide" at bounding box center [769, 428] width 16 height 27
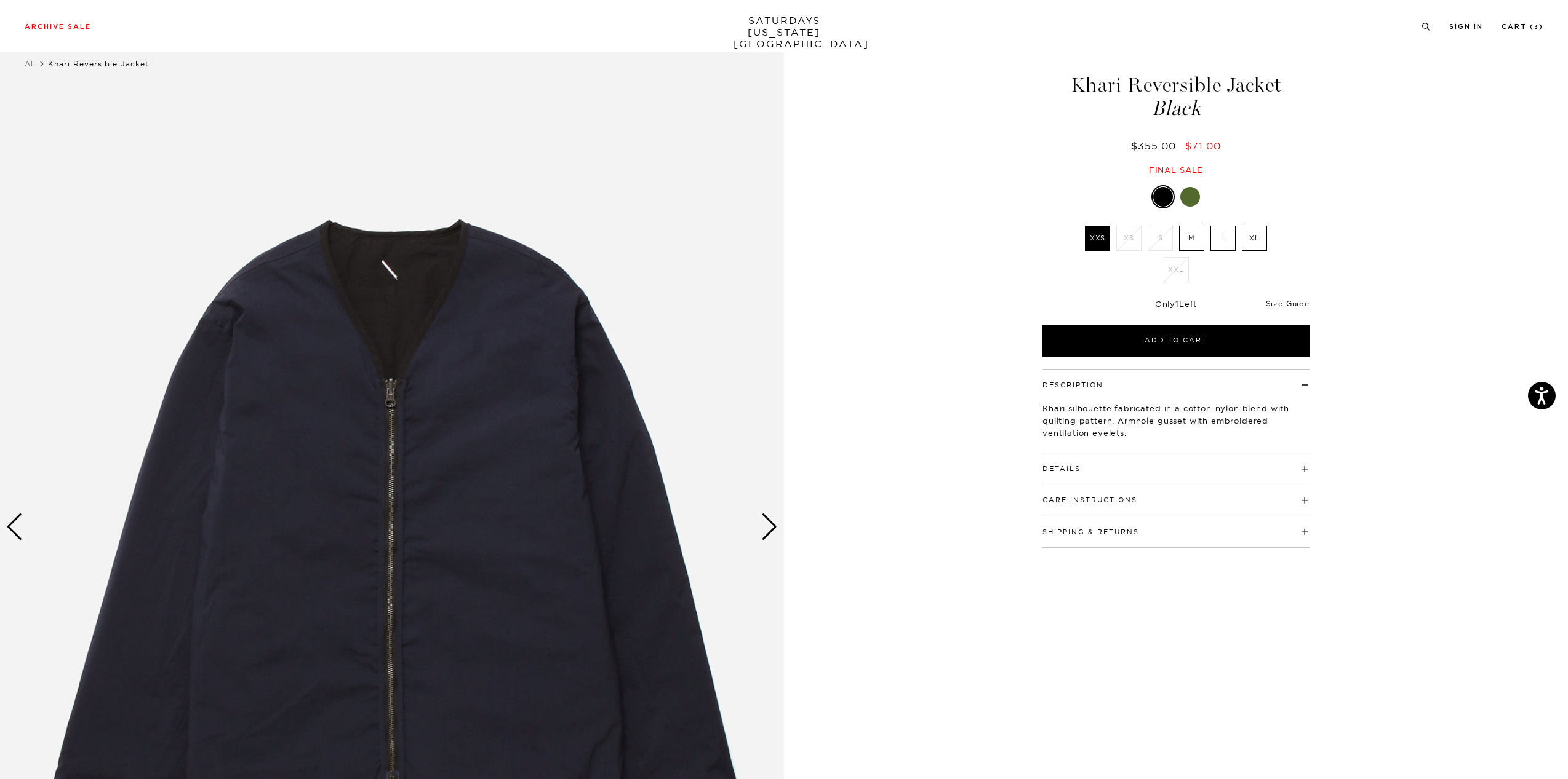
scroll to position [0, 0]
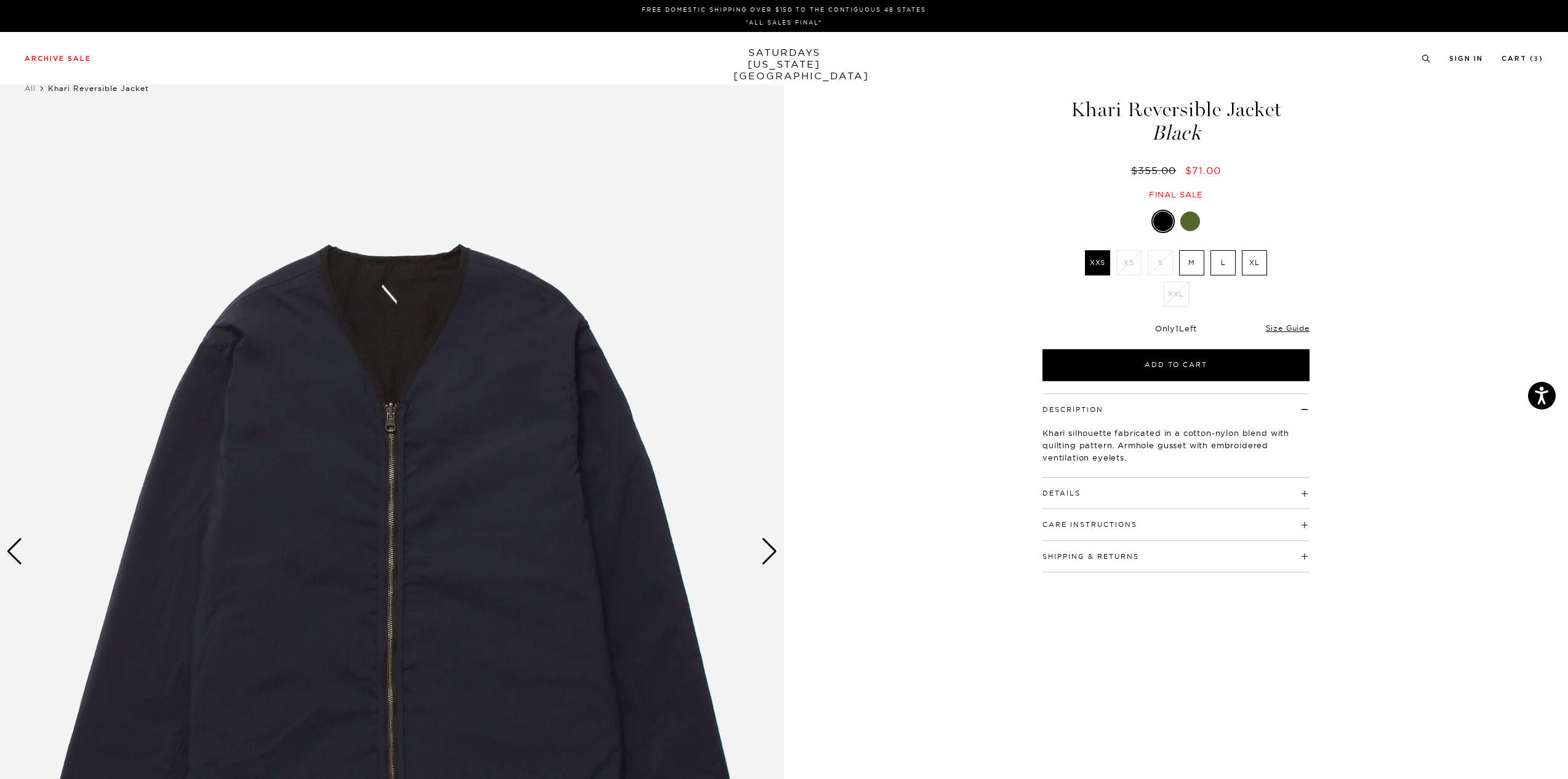
click at [1221, 262] on label "L" at bounding box center [1223, 263] width 25 height 25
click at [0, 0] on input "L" at bounding box center [0, 0] width 0 height 0
click at [1528, 55] on link "Cart ( 3 )" at bounding box center [1522, 58] width 41 height 7
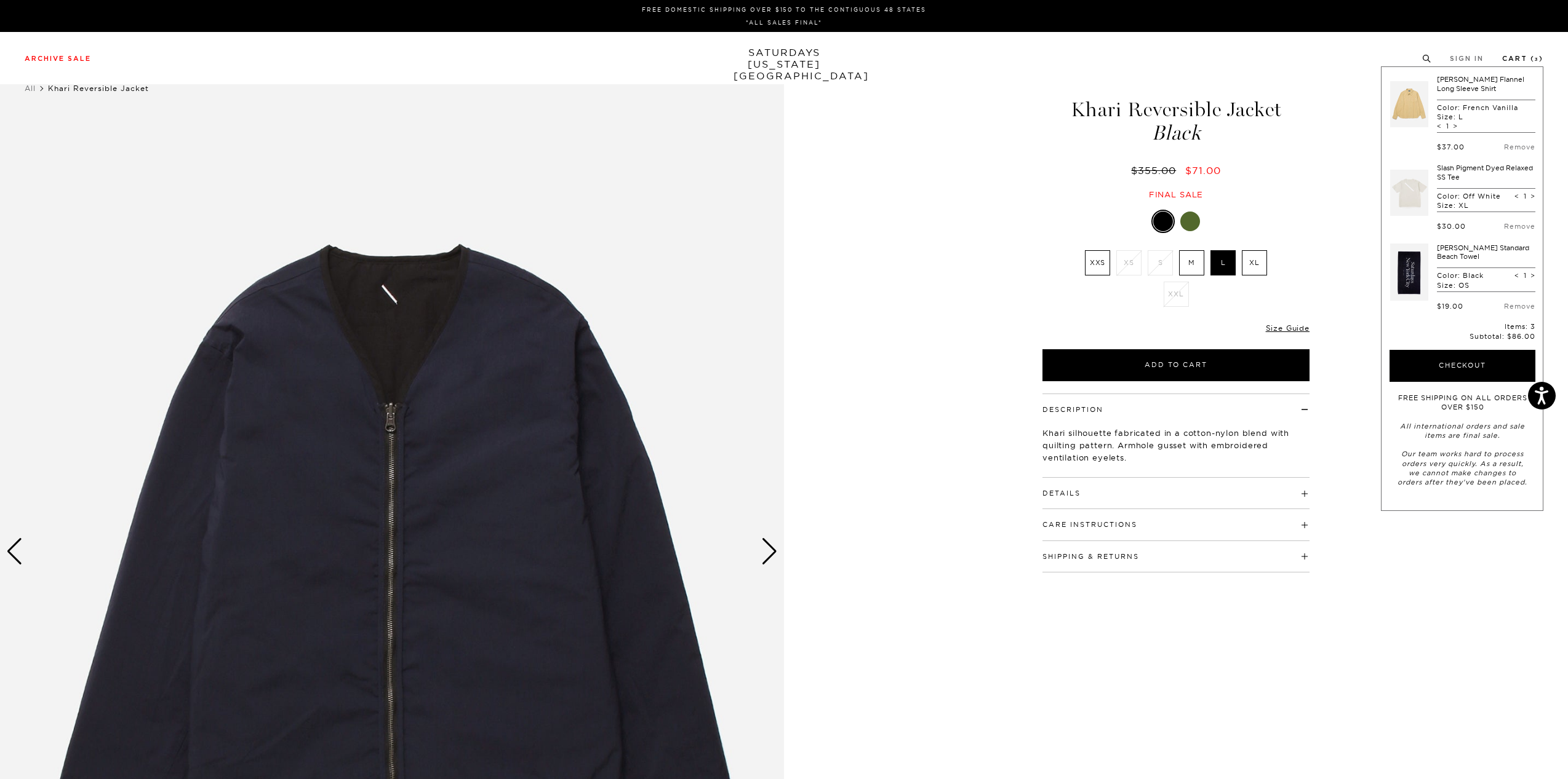
click at [1517, 59] on link "Cart ( 3 )" at bounding box center [1522, 58] width 41 height 7
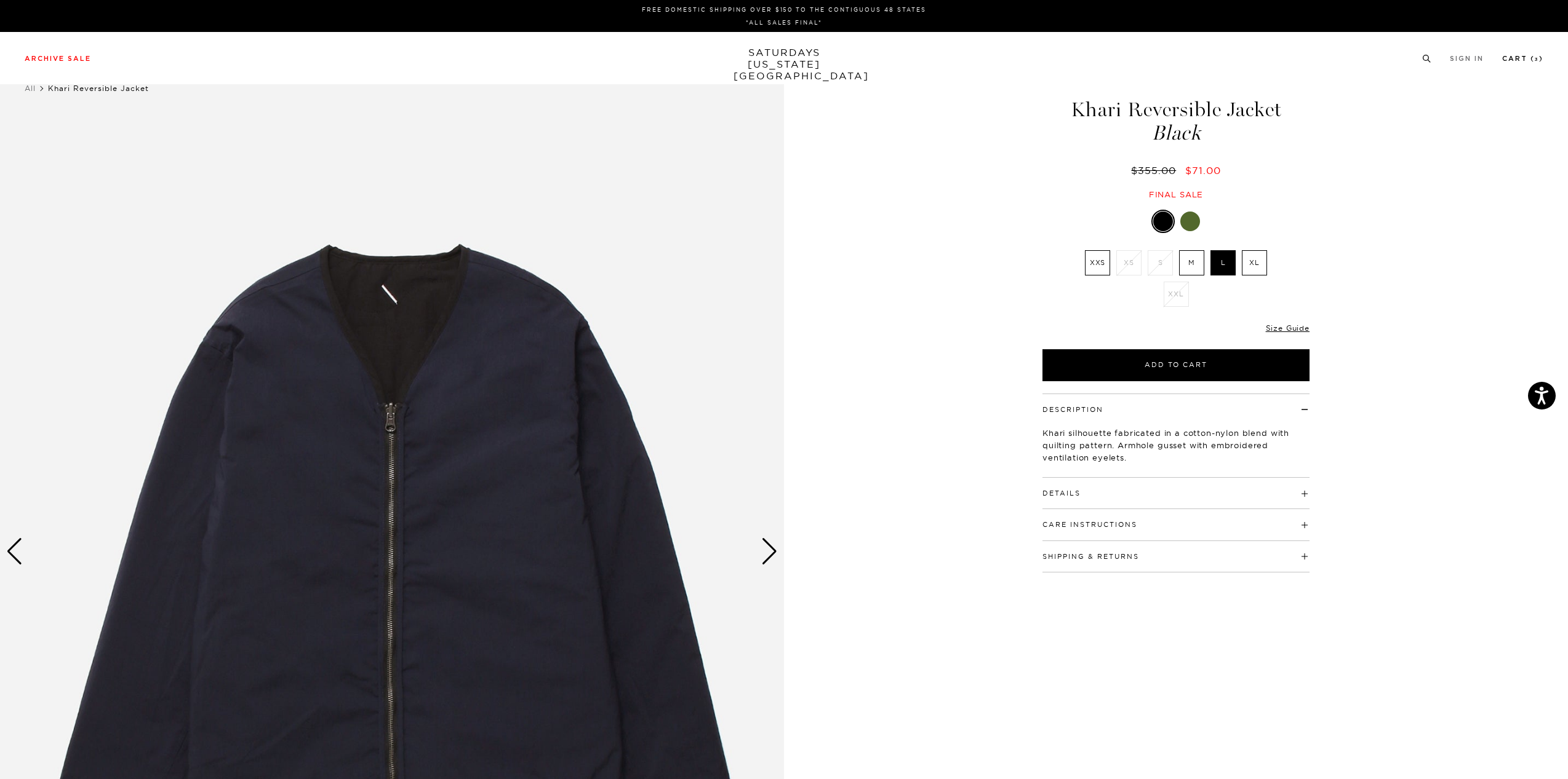
click at [1516, 57] on link "Cart ( 3 )" at bounding box center [1522, 58] width 41 height 7
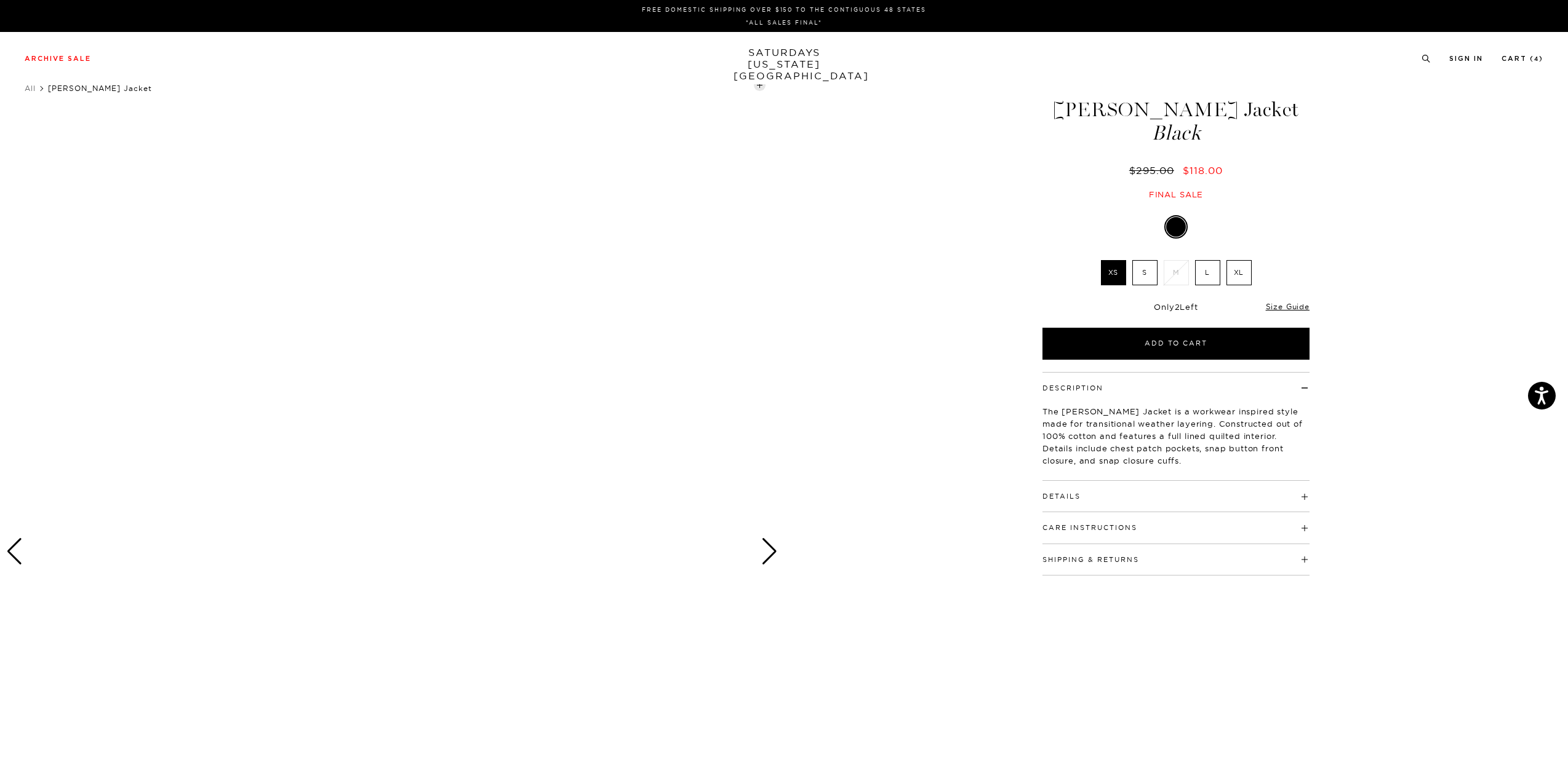
click at [1213, 272] on label "L" at bounding box center [1208, 273] width 25 height 25
click at [0, 0] on input "L" at bounding box center [0, 0] width 0 height 0
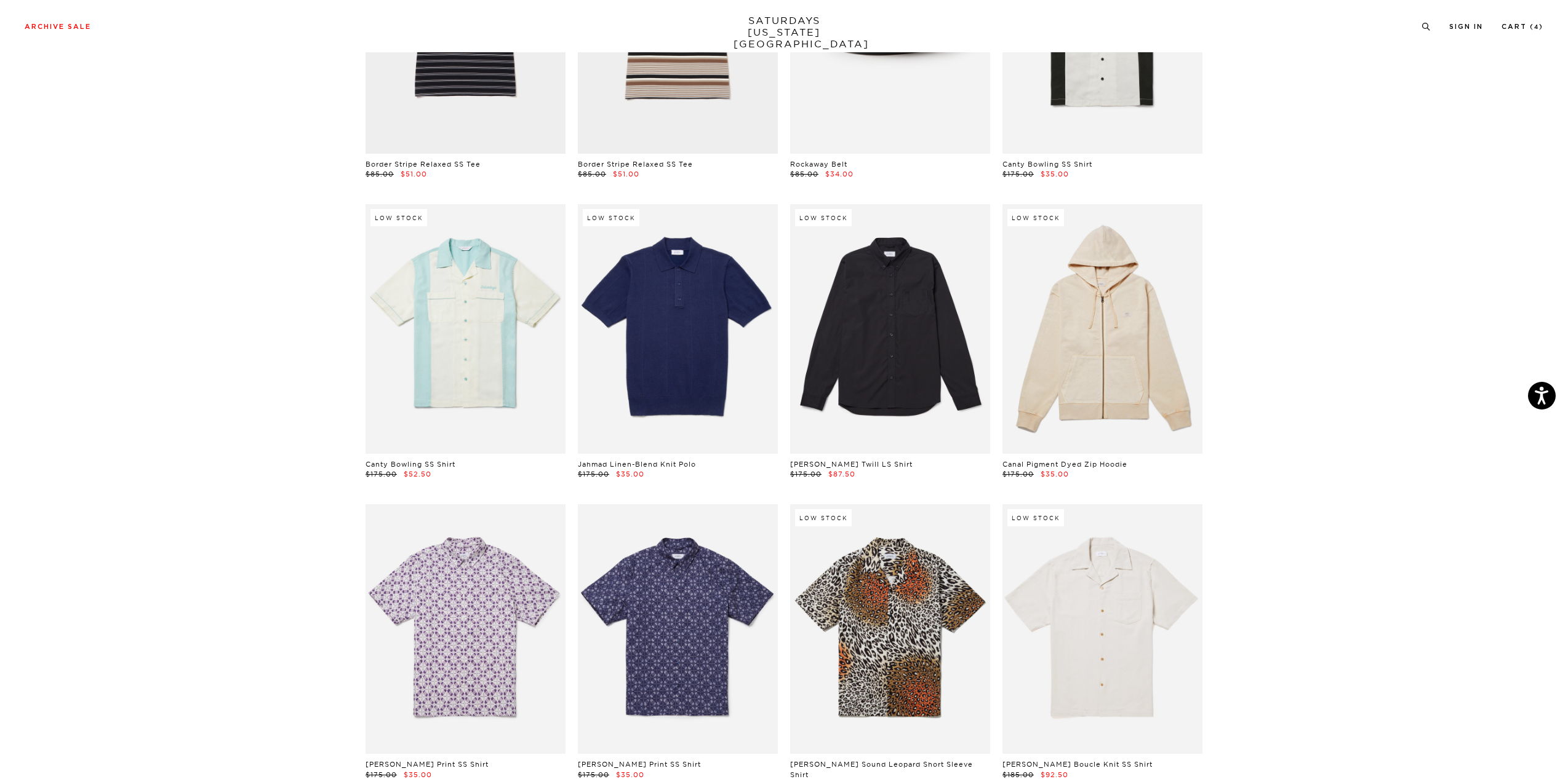
scroll to position [9228, 0]
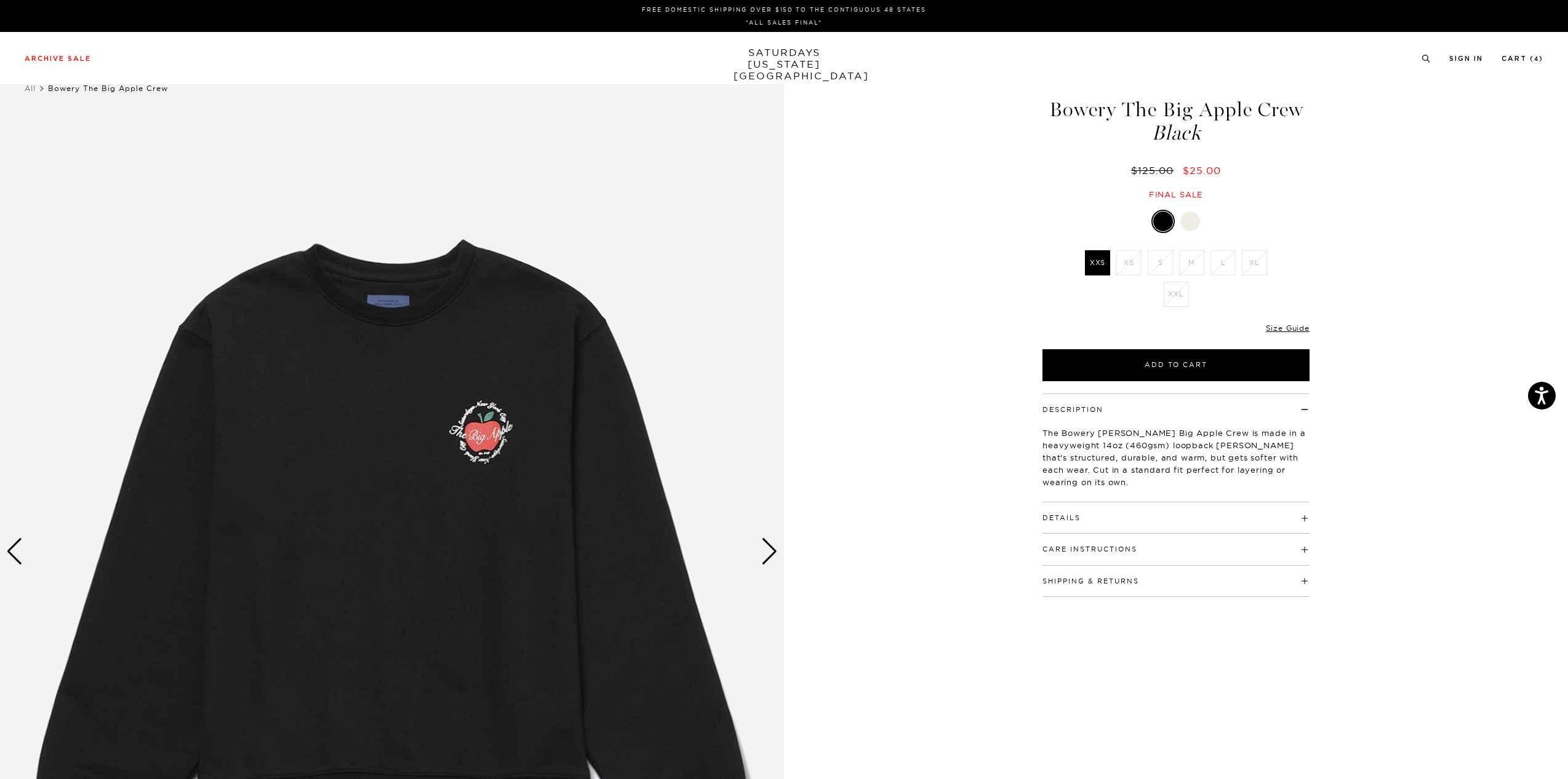
click at [1185, 225] on div at bounding box center [1189, 221] width 19 height 19
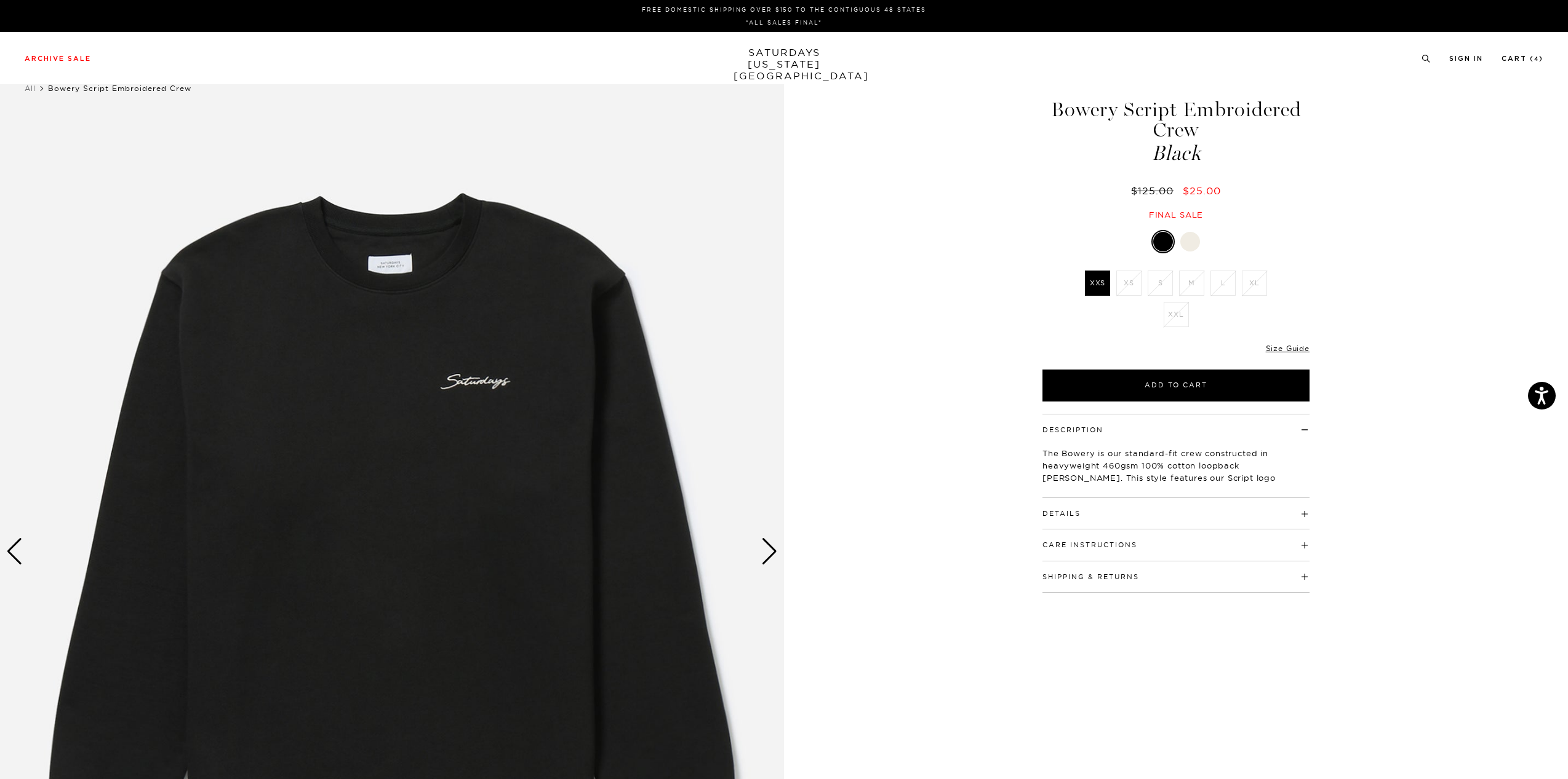
click at [1189, 241] on div at bounding box center [1189, 242] width 19 height 19
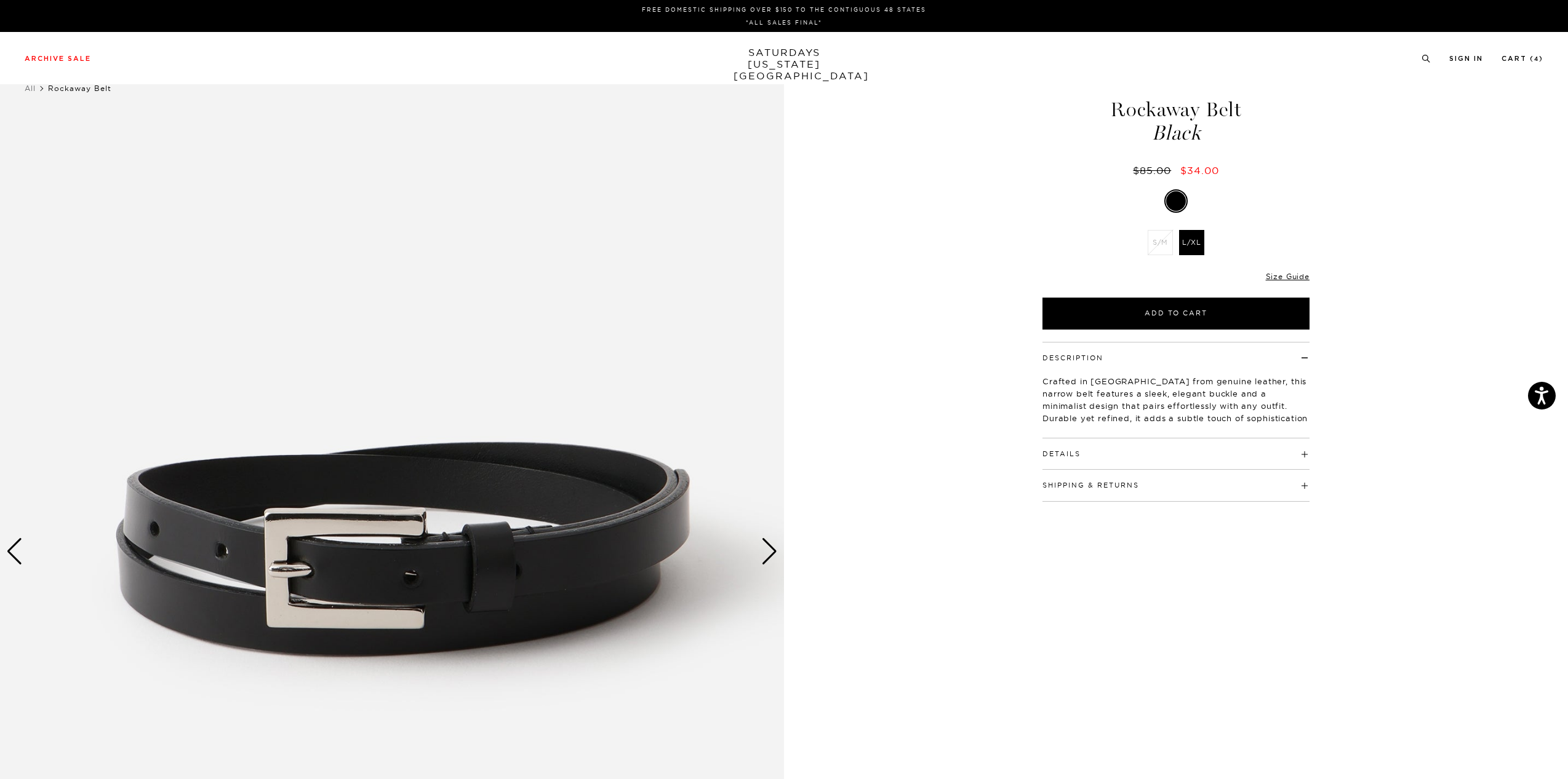
click at [1170, 456] on h4 "Details" at bounding box center [1175, 448] width 267 height 20
click at [1142, 531] on h4 "Shipping & Returns" at bounding box center [1175, 529] width 267 height 20
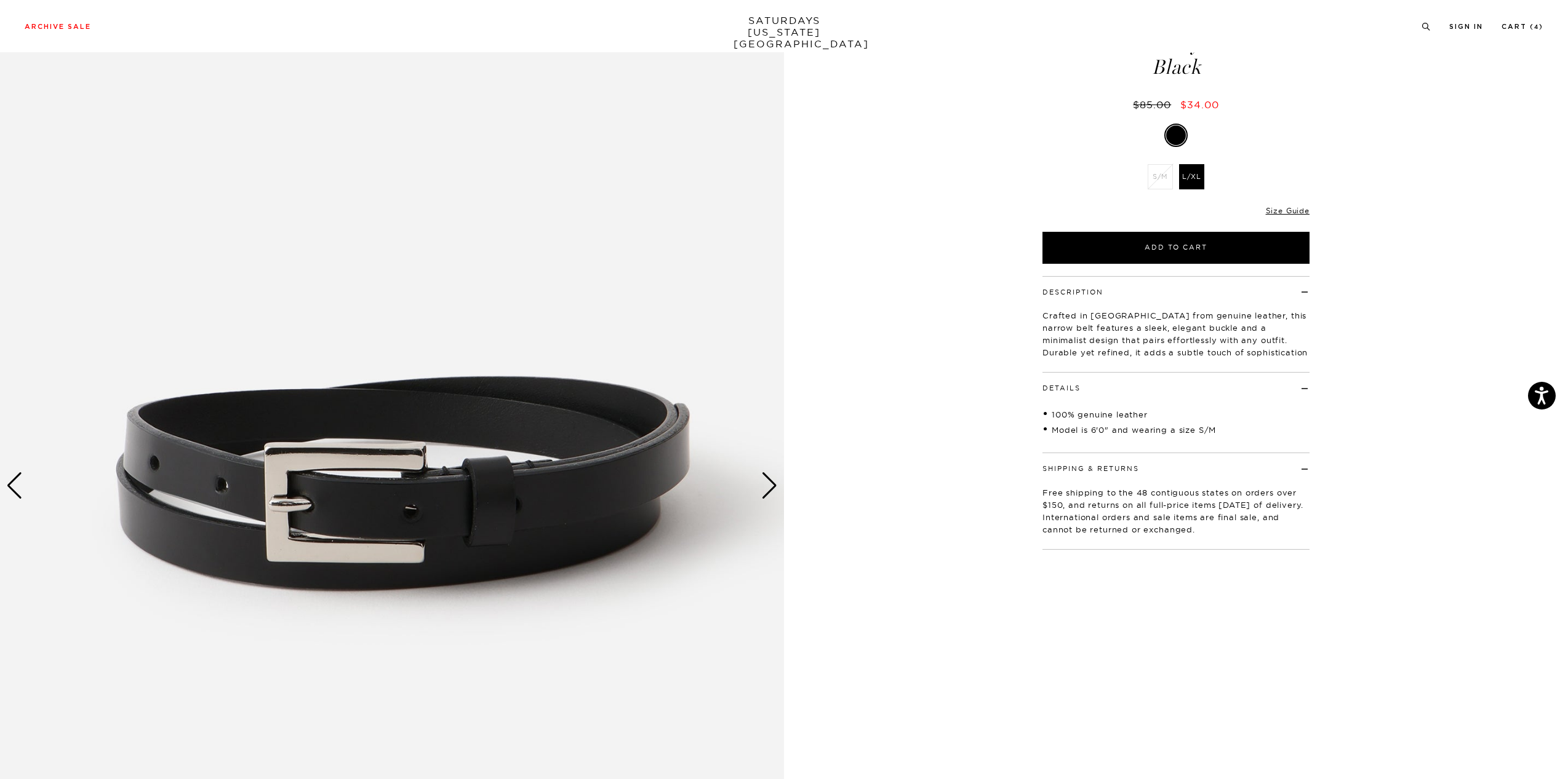
scroll to position [62, 0]
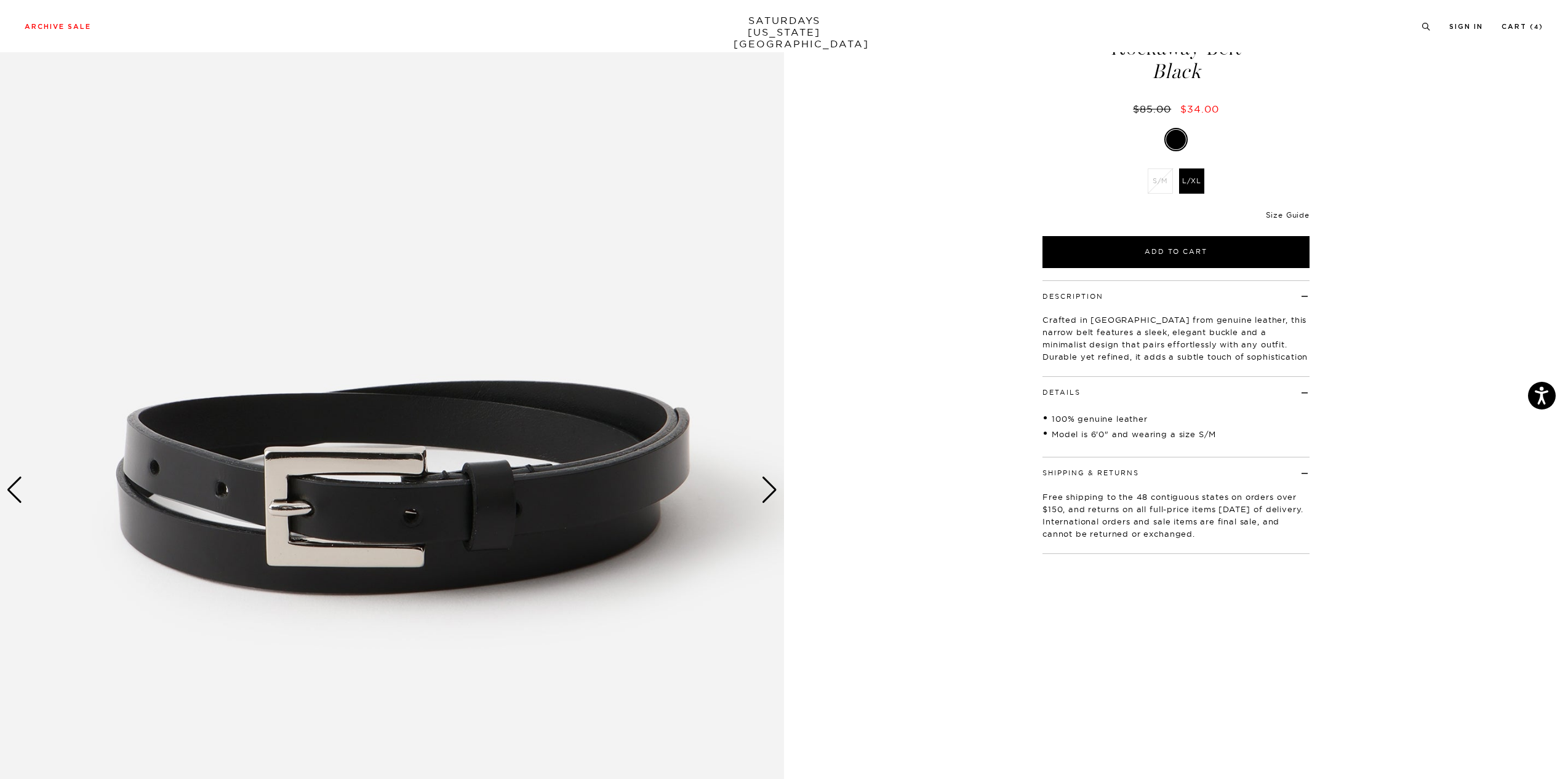
click at [1267, 214] on link "Size Guide" at bounding box center [1287, 215] width 43 height 10
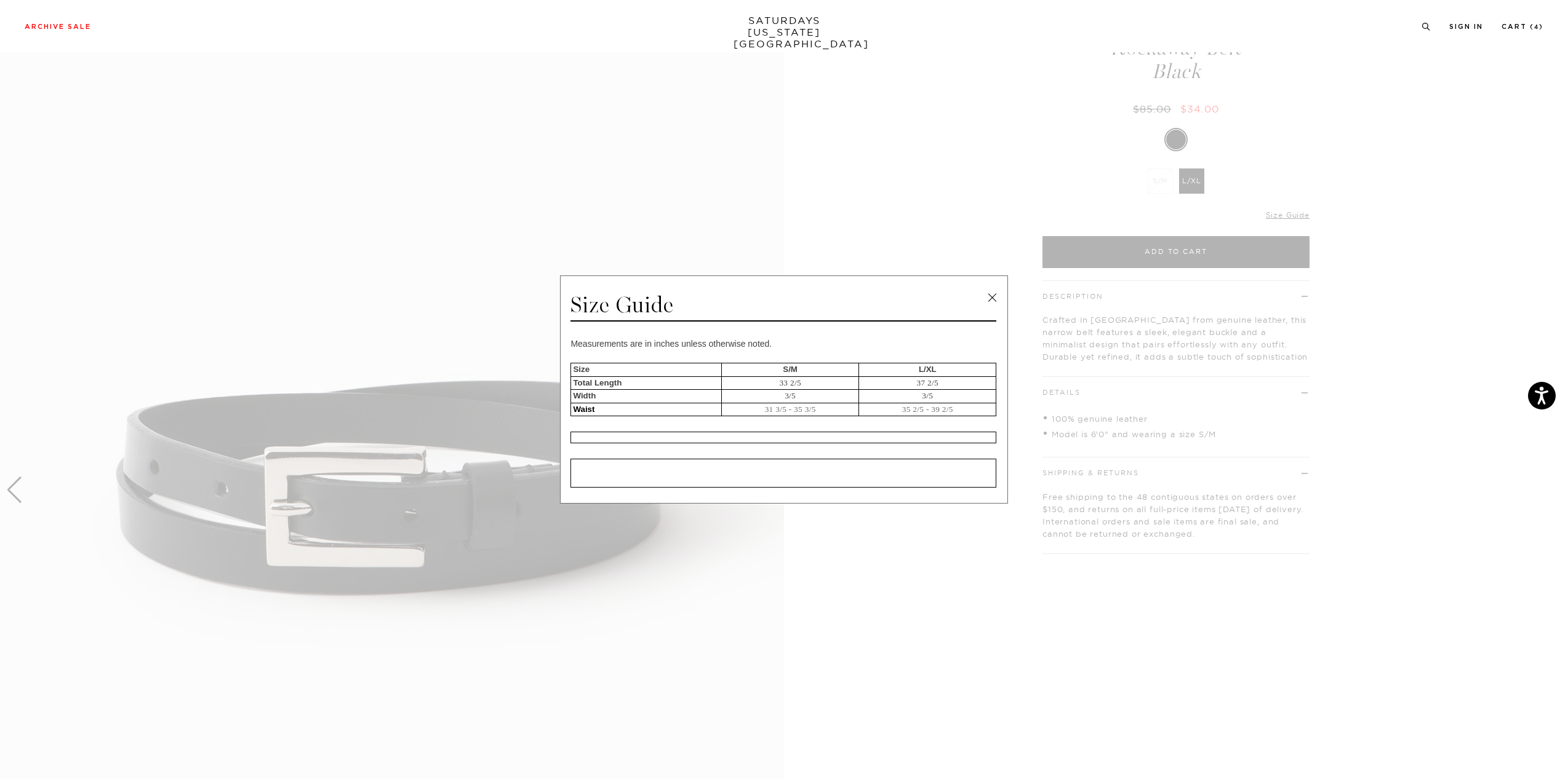
click at [989, 293] on link at bounding box center [991, 298] width 18 height 18
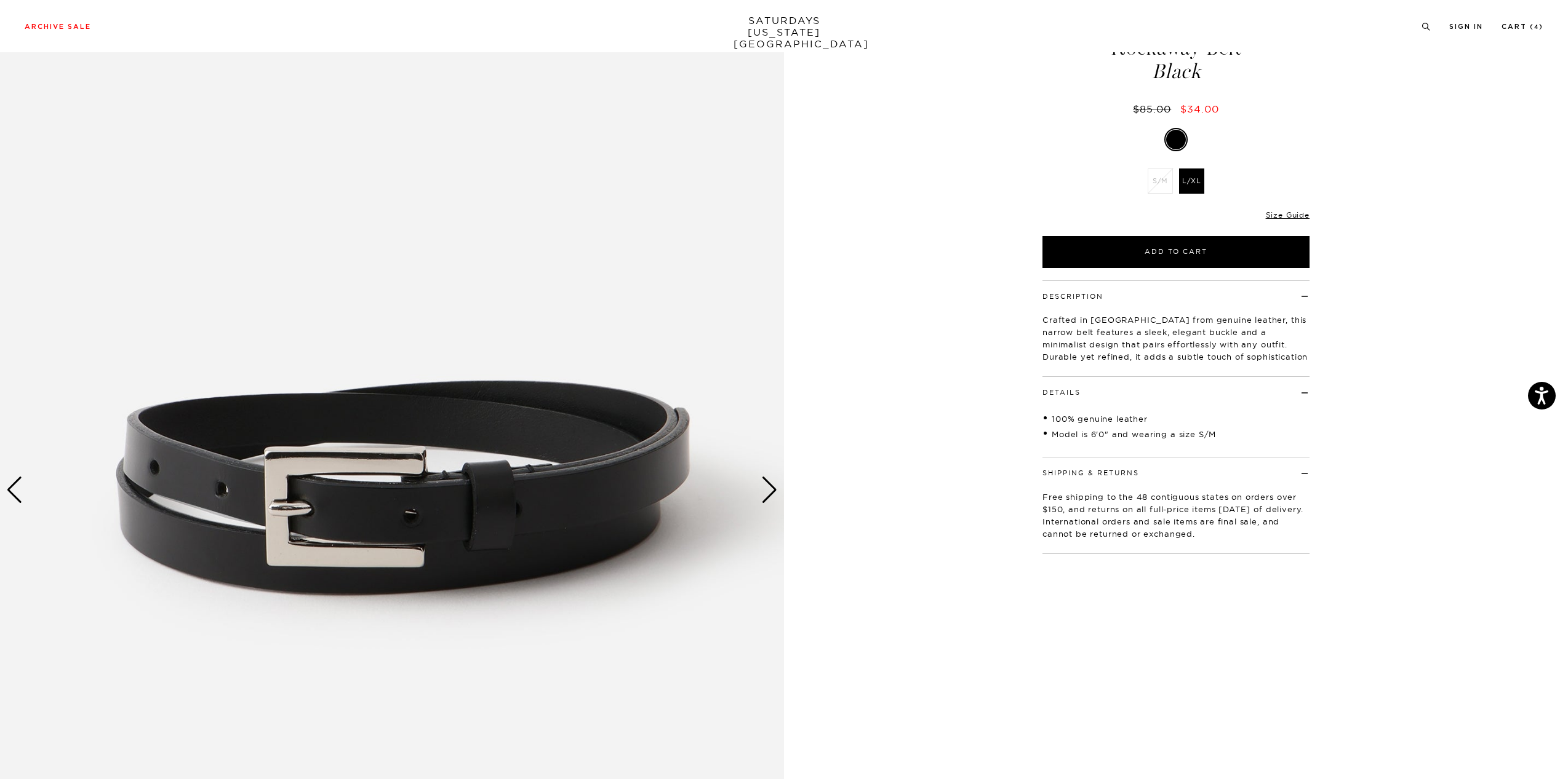
scroll to position [0, 0]
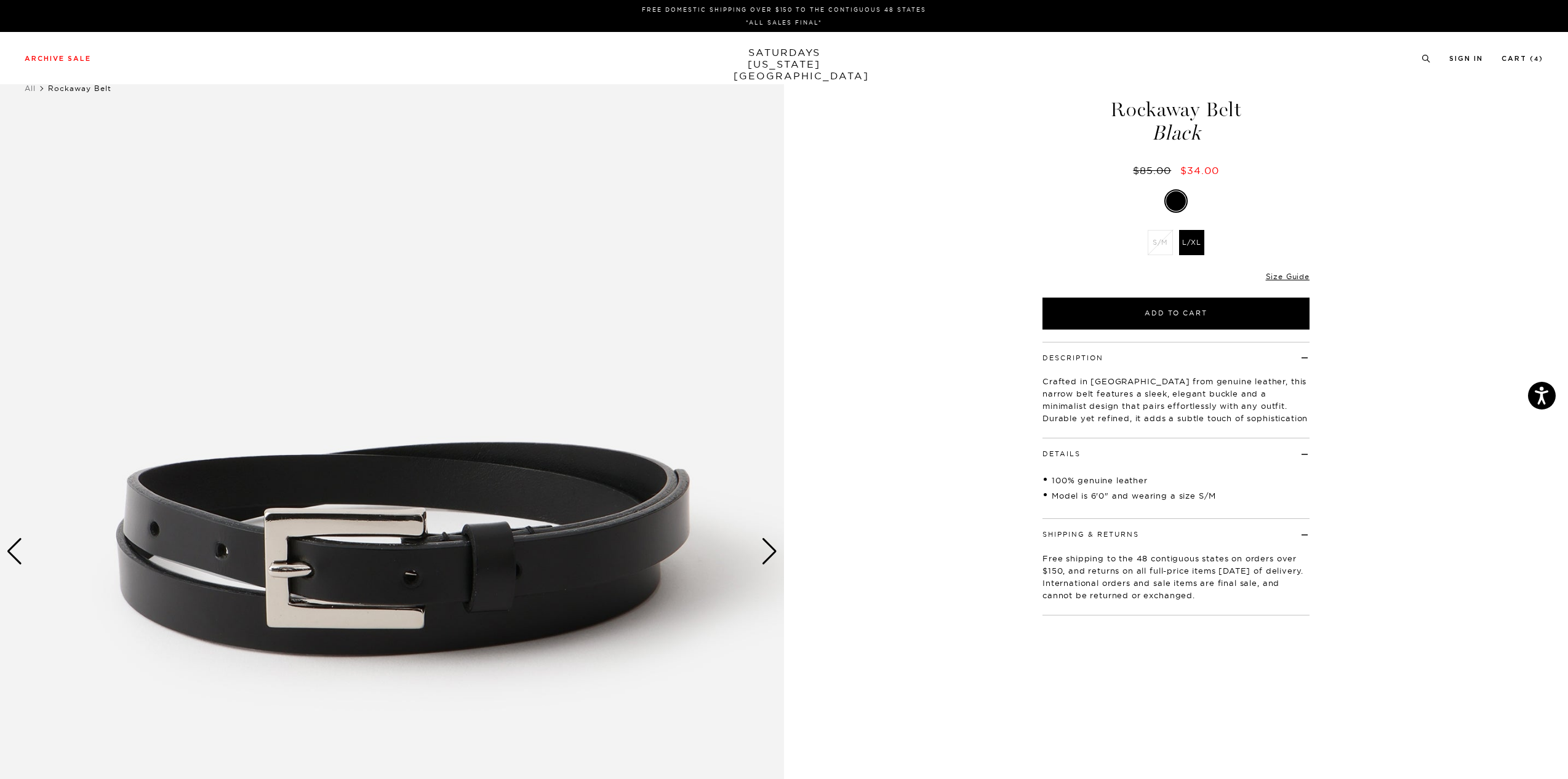
click at [769, 552] on div "Next slide" at bounding box center [769, 552] width 16 height 27
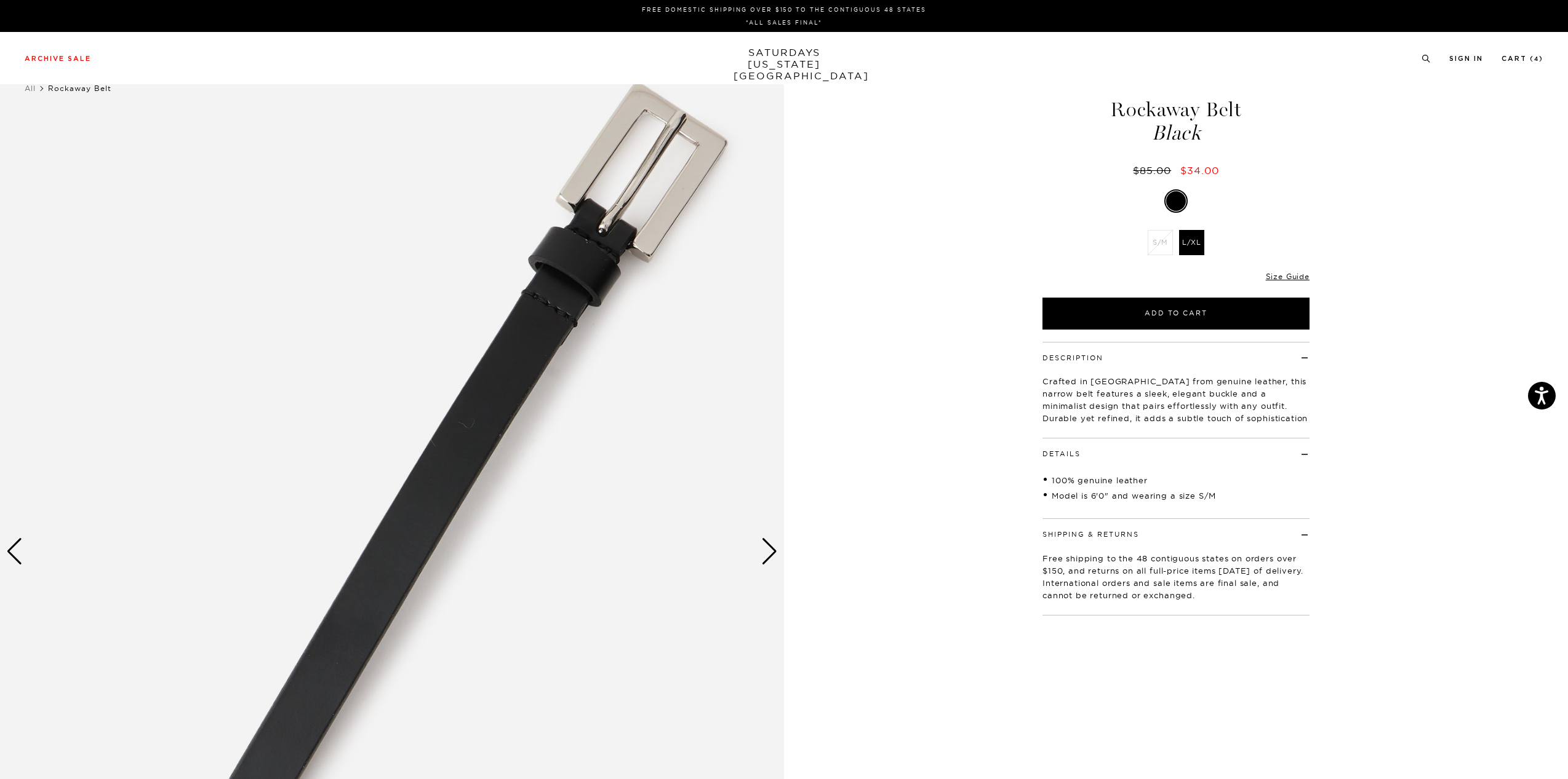
click at [771, 549] on div "Next slide" at bounding box center [769, 552] width 16 height 27
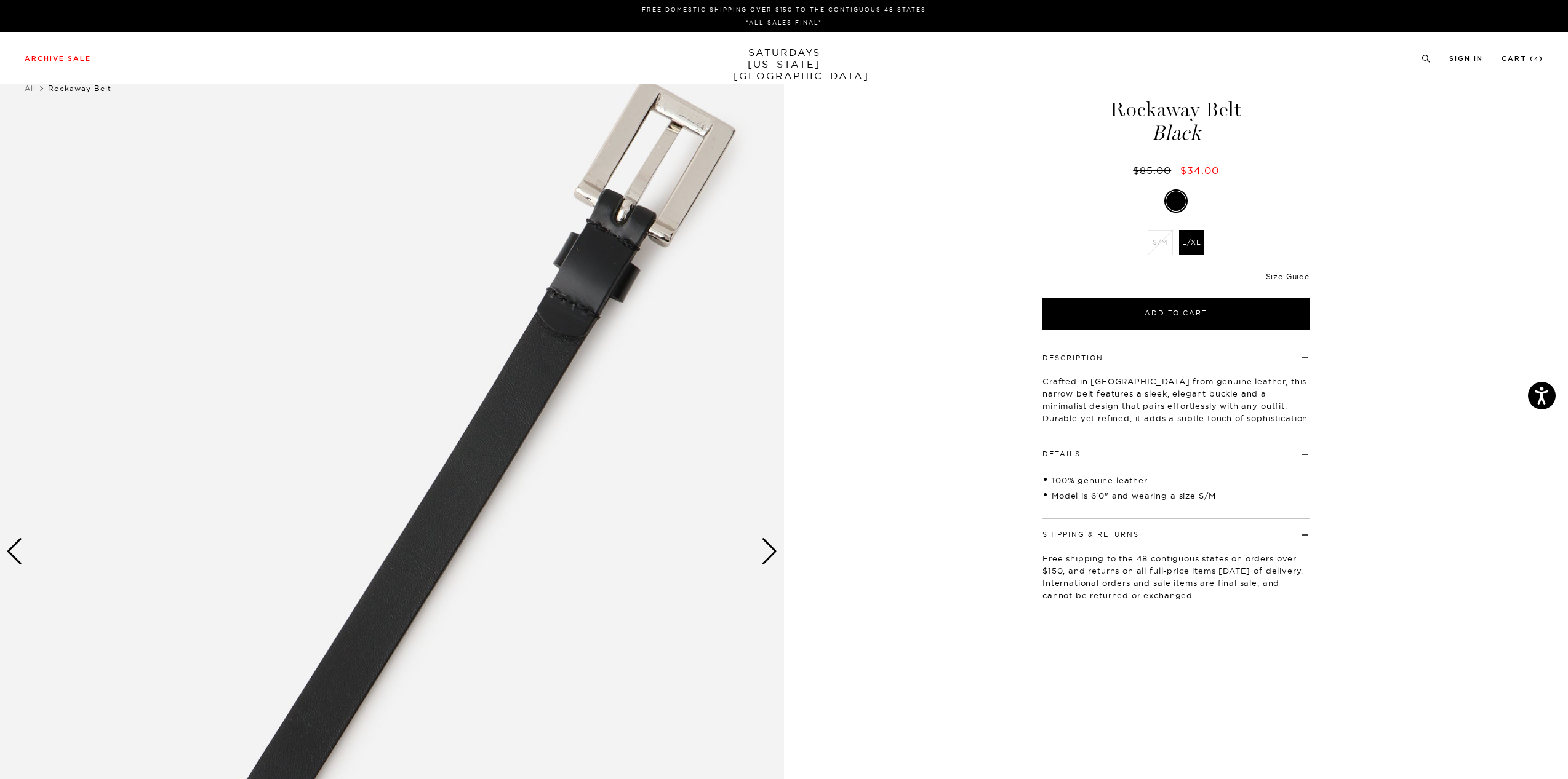
click at [771, 549] on div "Next slide" at bounding box center [769, 552] width 16 height 27
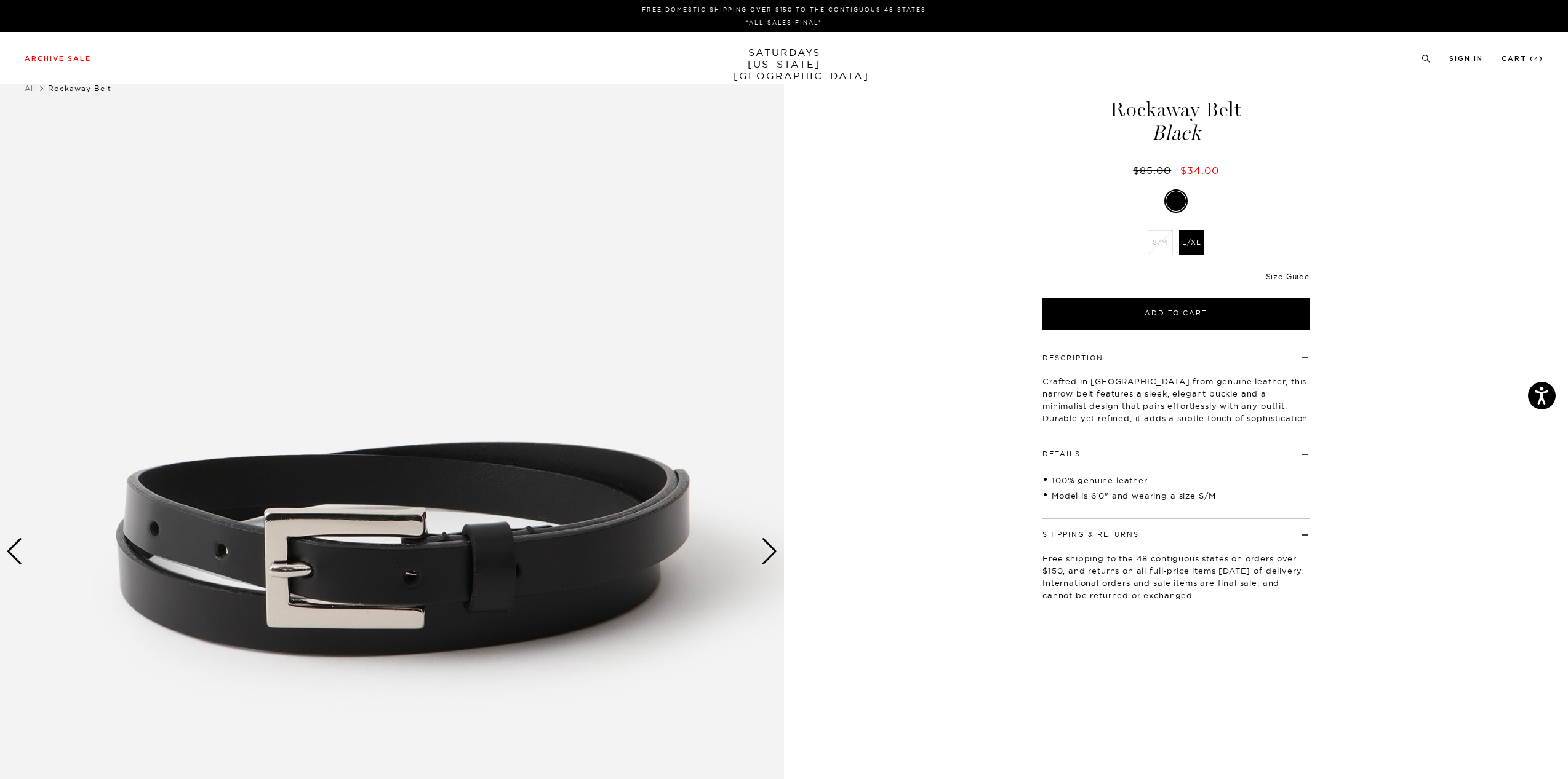
click at [771, 549] on div "Next slide" at bounding box center [769, 552] width 16 height 27
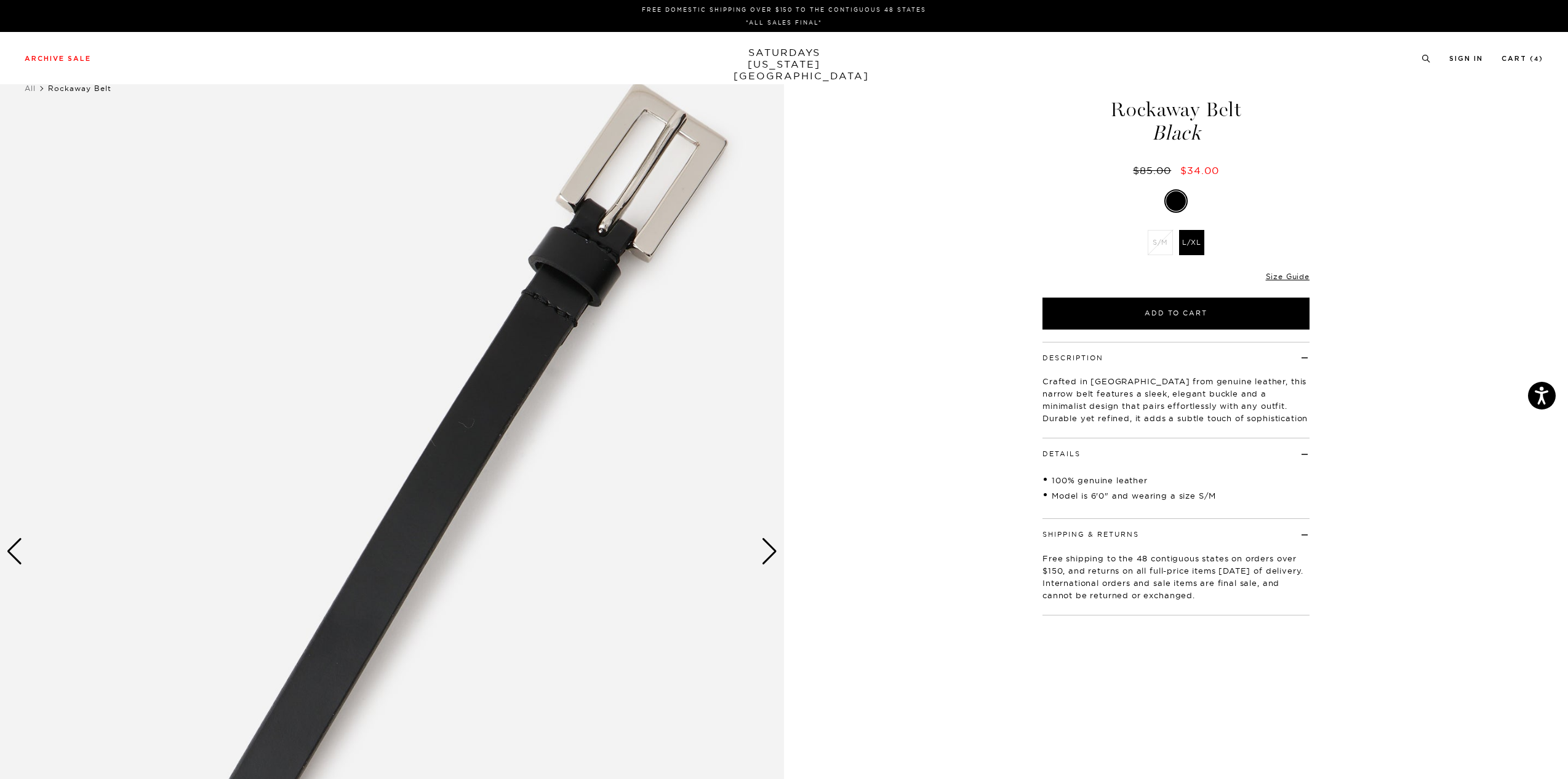
click at [771, 549] on div "Next slide" at bounding box center [769, 552] width 16 height 27
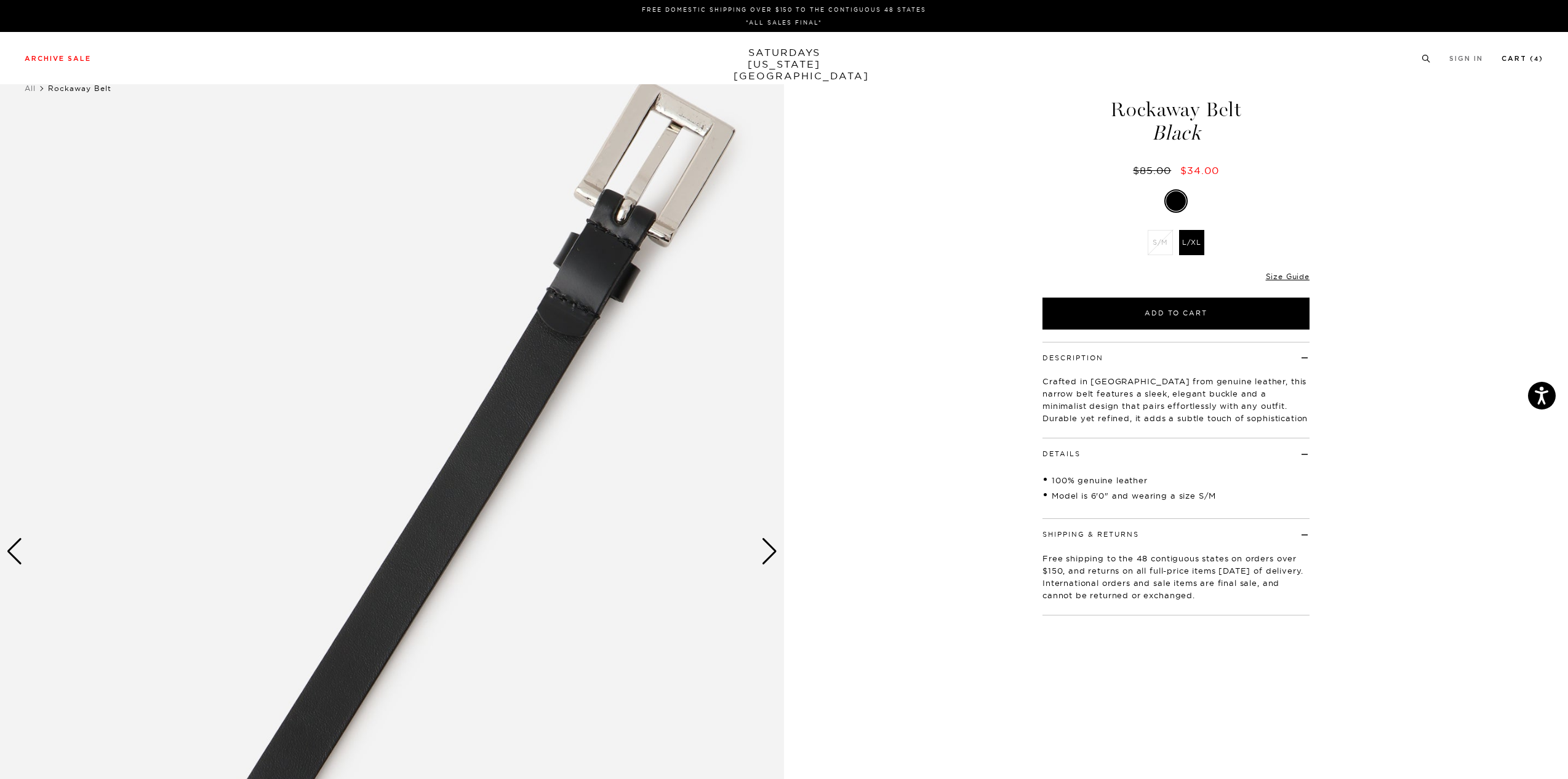
click at [1520, 59] on link "Cart ( 4 )" at bounding box center [1522, 58] width 41 height 7
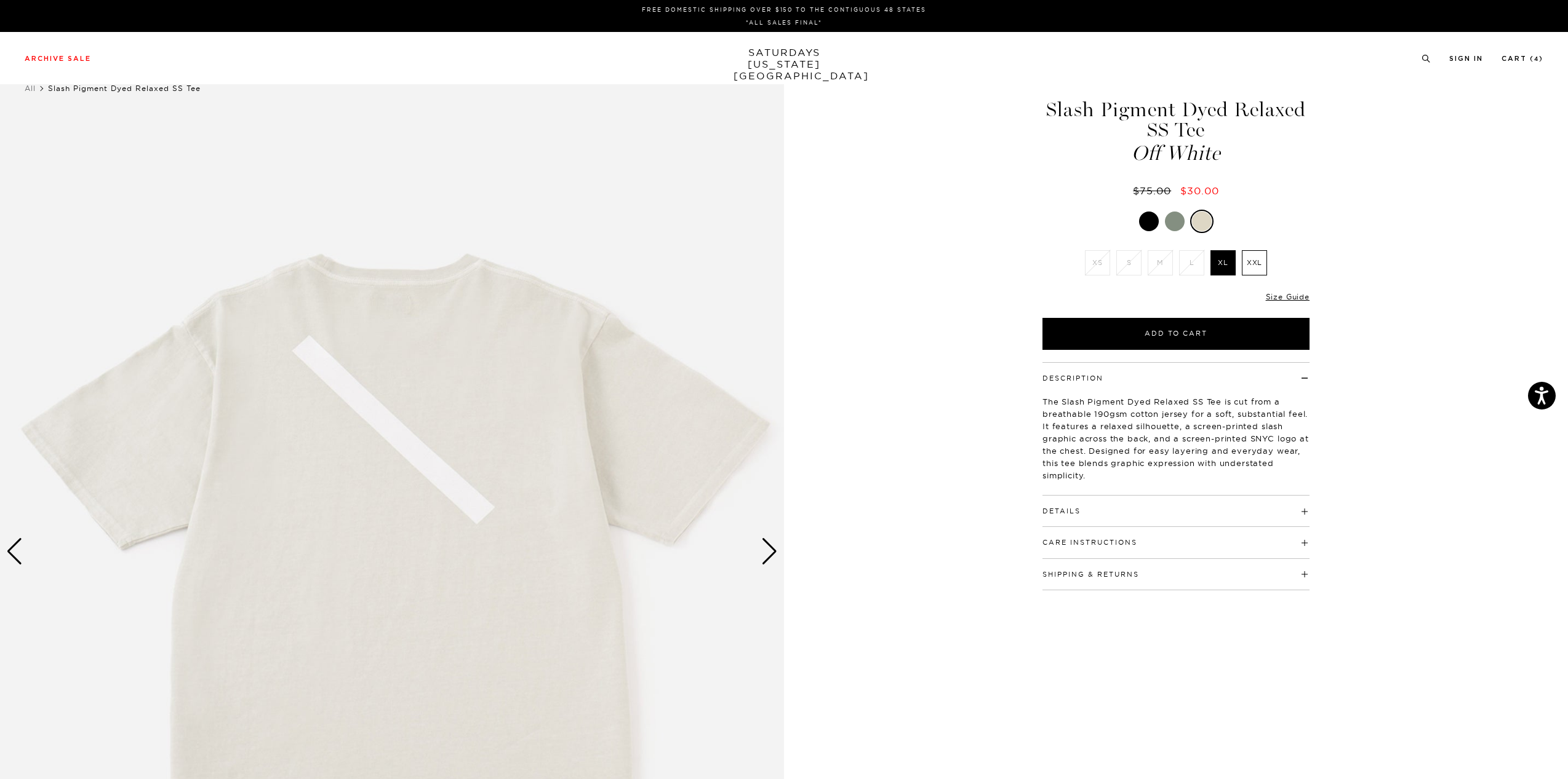
click at [1172, 216] on div at bounding box center [1174, 221] width 19 height 19
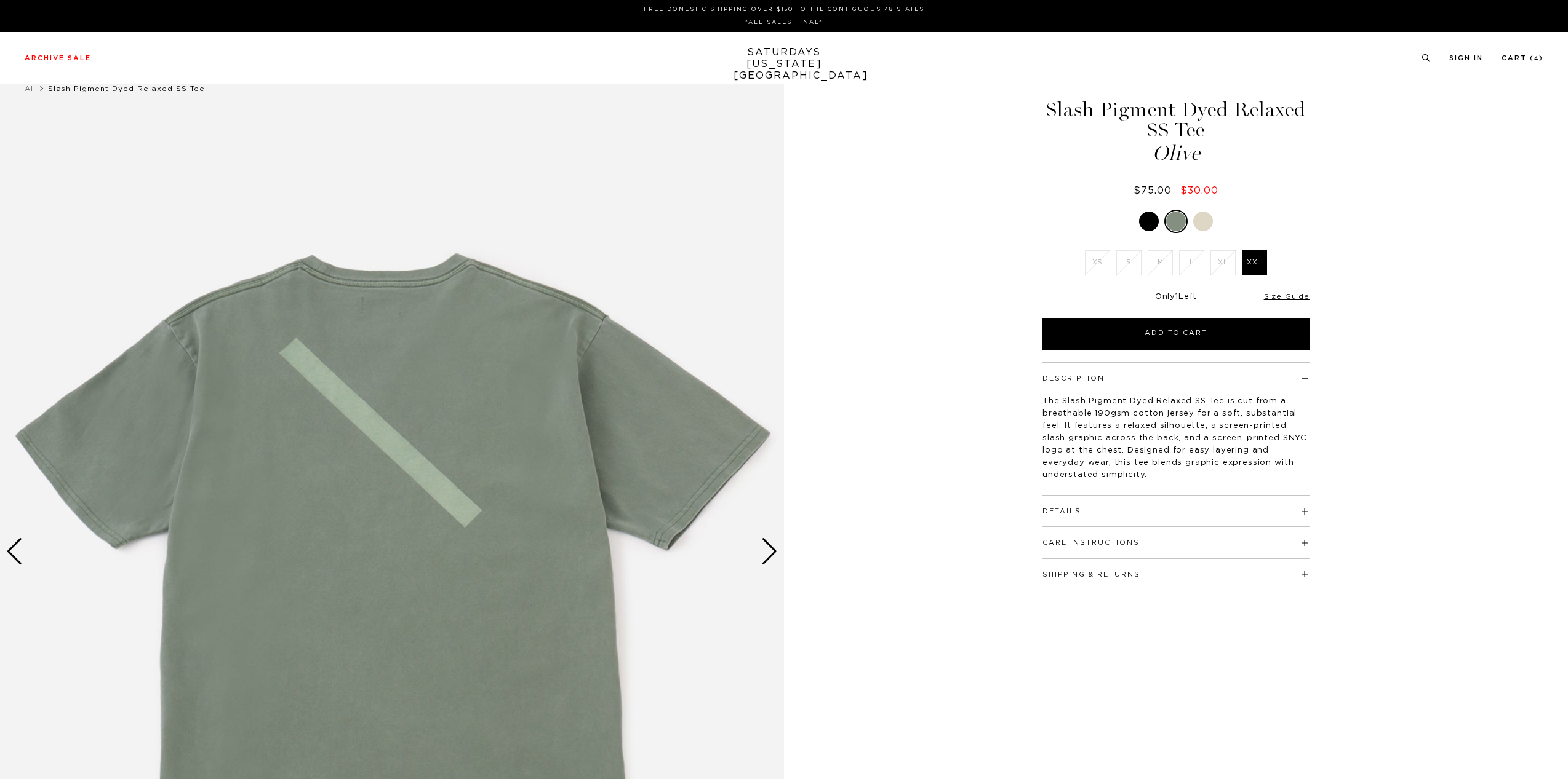
click at [1154, 218] on div at bounding box center [1149, 221] width 19 height 19
